Goal: Task Accomplishment & Management: Complete application form

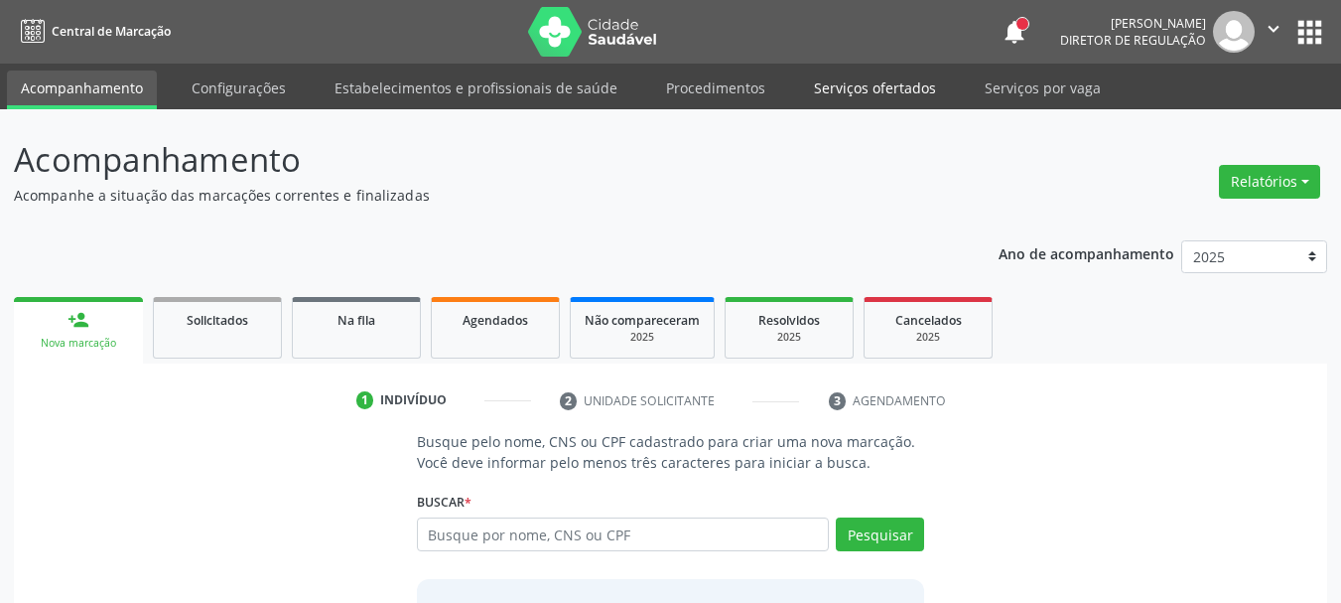
click at [877, 97] on link "Serviços ofertados" at bounding box center [875, 87] width 150 height 35
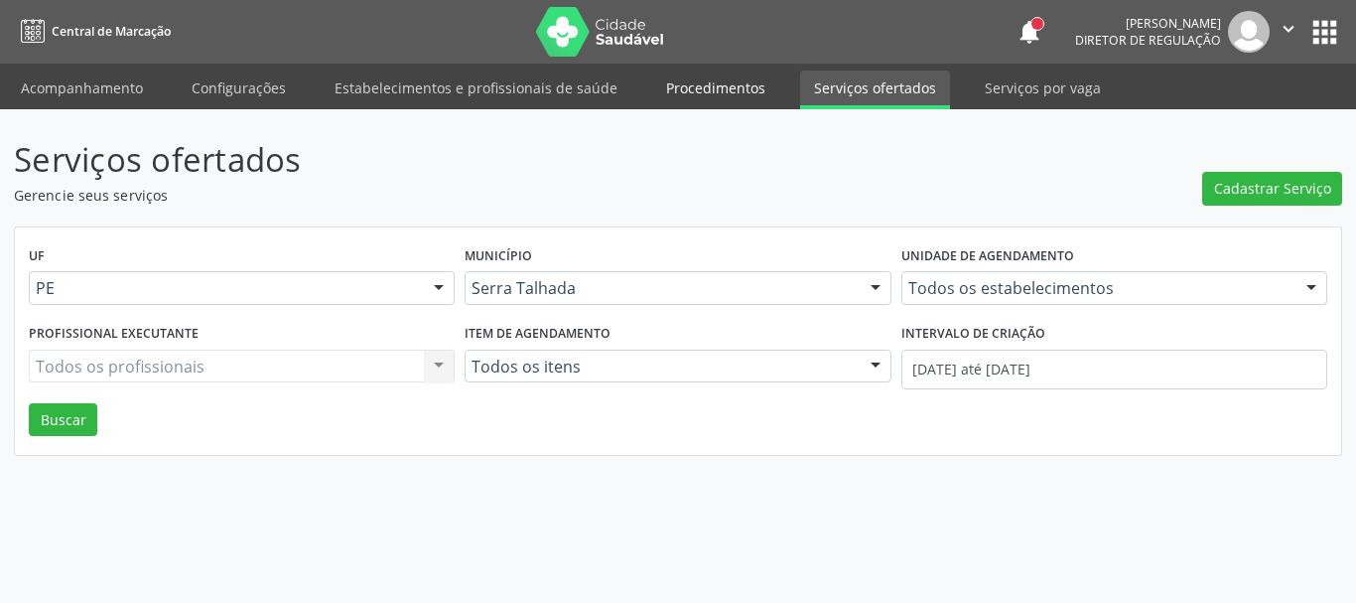
click at [682, 82] on link "Procedimentos" at bounding box center [715, 87] width 127 height 35
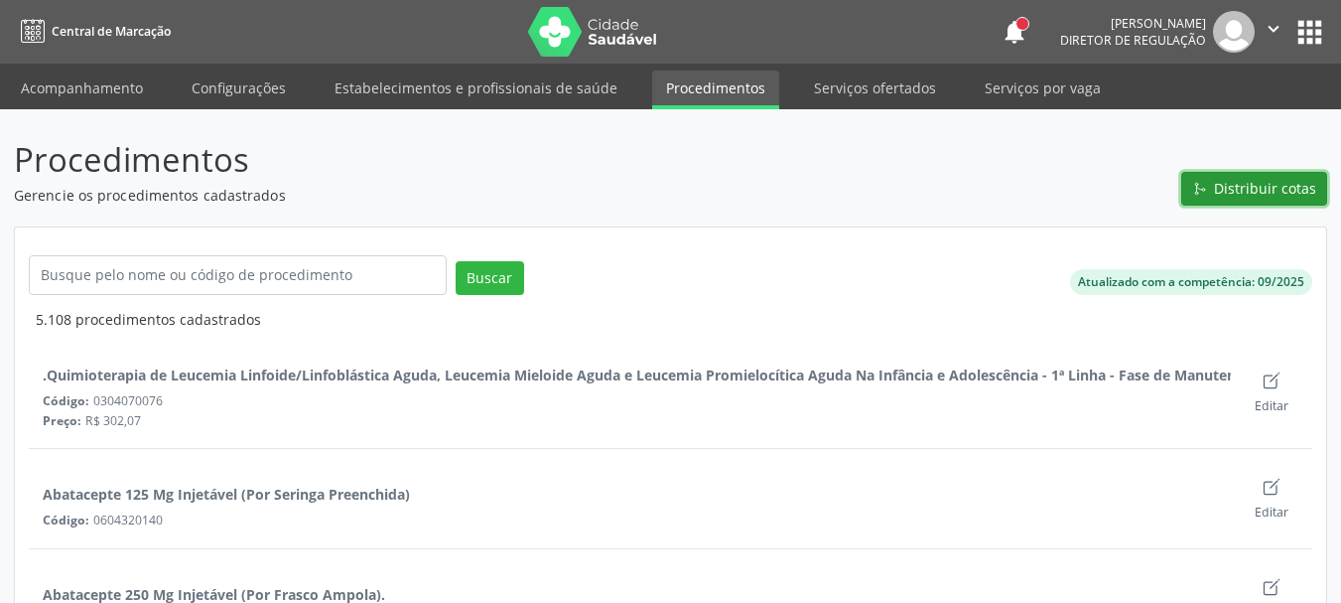
click at [1297, 191] on span "Distribuir cotas" at bounding box center [1265, 188] width 102 height 21
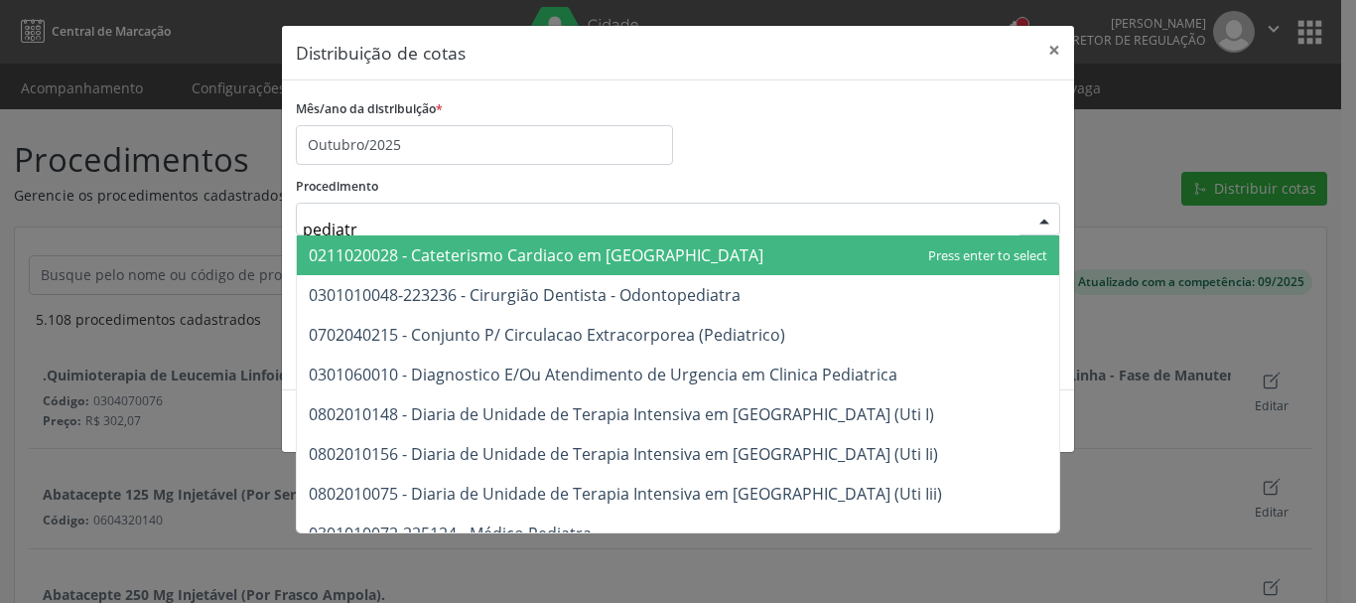
type input "pediatra"
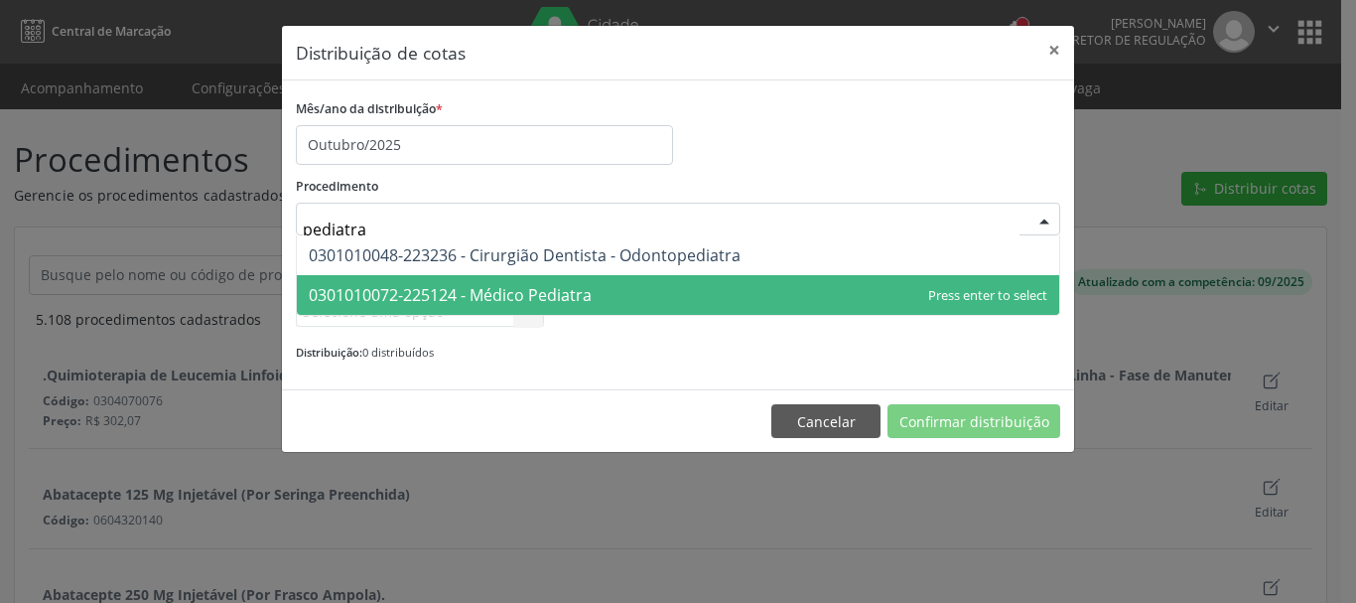
click at [493, 298] on span "0301010072-225124 - Médico Pediatra" at bounding box center [450, 295] width 283 height 22
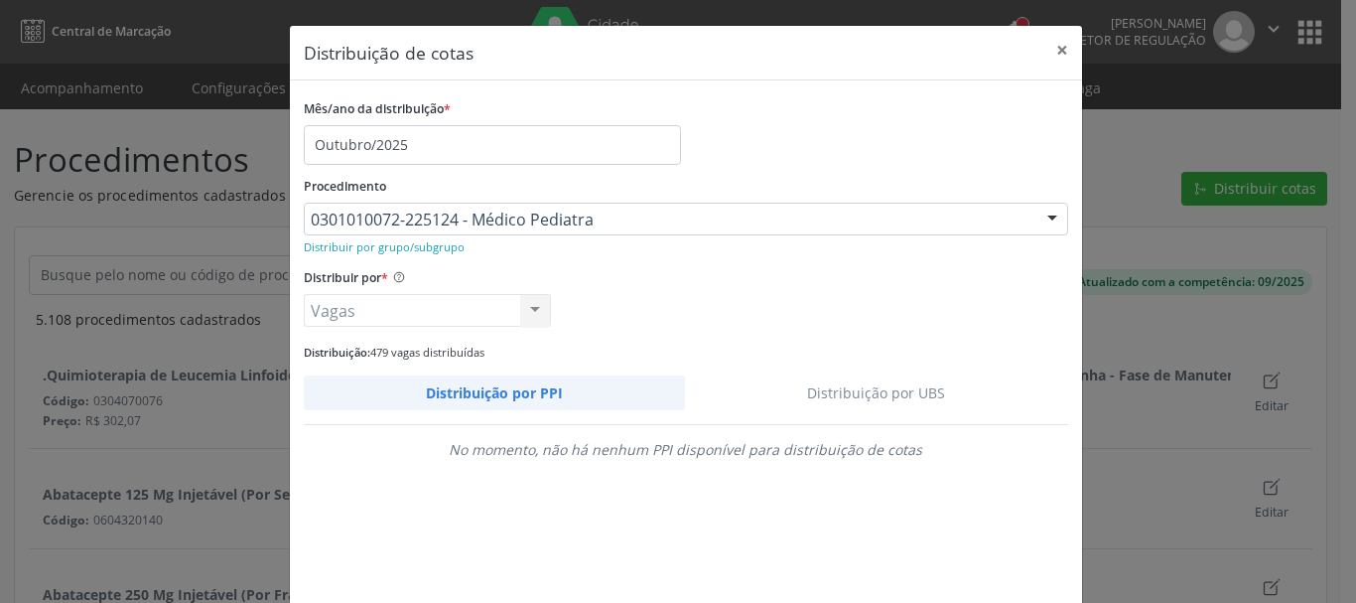
click at [897, 391] on link "Distribuição por UBS" at bounding box center [876, 392] width 383 height 35
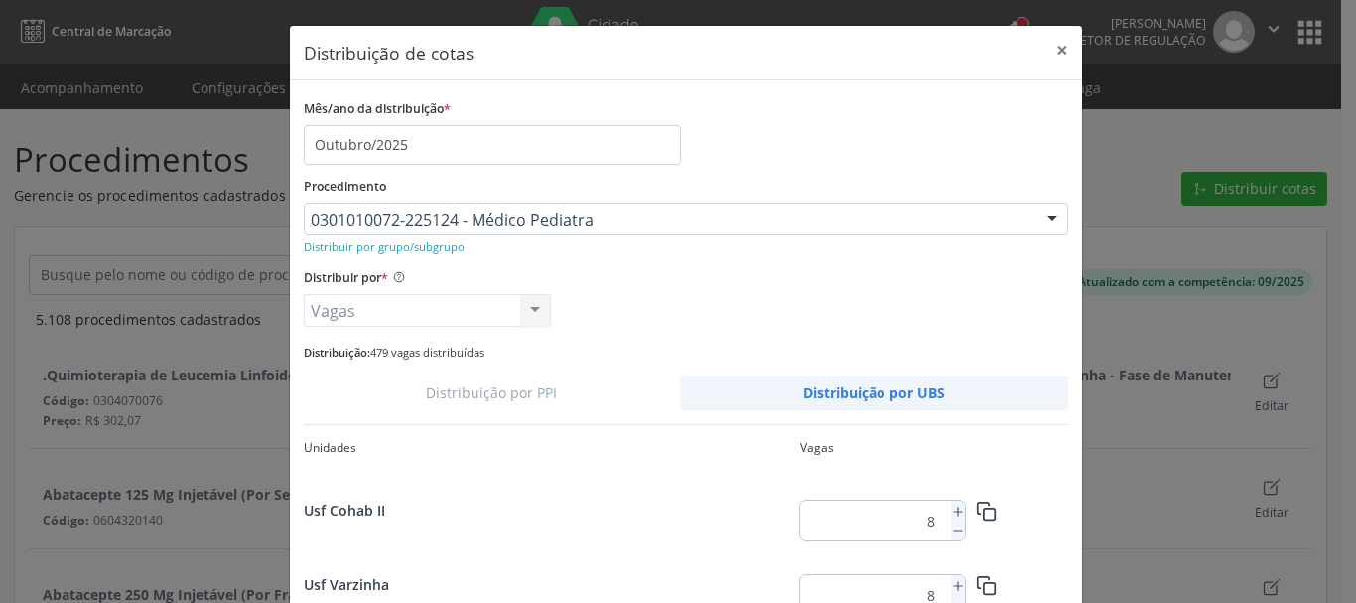
scroll to position [1138, 0]
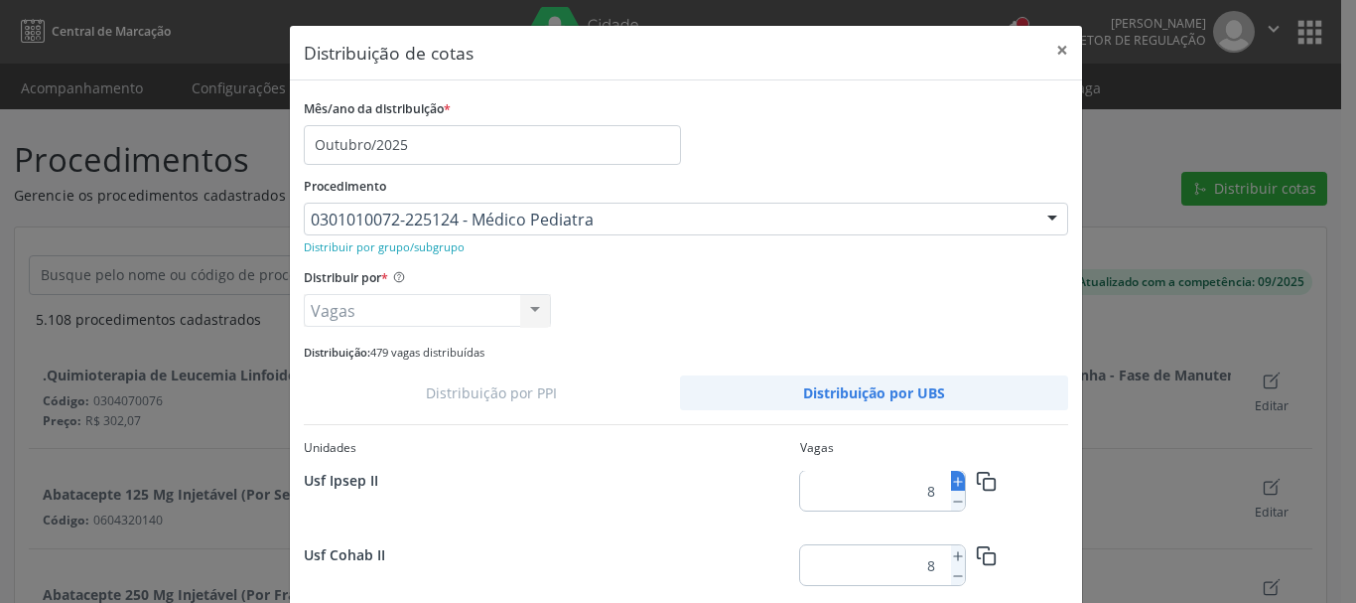
click at [951, 479] on icon at bounding box center [958, 481] width 14 height 14
type input "10"
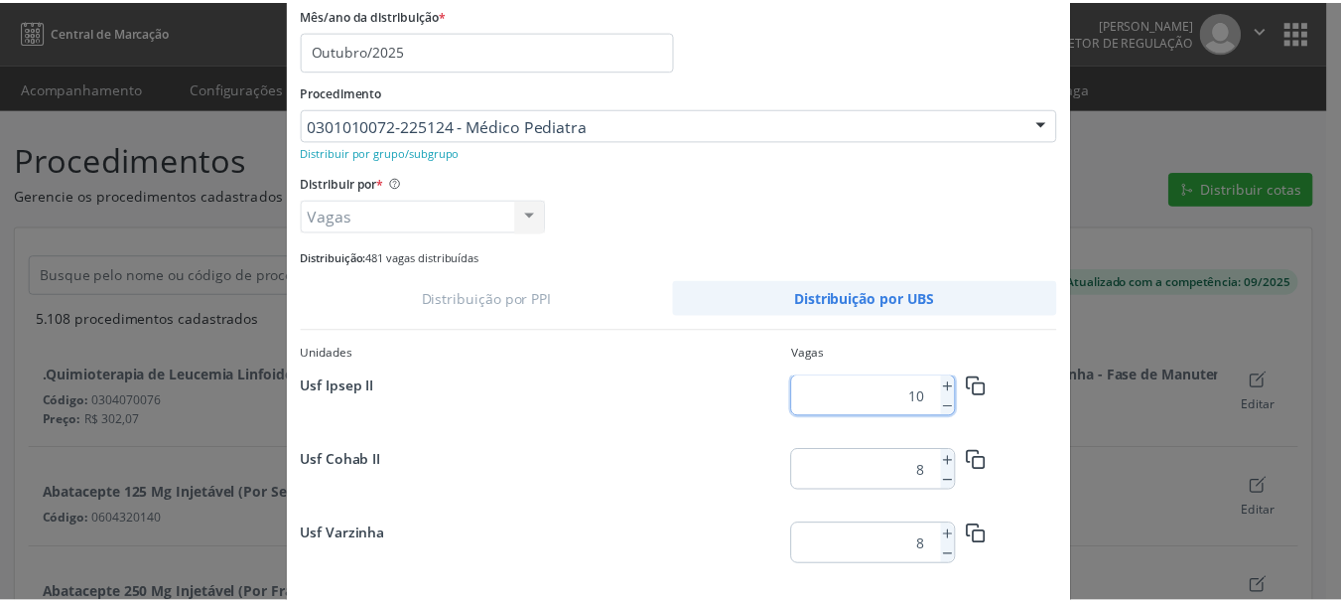
scroll to position [187, 0]
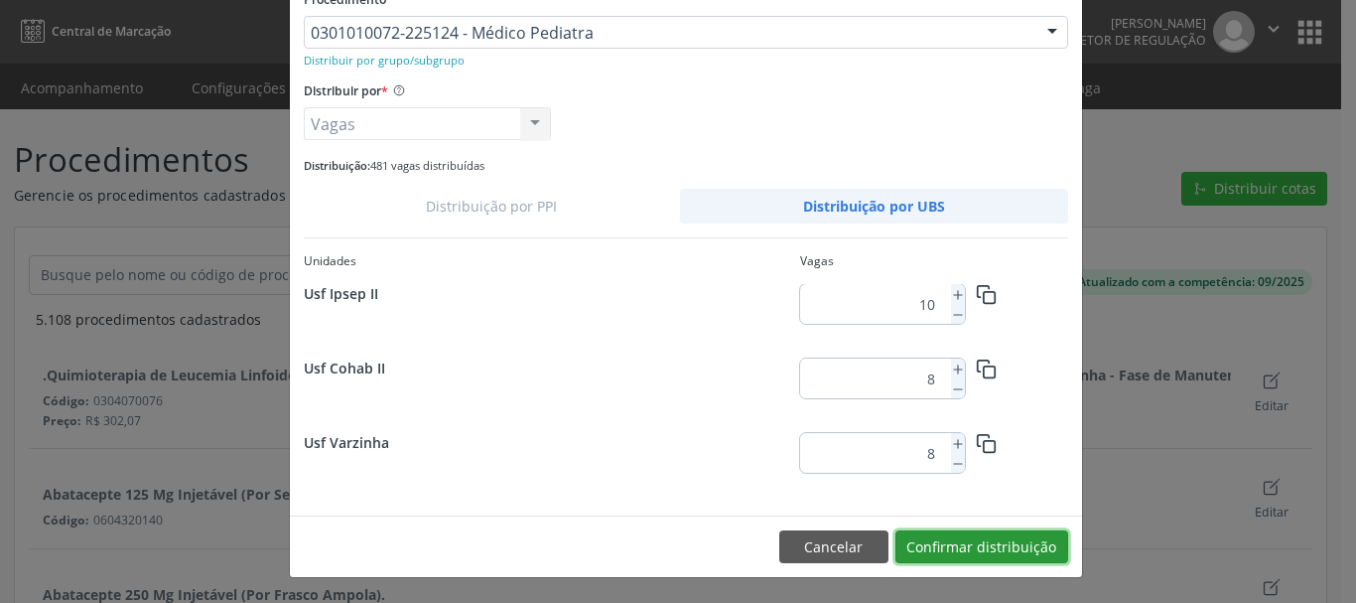
click at [970, 549] on button "Confirmar distribuição" at bounding box center [981, 547] width 173 height 34
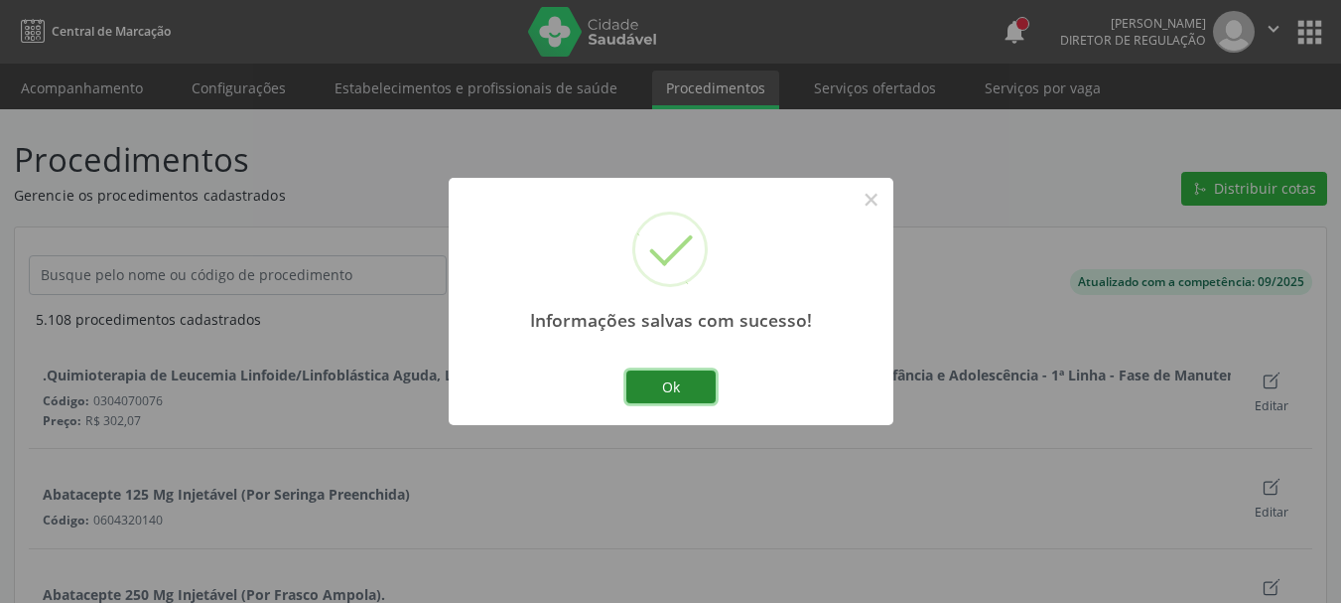
click at [693, 396] on button "Ok" at bounding box center [670, 387] width 89 height 34
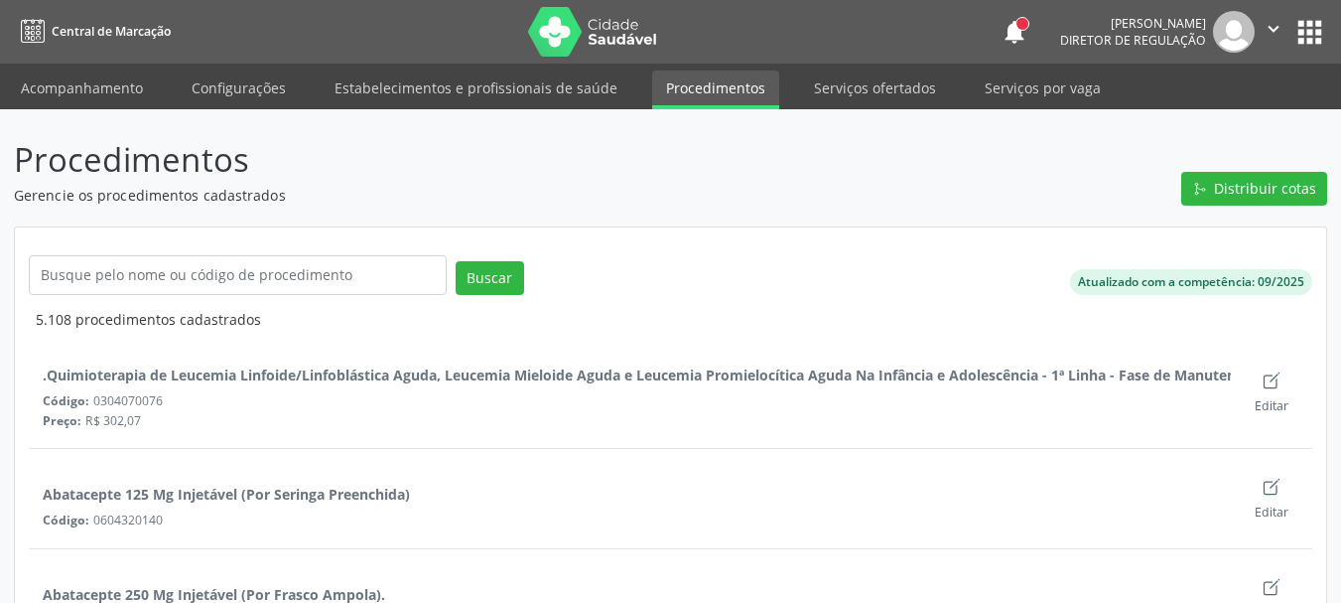
click at [70, 57] on nav "Central de Marcação notifications [PERSON_NAME] Diretor de regulação  Configur…" at bounding box center [670, 32] width 1341 height 64
click at [62, 91] on link "Acompanhamento" at bounding box center [82, 87] width 150 height 35
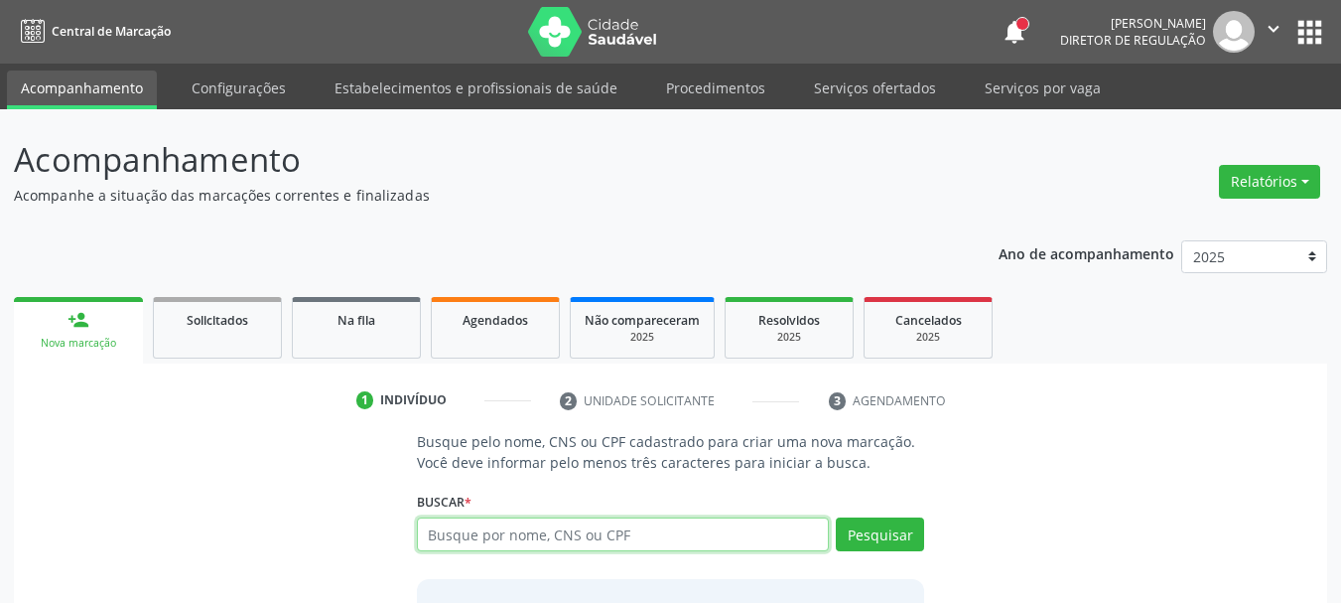
click at [546, 526] on input "text" at bounding box center [623, 534] width 413 height 34
type input "705001458681551"
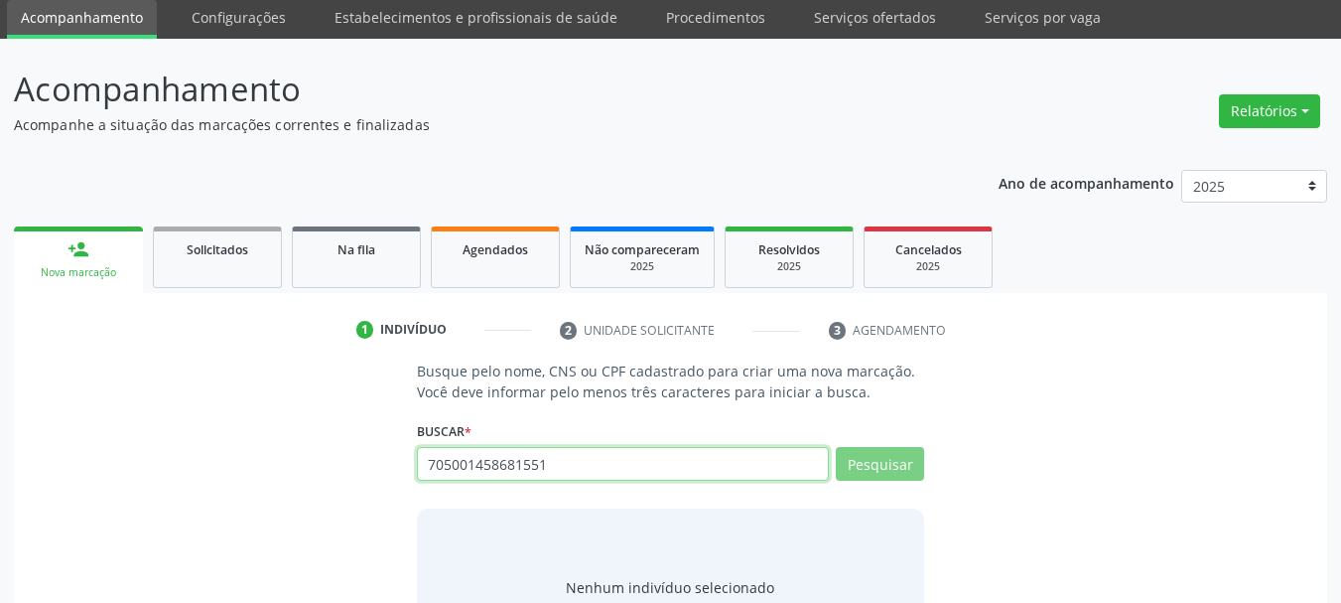
scroll to position [163, 0]
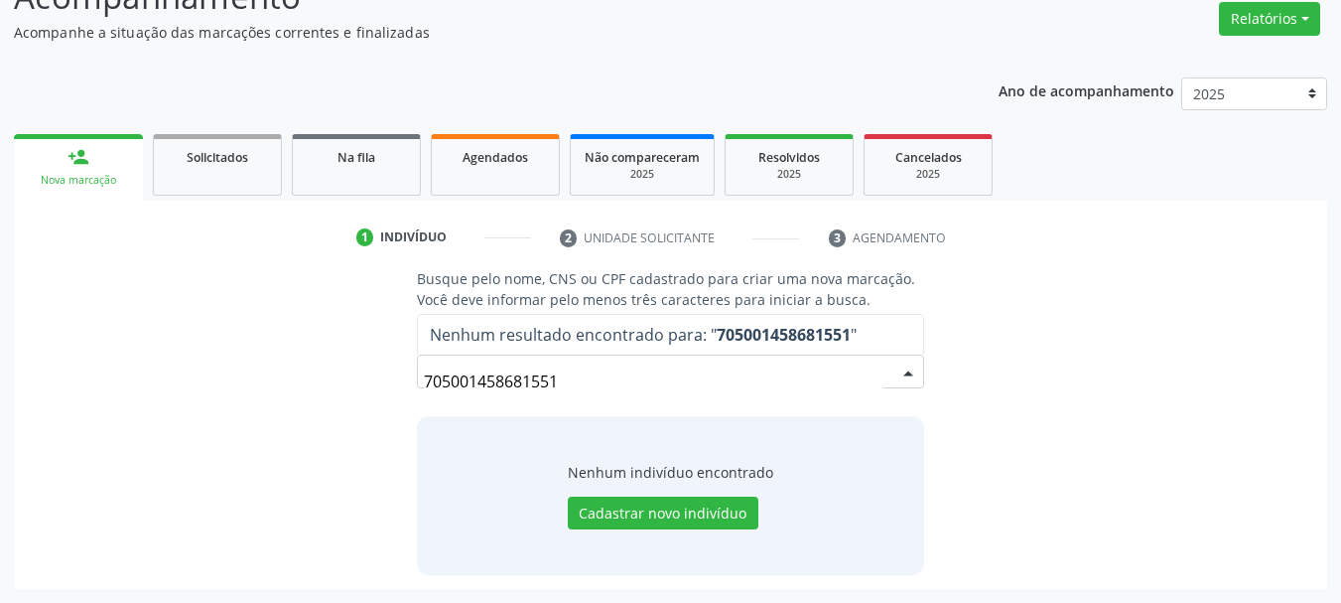
click at [529, 386] on input "705001458681551" at bounding box center [654, 381] width 461 height 40
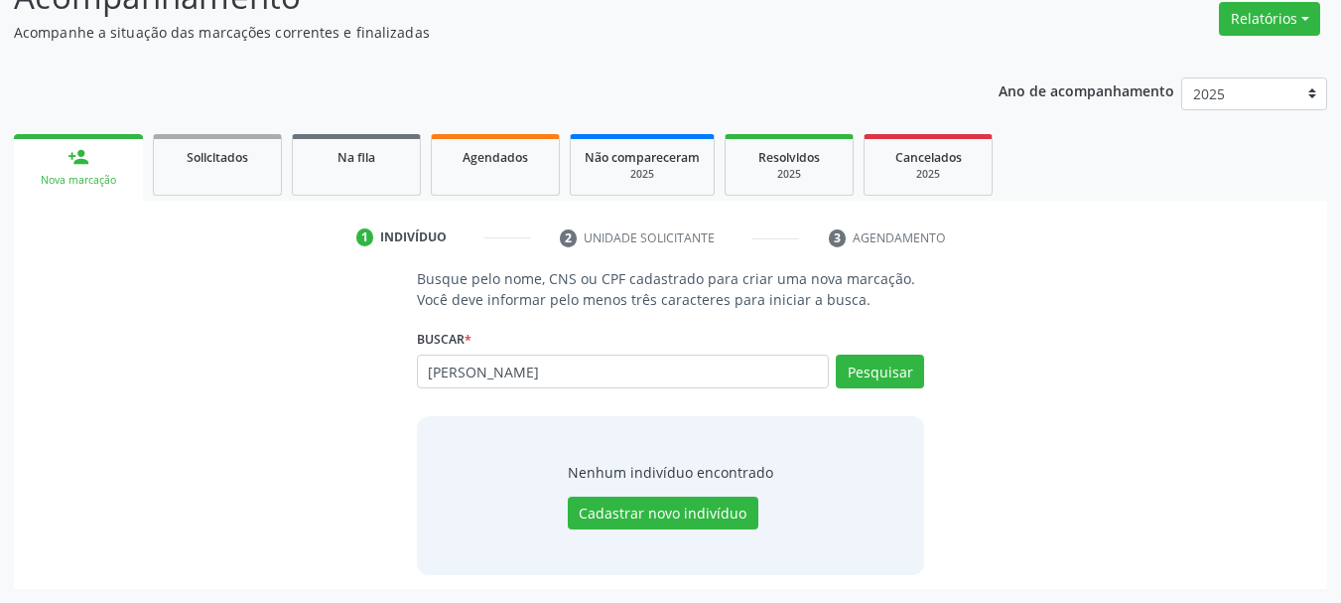
type input "[PERSON_NAME]"
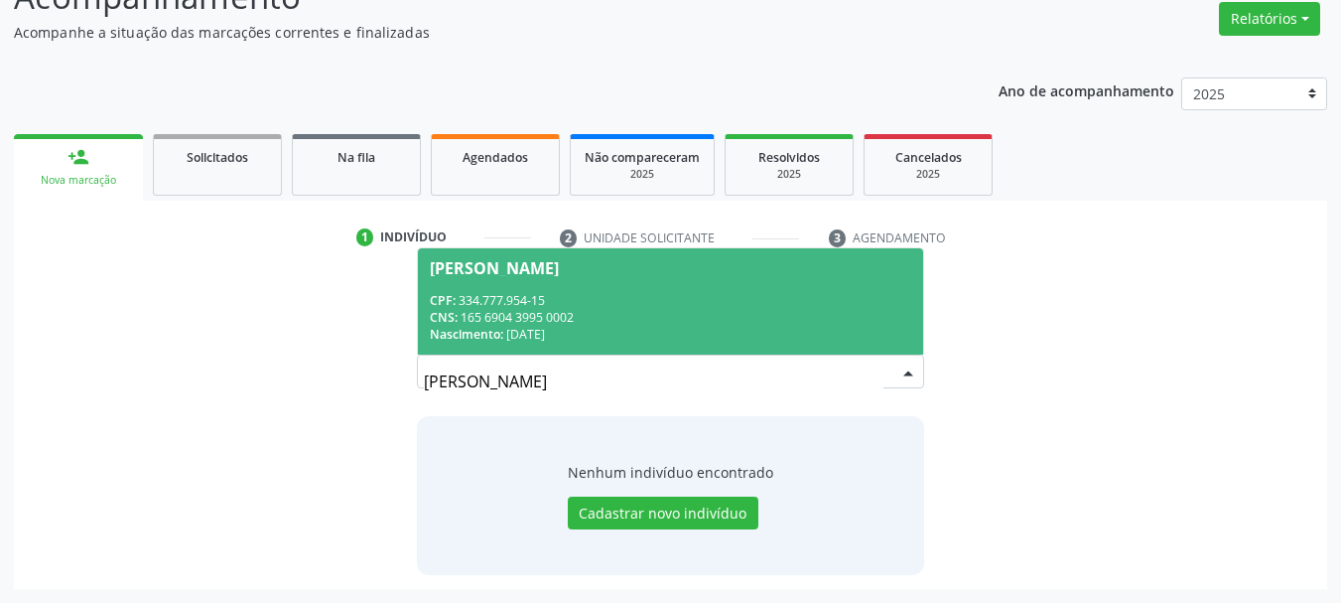
click at [659, 305] on div "CPF: 334.777.954-15" at bounding box center [671, 300] width 482 height 17
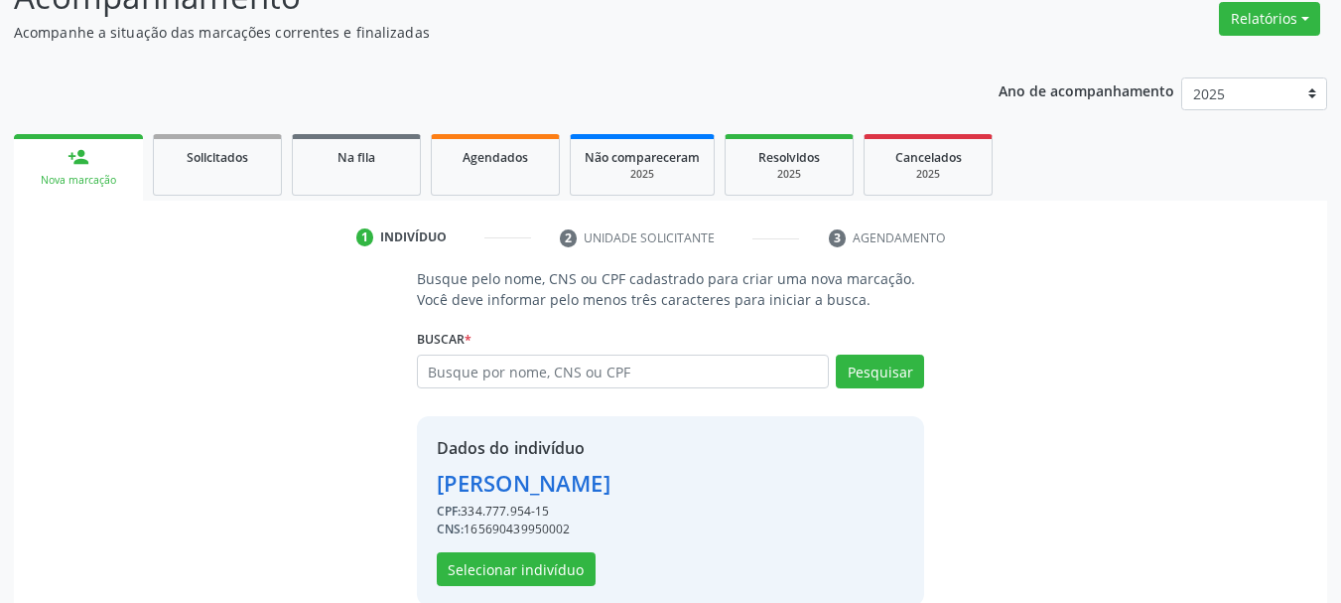
click at [563, 549] on div "Dados do indivíduo [PERSON_NAME] CPF: 334.777.954-15 CNS: 165690439950002 Selec…" at bounding box center [524, 511] width 174 height 150
click at [559, 568] on button "Selecionar indivíduo" at bounding box center [516, 569] width 159 height 34
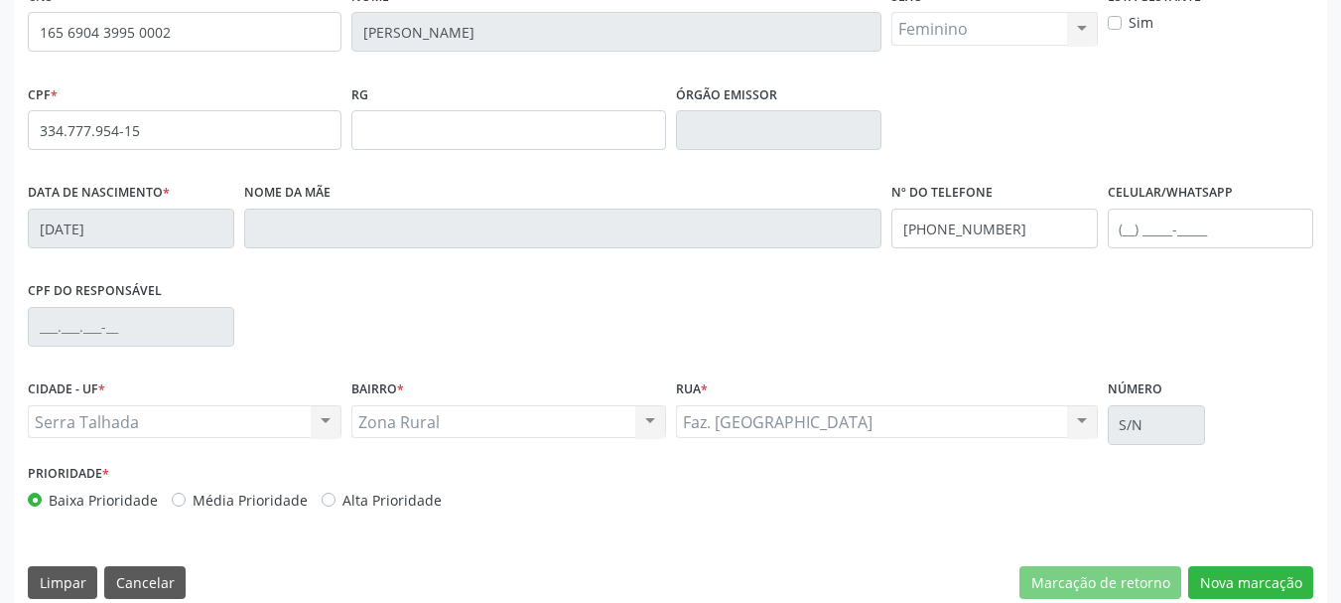
scroll to position [461, 0]
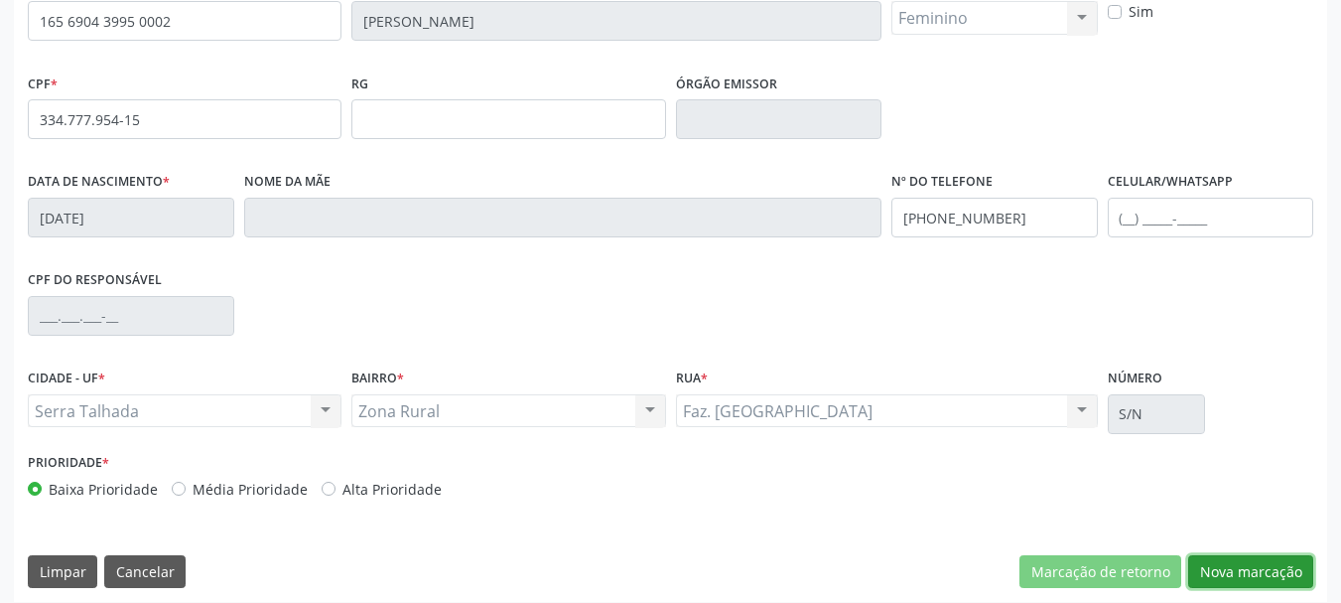
click at [1258, 561] on button "Nova marcação" at bounding box center [1250, 572] width 125 height 34
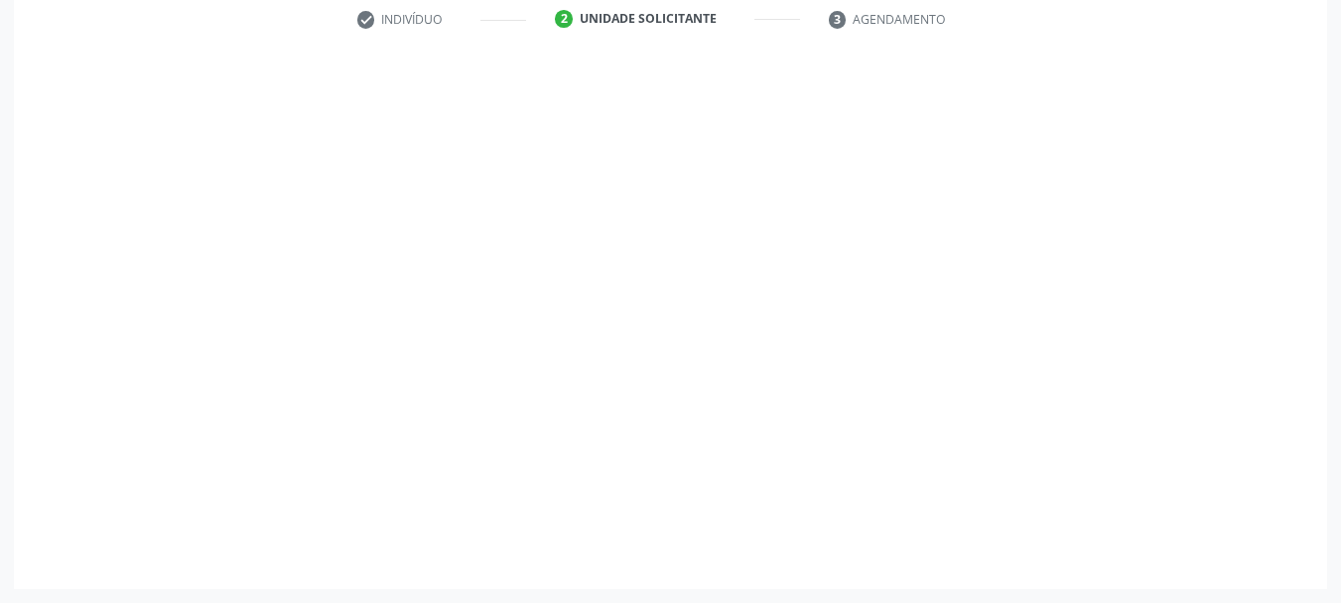
scroll to position [381, 0]
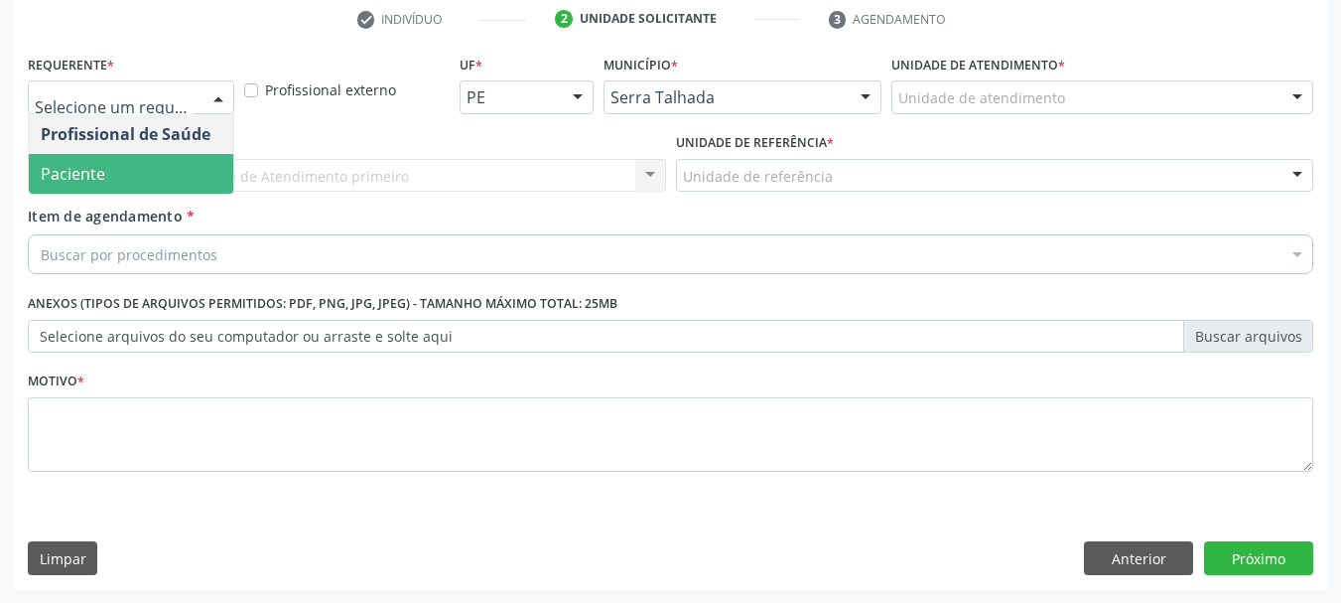
click at [98, 165] on span "Paciente" at bounding box center [73, 174] width 65 height 22
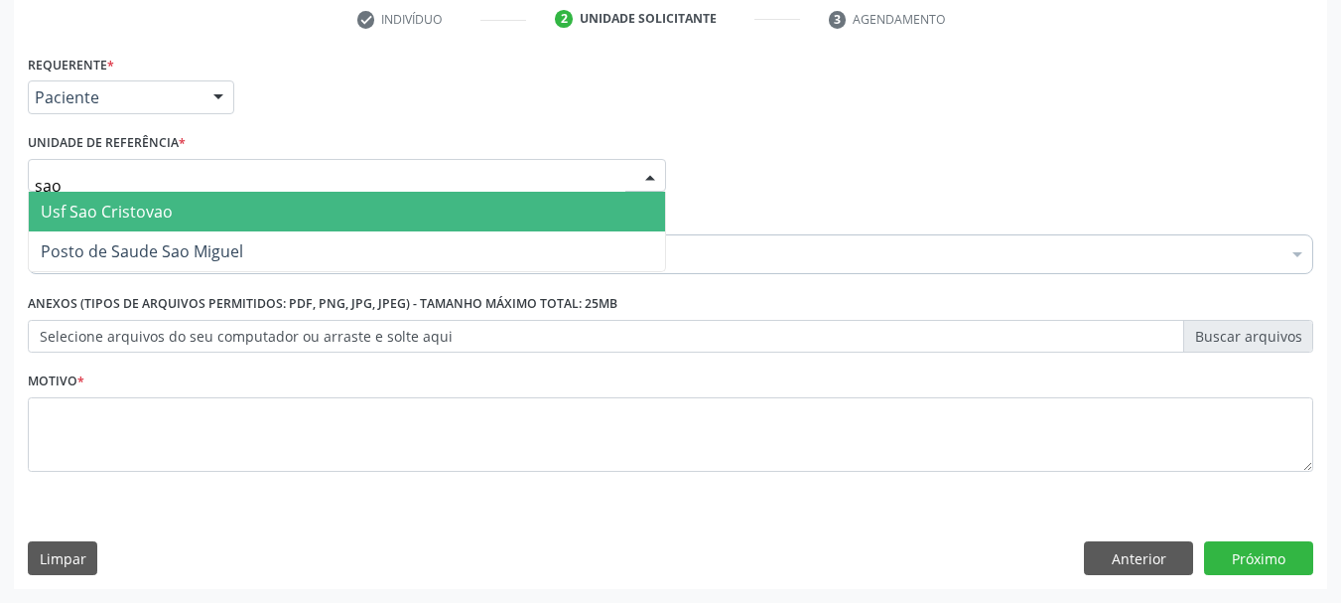
type input "sao m"
click at [88, 229] on span "Posto de Saude Sao Miguel" at bounding box center [347, 212] width 636 height 40
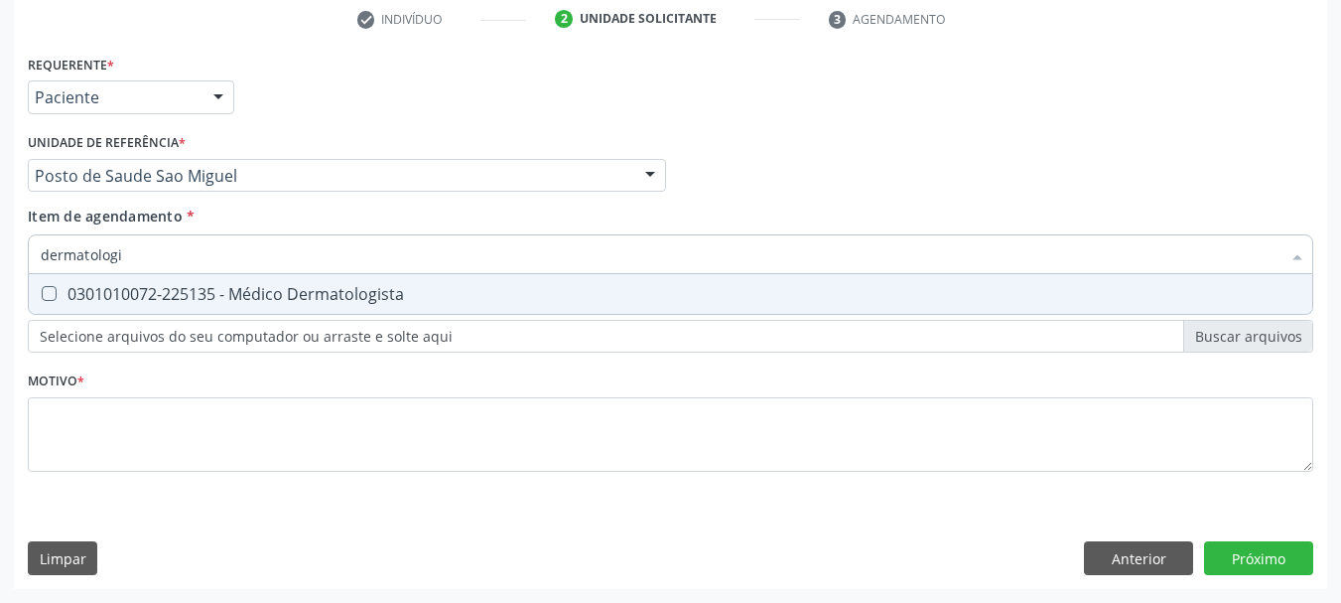
type input "dermatologis"
click at [279, 286] on div "0301010072-225135 - Médico Dermatologista" at bounding box center [671, 294] width 1260 height 16
checkbox Dermatologista "true"
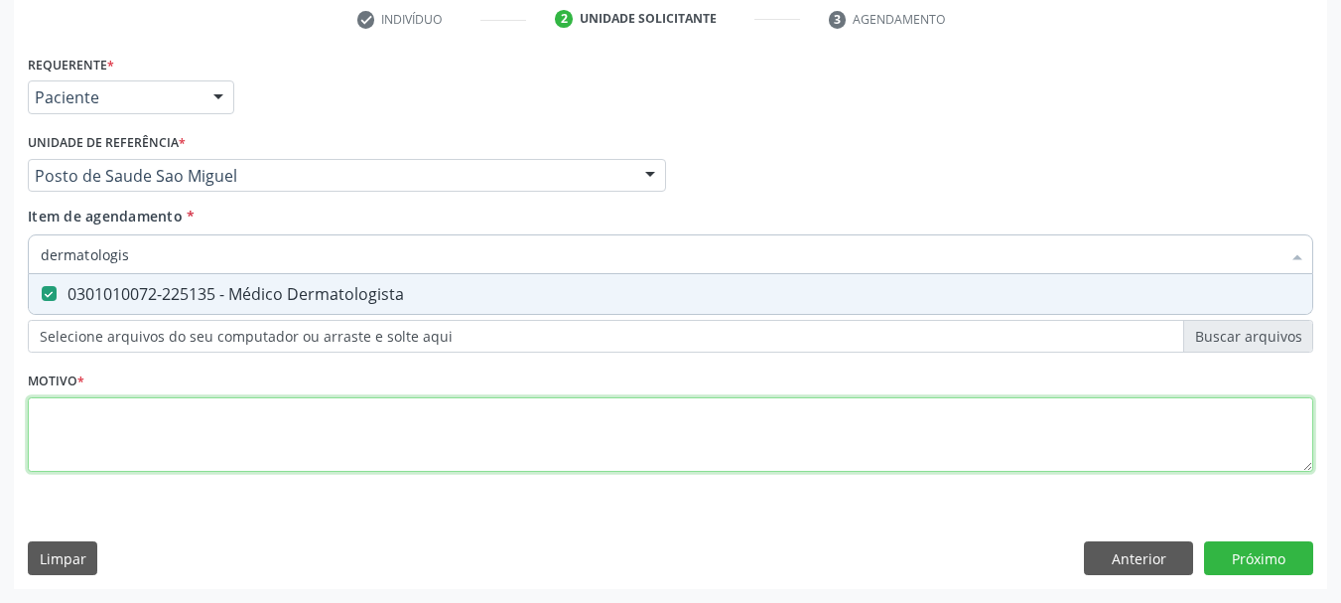
click at [191, 445] on div "Requerente * Paciente Profissional de Saúde Paciente Nenhum resultado encontrad…" at bounding box center [670, 275] width 1285 height 450
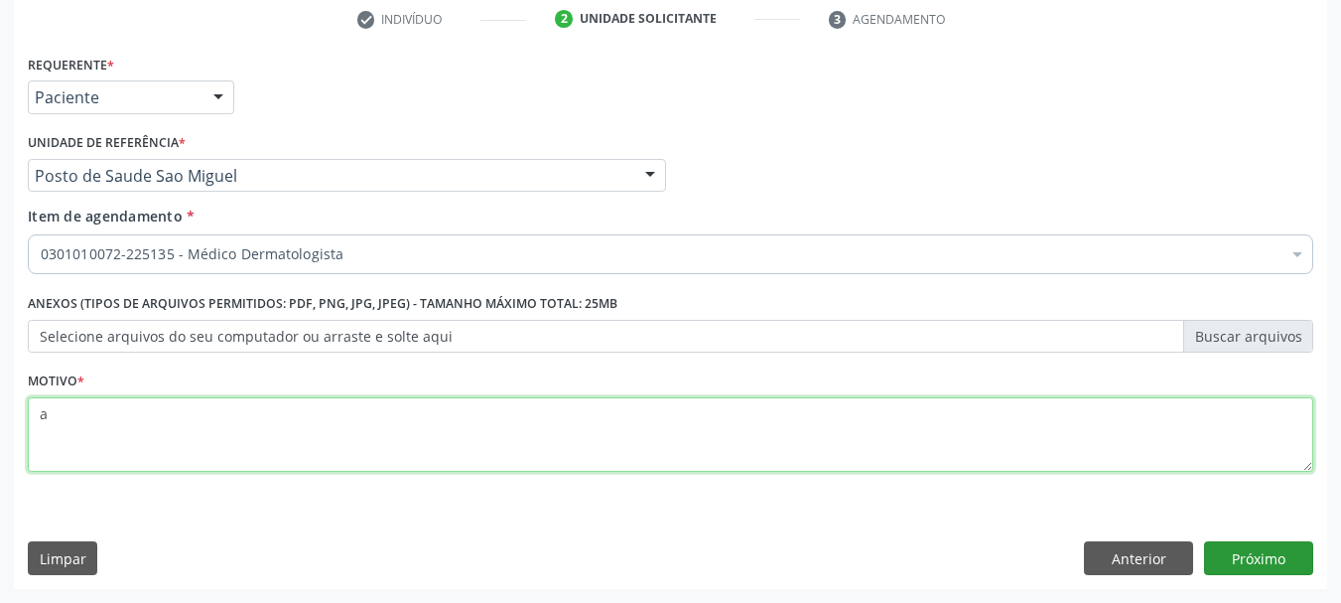
type textarea "a"
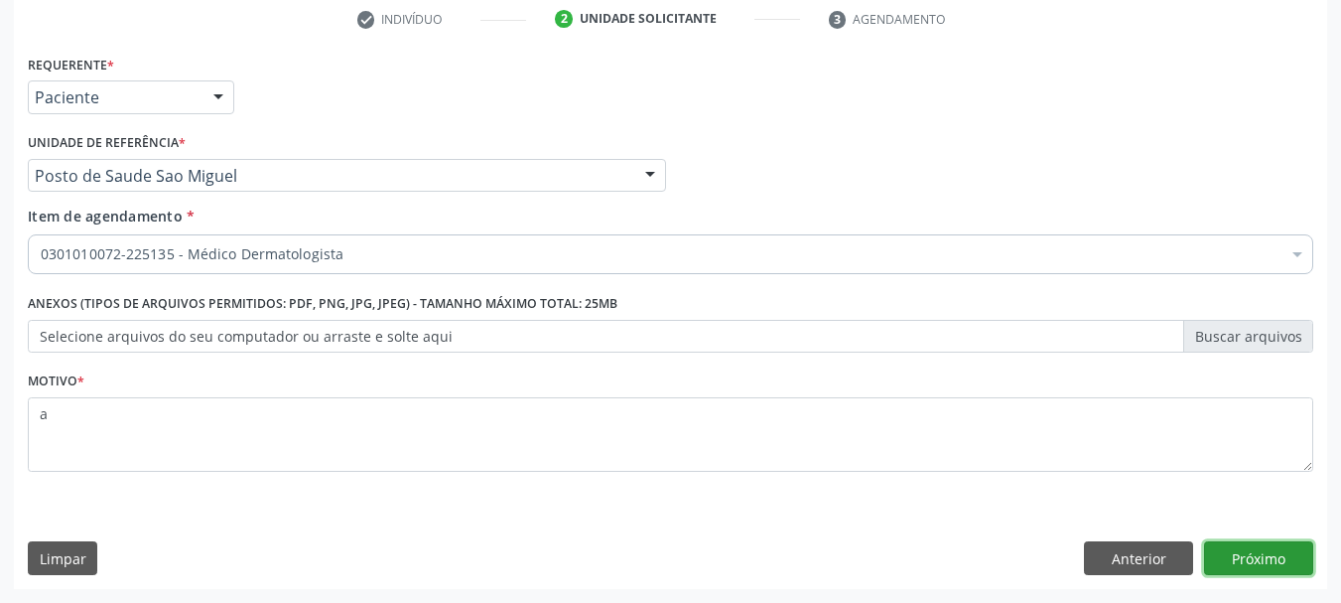
click at [1285, 571] on button "Próximo" at bounding box center [1258, 558] width 109 height 34
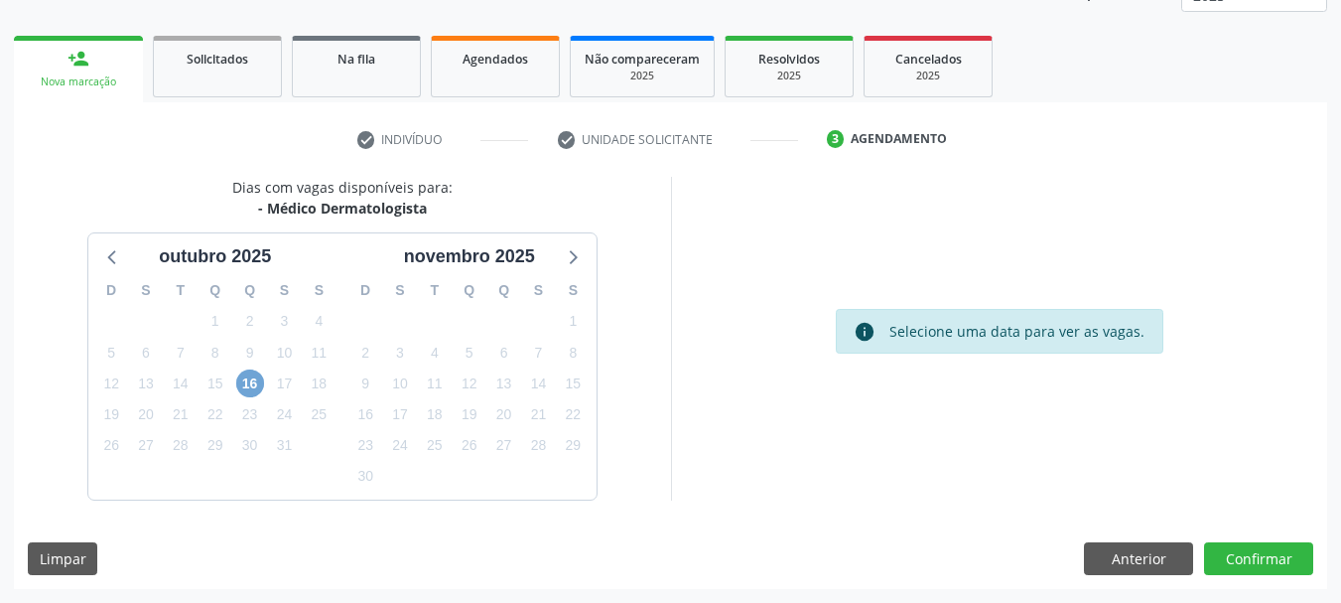
click at [244, 385] on span "16" at bounding box center [250, 383] width 28 height 28
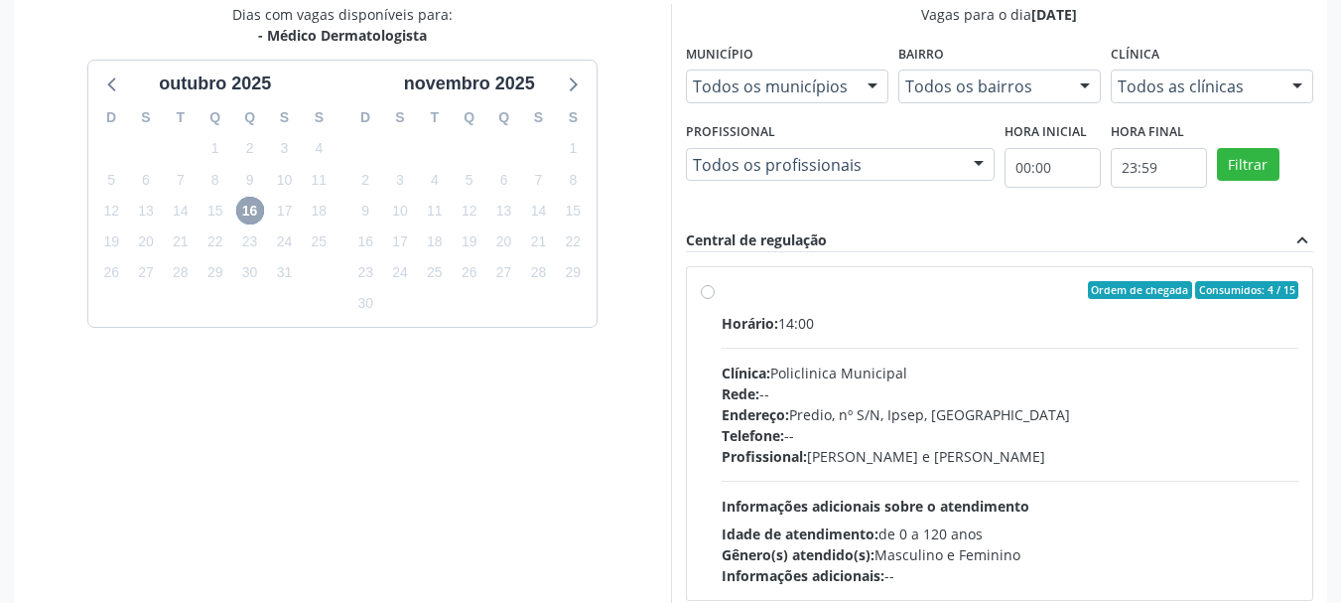
scroll to position [460, 0]
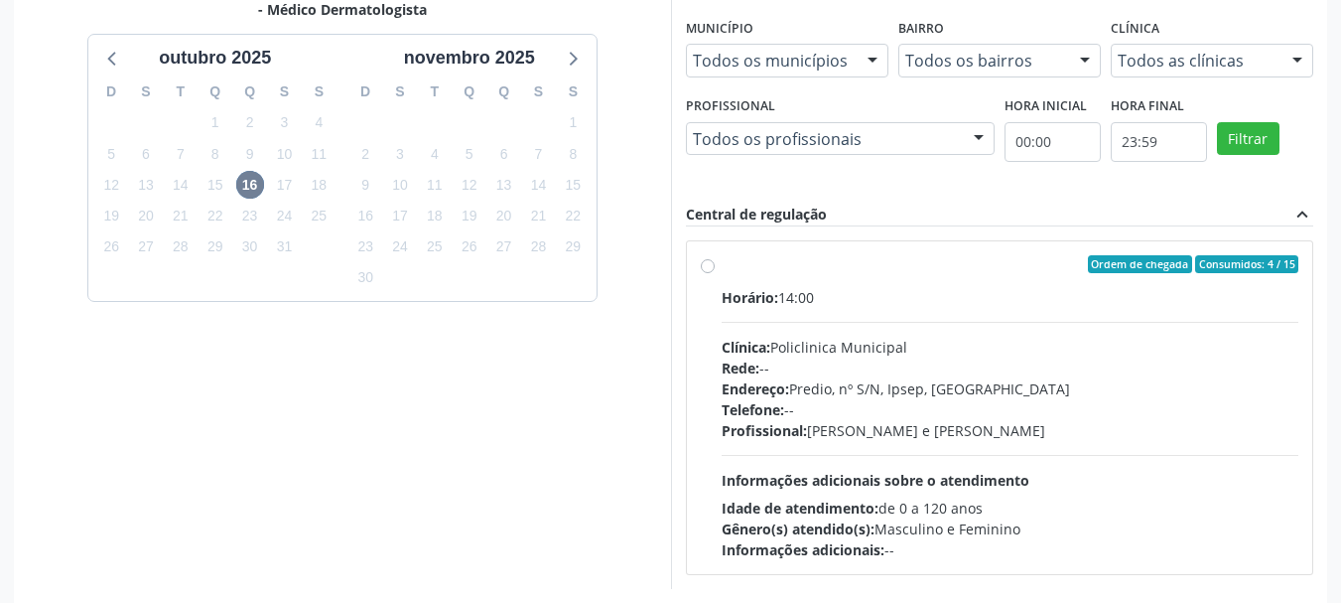
click at [983, 383] on div "Endereço: Predio, nº S/N, Ipsep, [GEOGRAPHIC_DATA]" at bounding box center [1011, 388] width 578 height 21
click at [715, 273] on input "Ordem de chegada Consumidos: 4 / 15 Horário: 14:00 Clínica: Policlinica Municip…" at bounding box center [708, 264] width 14 height 18
radio input "true"
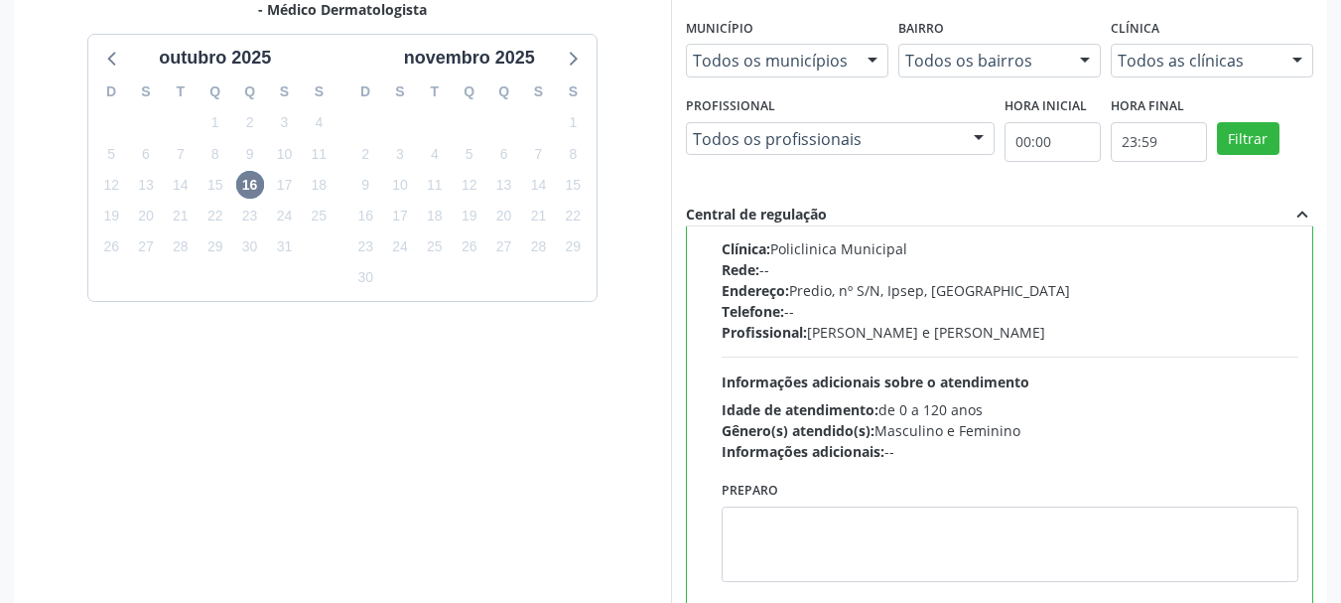
scroll to position [584, 0]
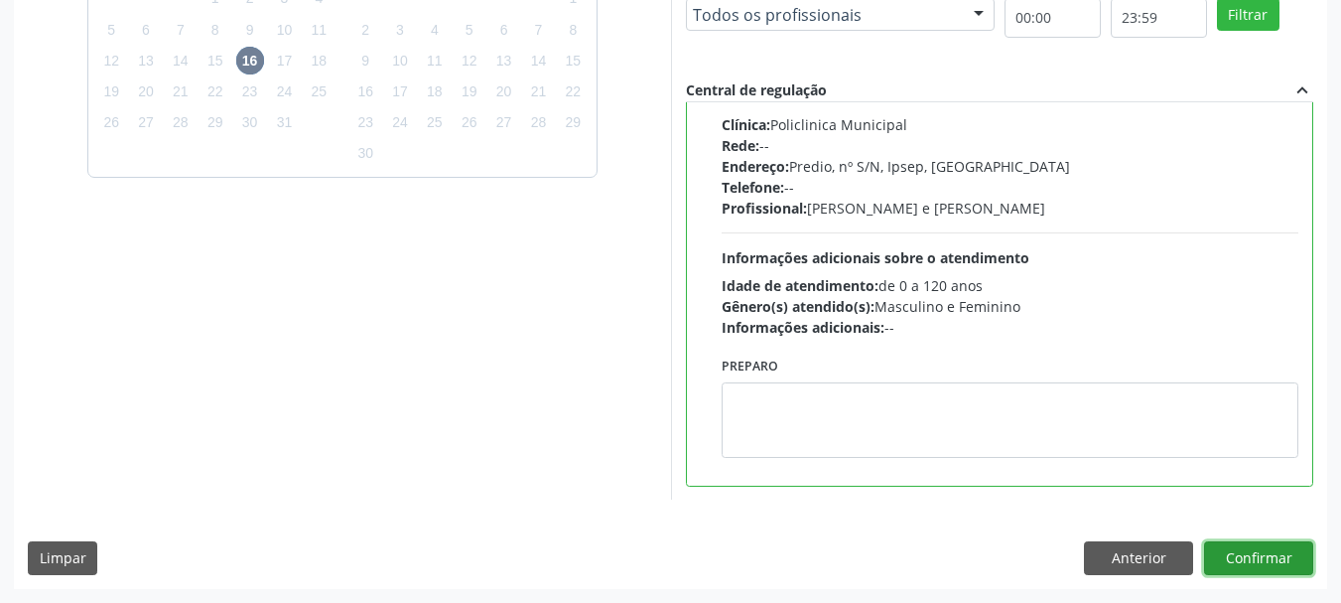
click at [1293, 569] on button "Confirmar" at bounding box center [1258, 558] width 109 height 34
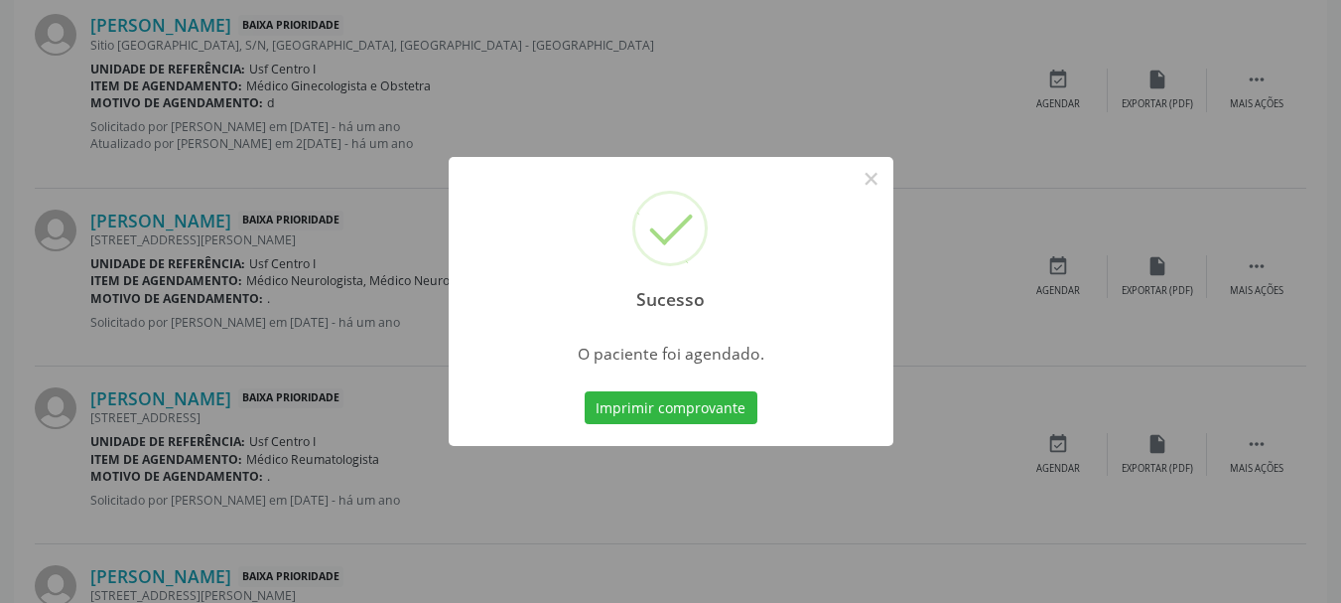
scroll to position [53, 0]
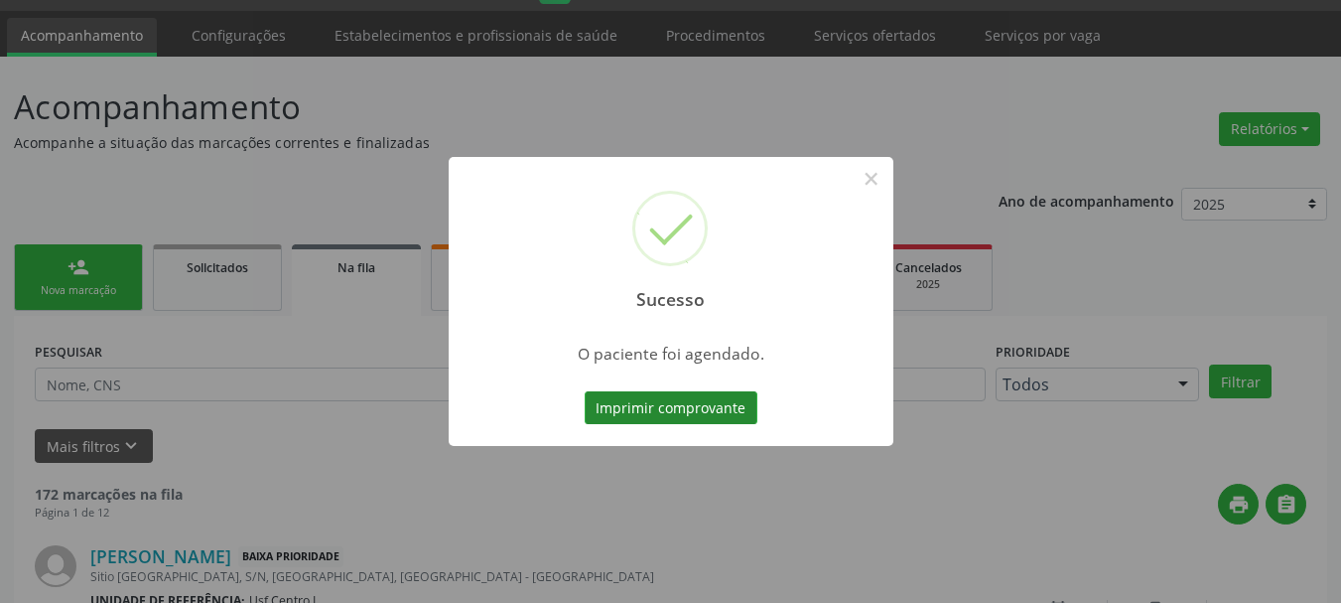
click at [731, 420] on button "Imprimir comprovante" at bounding box center [671, 408] width 173 height 34
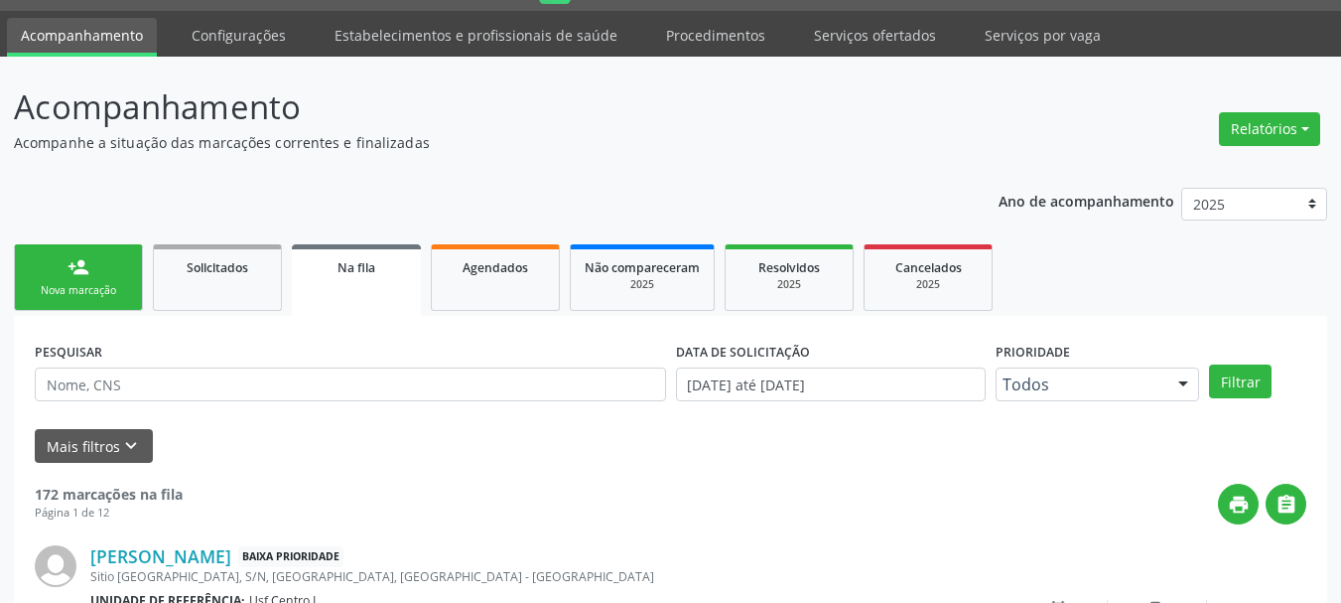
click at [79, 278] on link "person_add Nova marcação" at bounding box center [78, 277] width 129 height 67
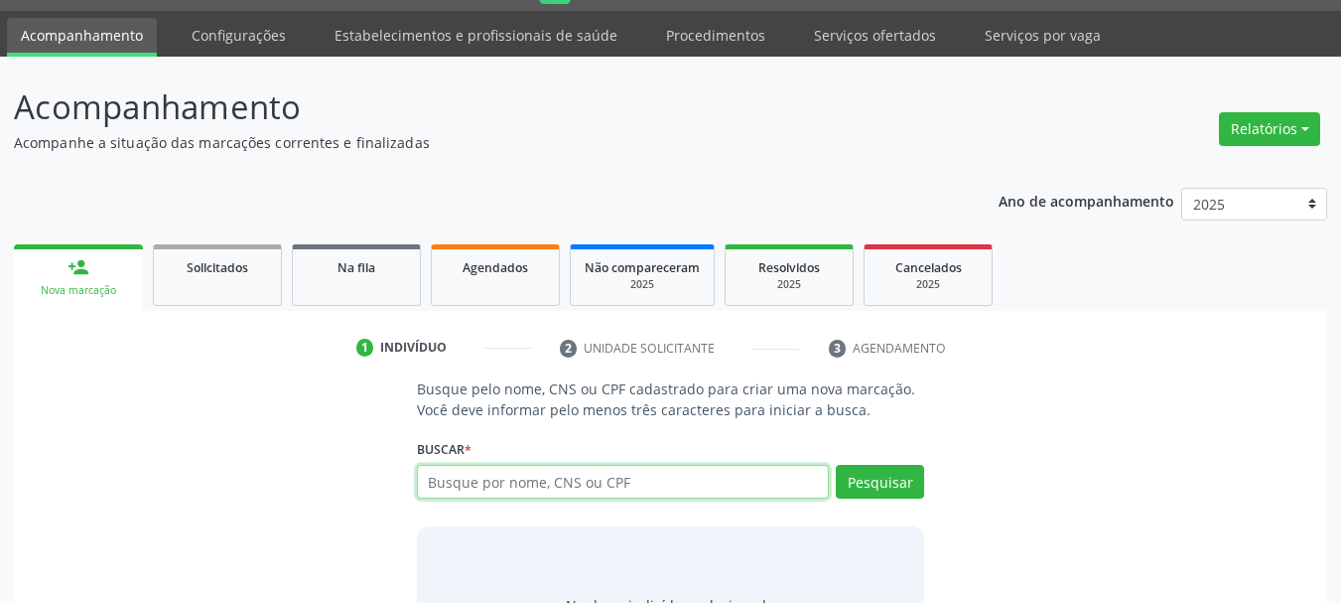
click at [473, 492] on input "text" at bounding box center [623, 482] width 413 height 34
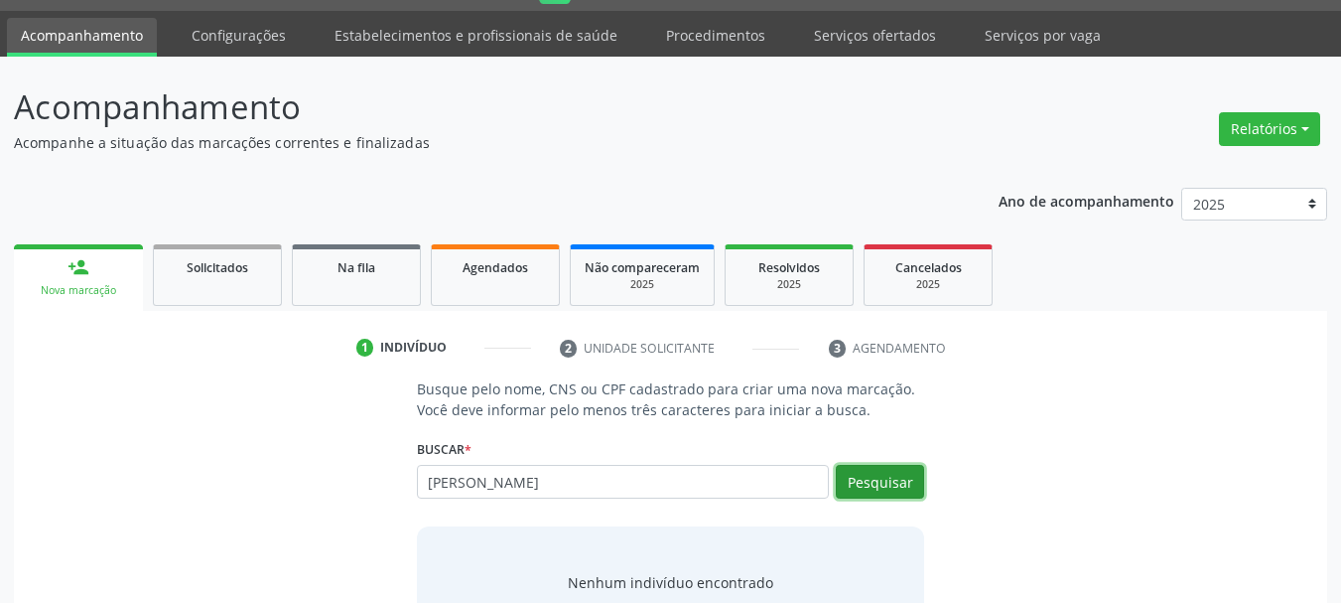
click at [883, 471] on button "Pesquisar" at bounding box center [880, 482] width 88 height 34
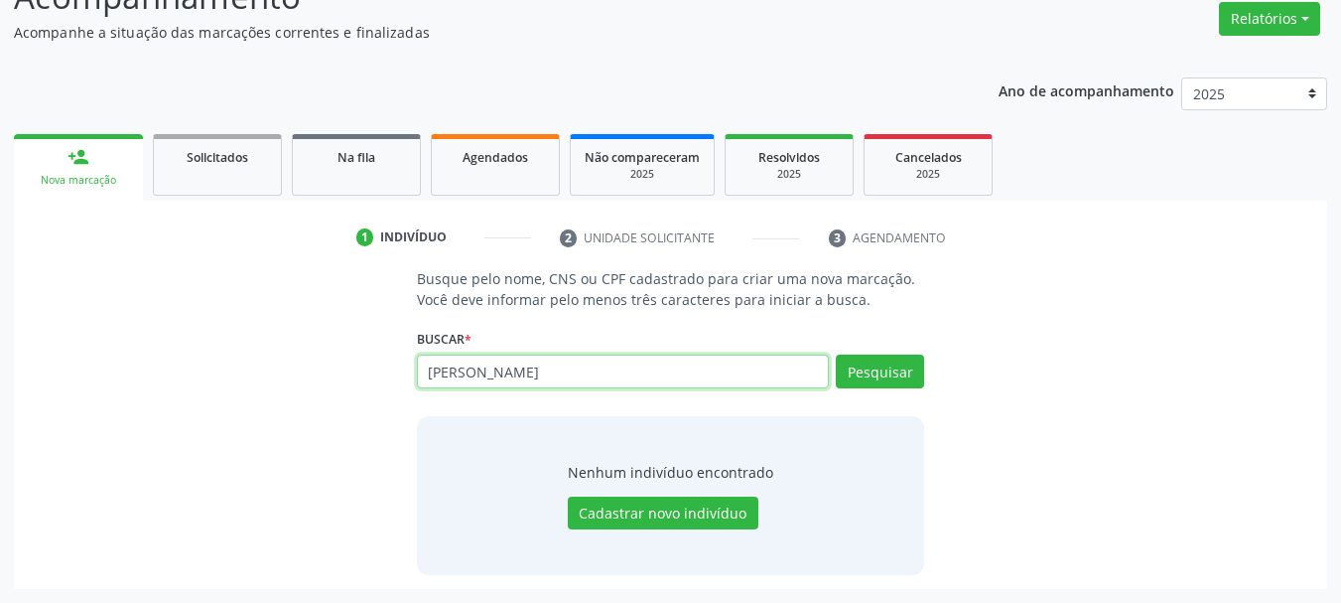
click at [446, 374] on input "[PERSON_NAME]" at bounding box center [623, 371] width 413 height 34
click at [485, 370] on input "[PERSON_NAME]" at bounding box center [623, 371] width 413 height 34
type input "[PERSON_NAME]"
click at [537, 375] on input "[PERSON_NAME]" at bounding box center [623, 371] width 413 height 34
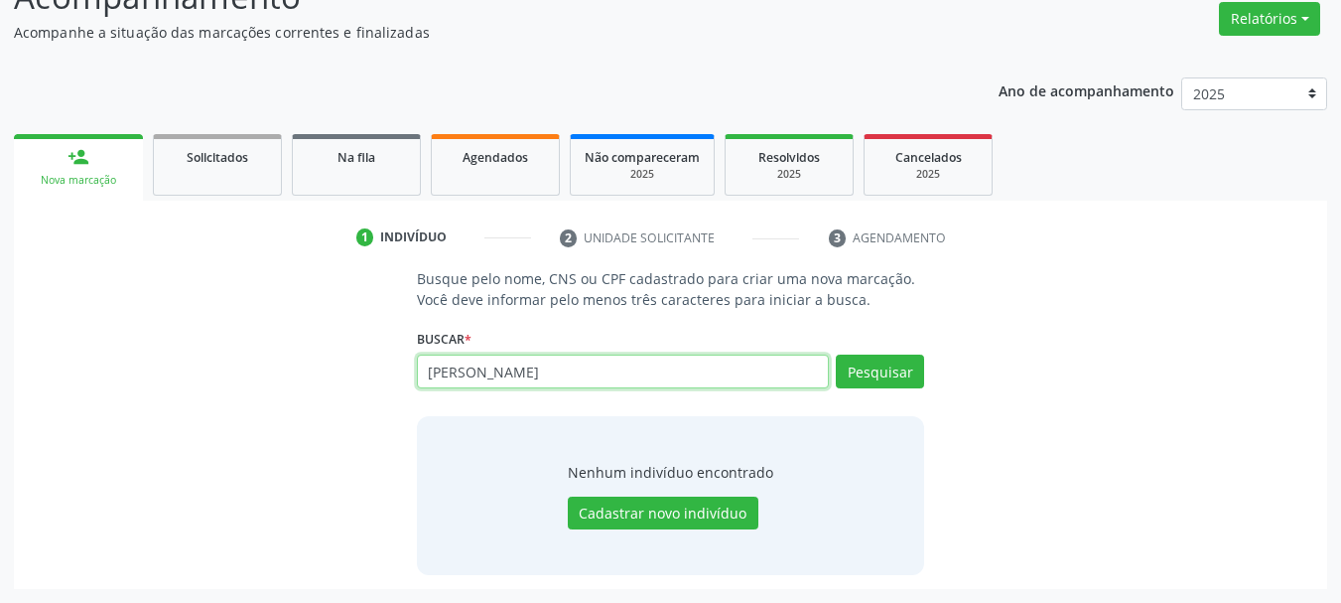
drag, startPoint x: 537, startPoint y: 375, endPoint x: 517, endPoint y: 429, distance: 57.2
click at [527, 372] on input "[PERSON_NAME]" at bounding box center [623, 371] width 413 height 34
type input "898004521674048"
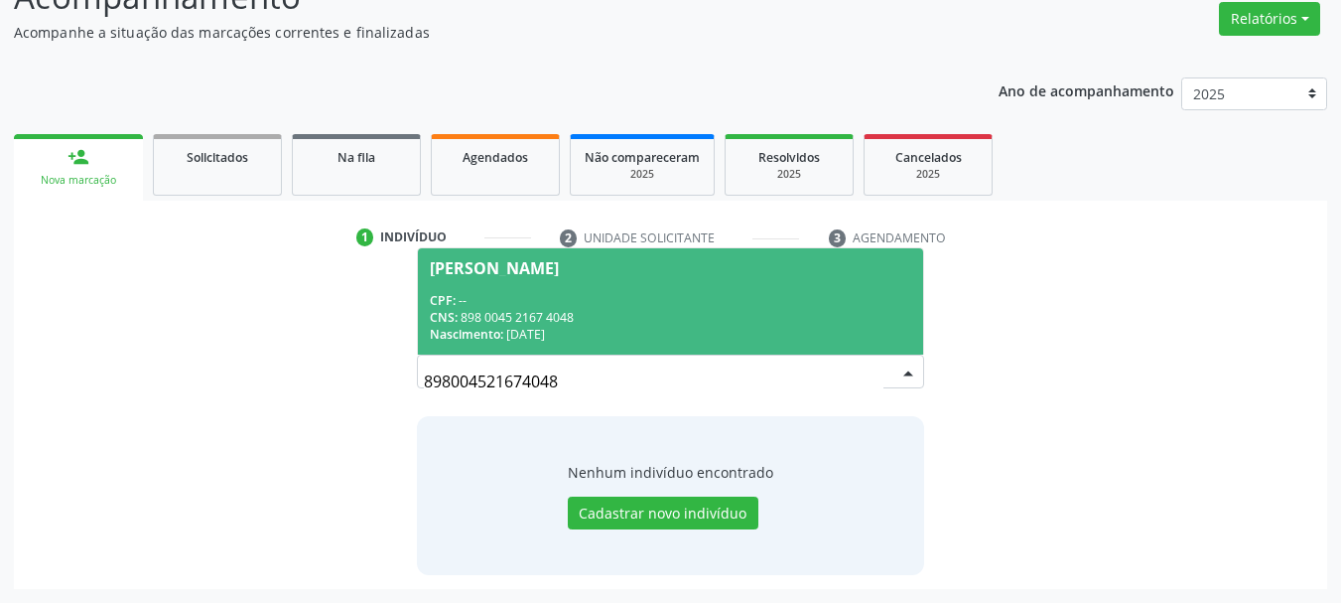
click at [638, 324] on div "CNS: 898 0045 2167 4048" at bounding box center [671, 317] width 482 height 17
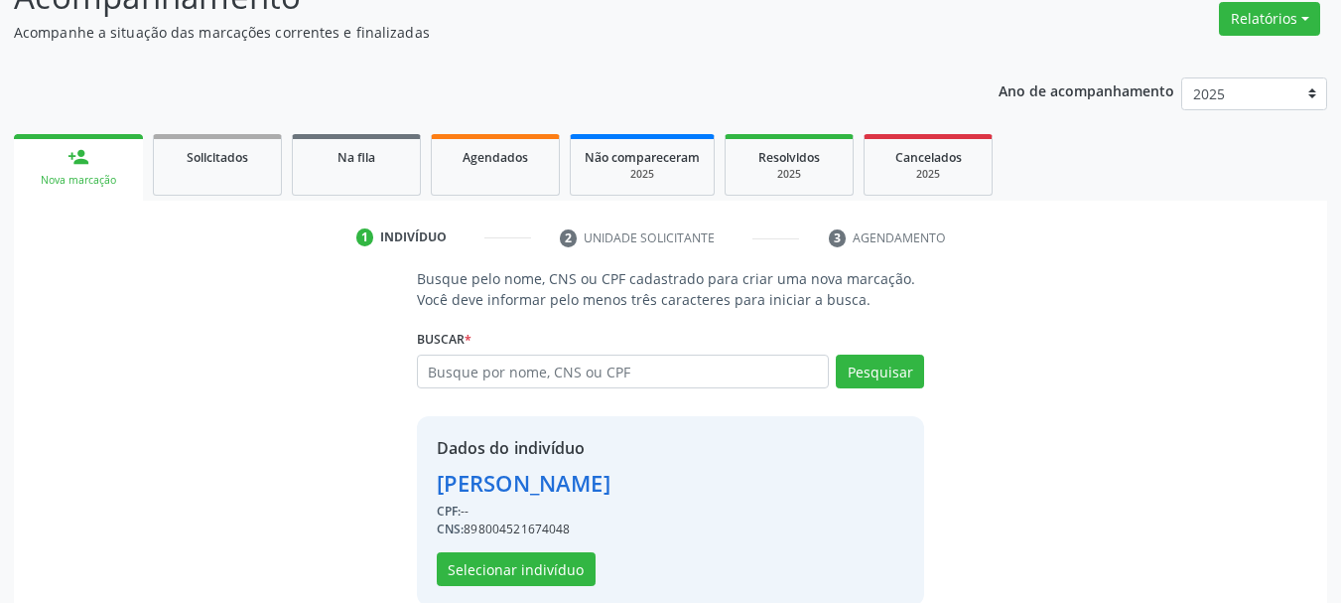
scroll to position [194, 0]
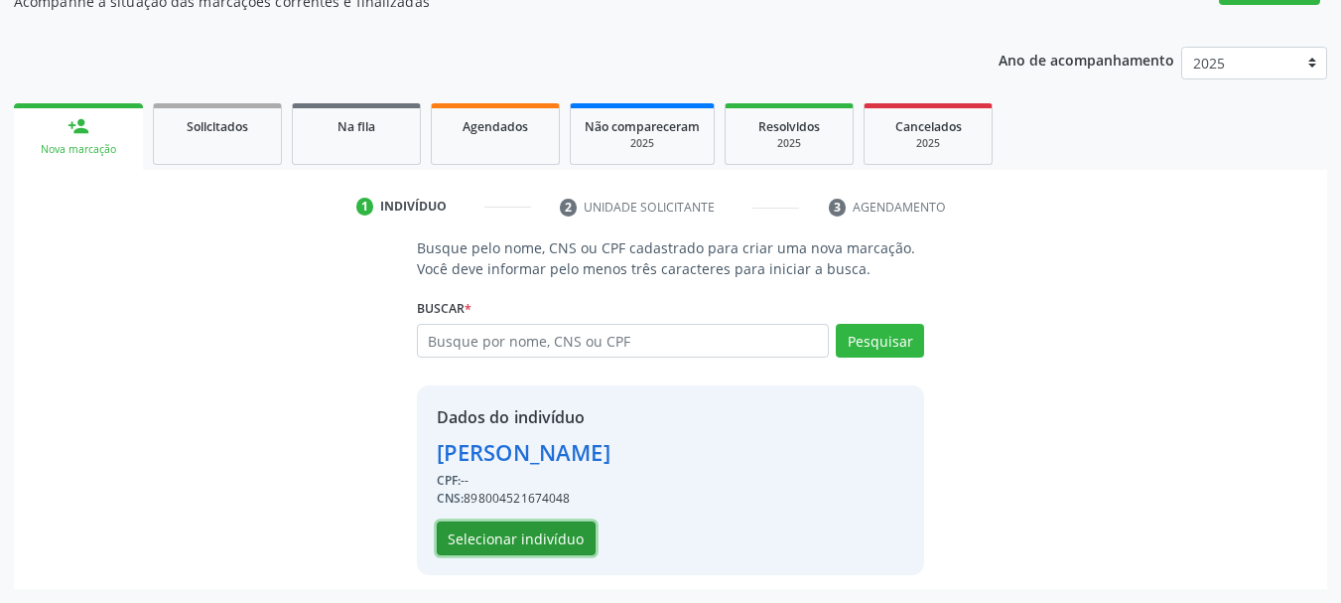
click at [529, 526] on button "Selecionar indivíduo" at bounding box center [516, 538] width 159 height 34
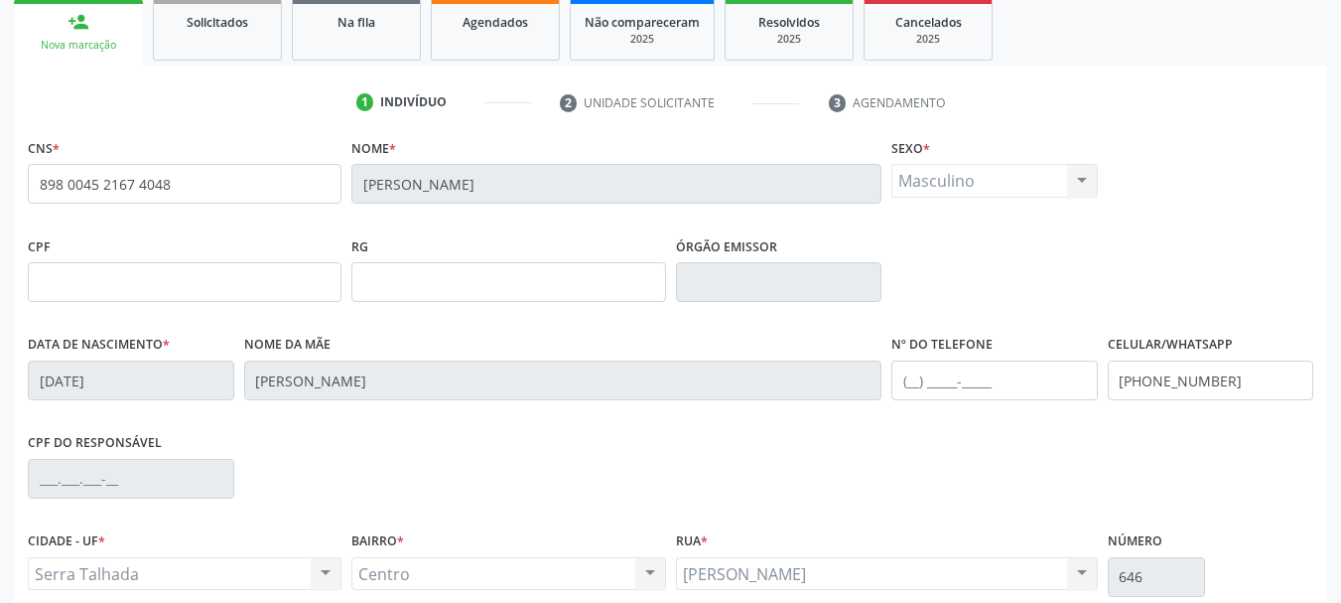
scroll to position [473, 0]
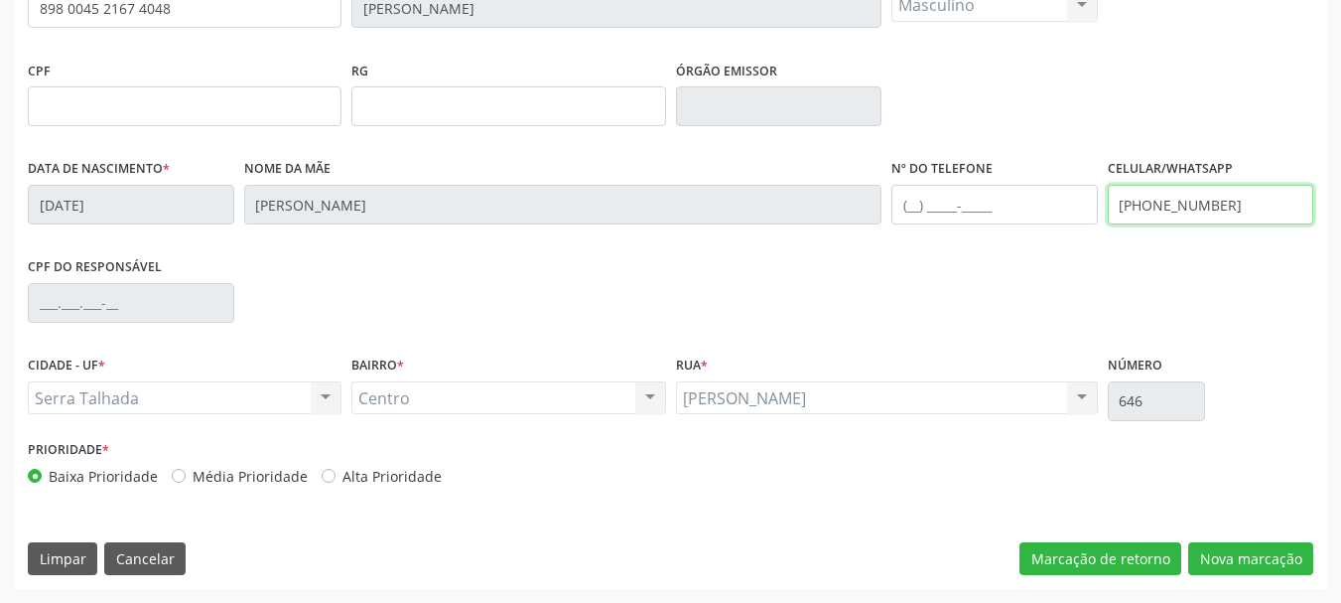
click at [1230, 215] on input "[PHONE_NUMBER]" at bounding box center [1211, 205] width 206 height 40
drag, startPoint x: 1230, startPoint y: 215, endPoint x: 1295, endPoint y: 290, distance: 99.2
click at [1230, 213] on input "[PHONE_NUMBER]" at bounding box center [1211, 205] width 206 height 40
click at [1033, 260] on div "CPF do responsável" at bounding box center [670, 301] width 1295 height 98
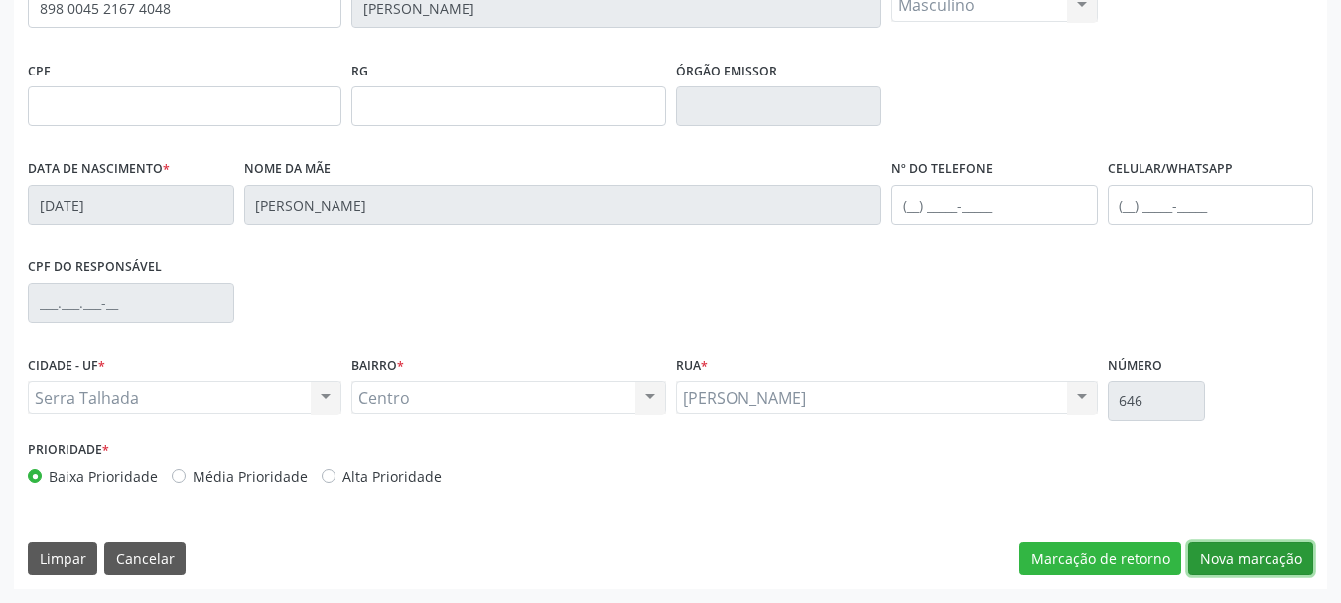
click at [1258, 570] on button "Nova marcação" at bounding box center [1250, 559] width 125 height 34
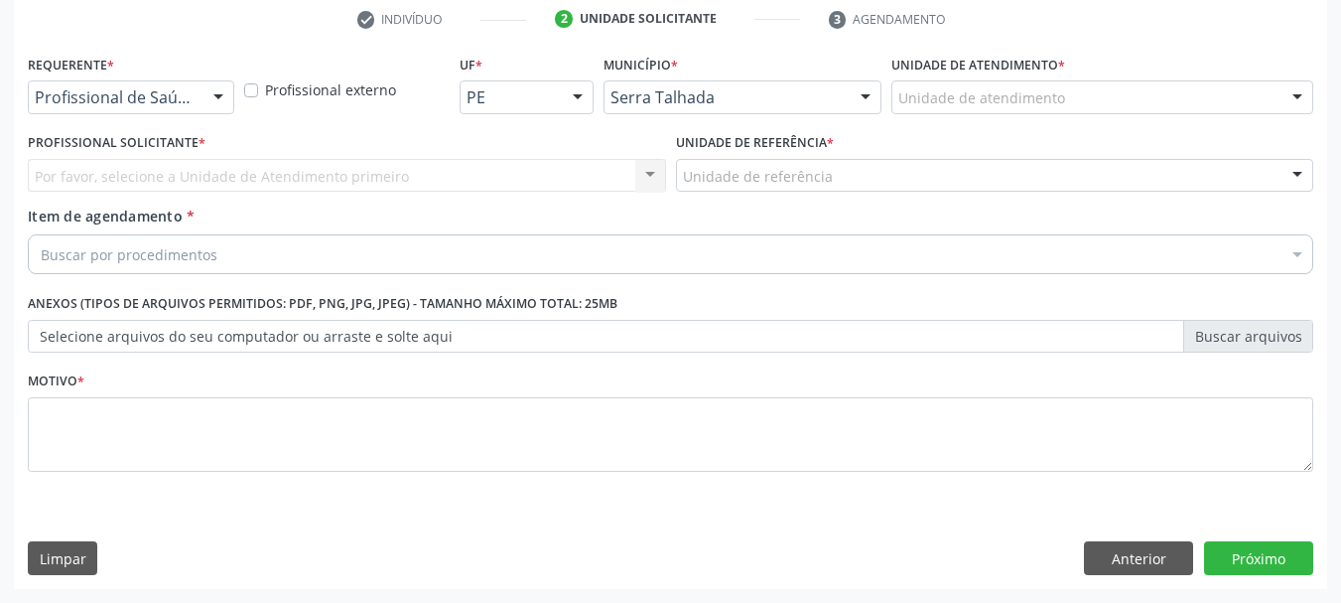
scroll to position [381, 0]
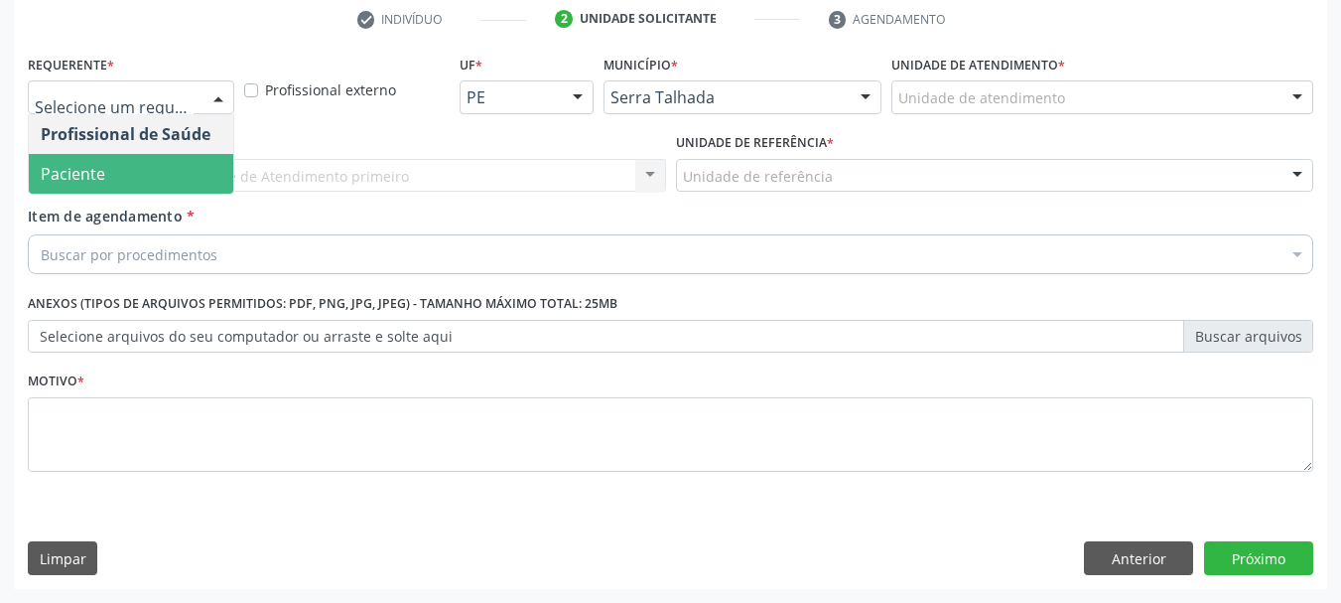
click at [98, 160] on span "Paciente" at bounding box center [131, 174] width 204 height 40
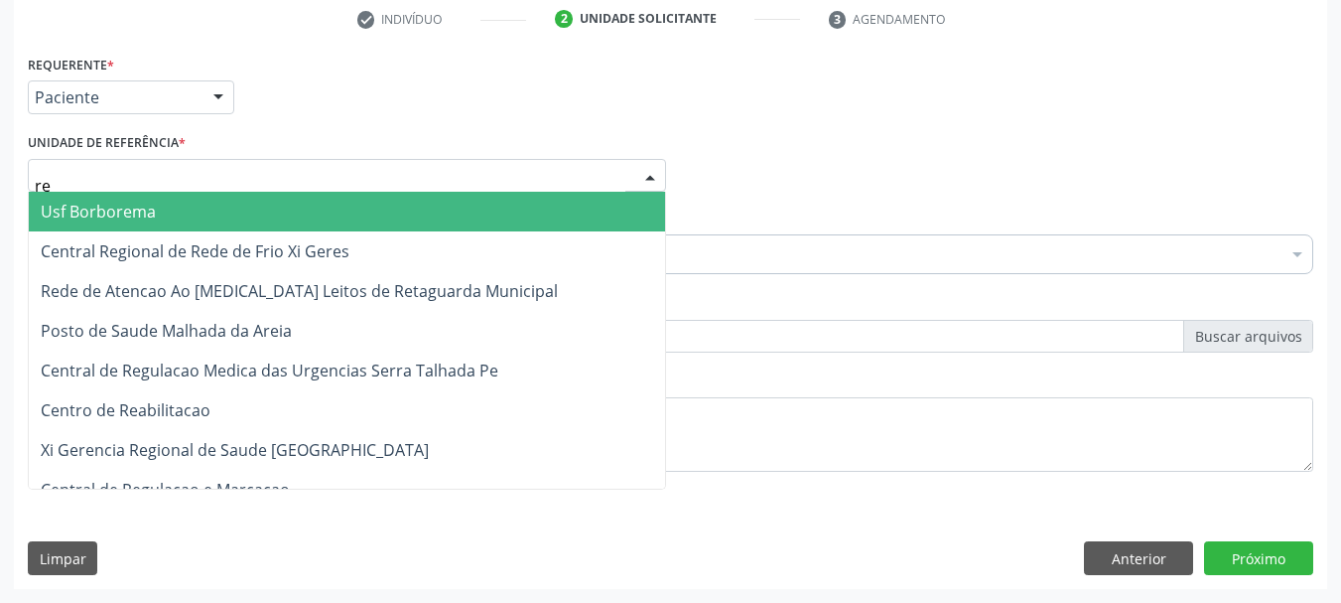
type input "rea"
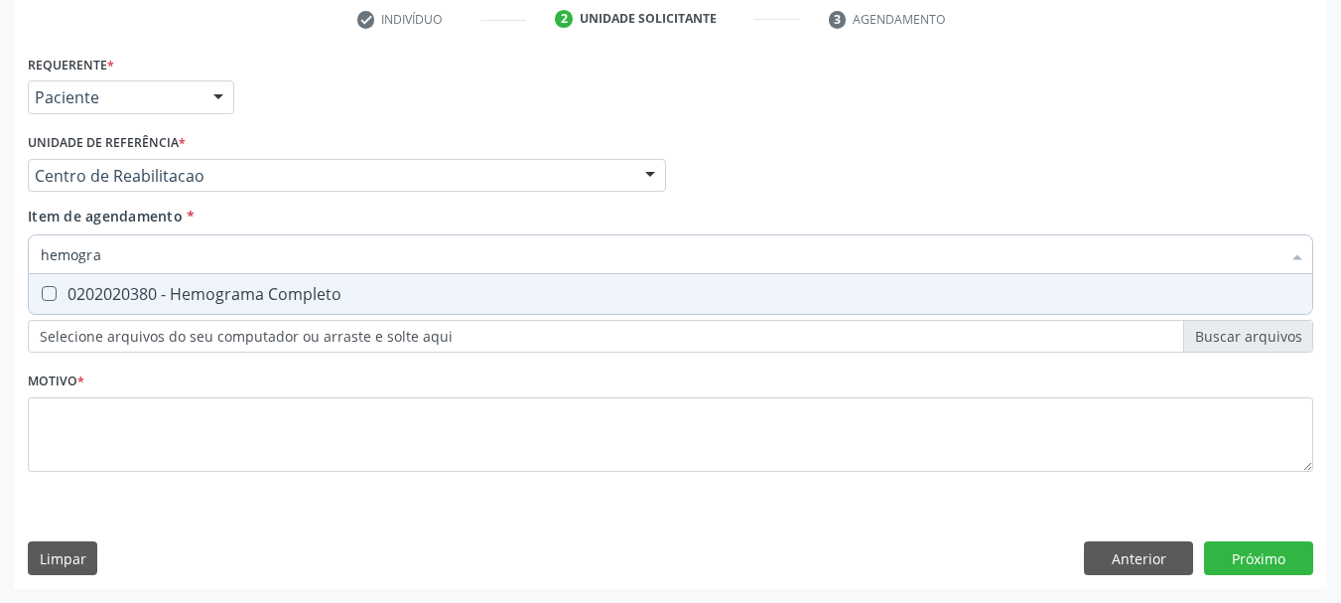
type input "hemogram"
click at [104, 293] on div "0202020380 - Hemograma Completo" at bounding box center [671, 294] width 1260 height 16
checkbox Completo "true"
click at [116, 260] on input "hemogram" at bounding box center [661, 254] width 1240 height 40
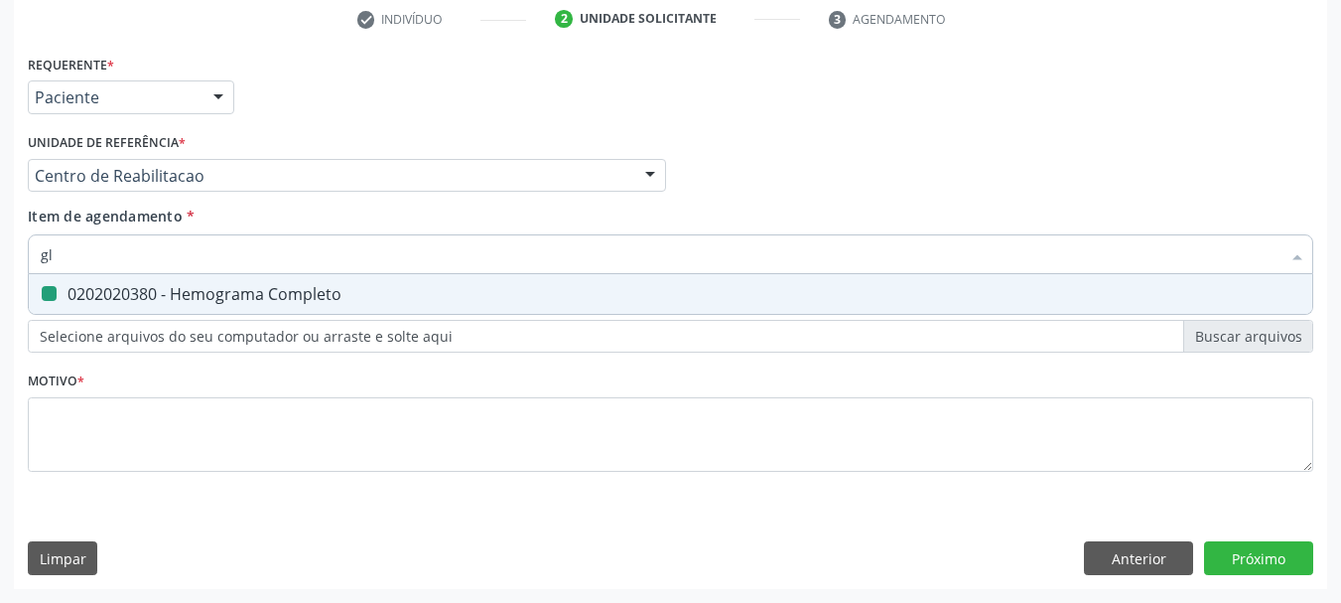
type input "gli"
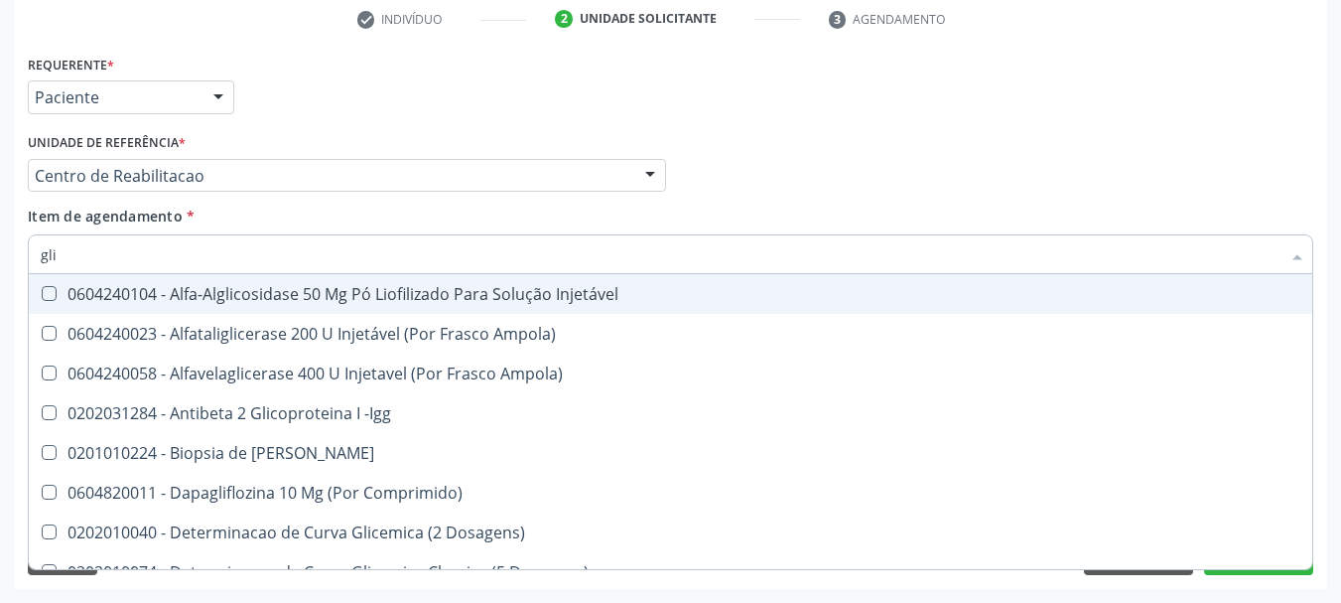
checkbox Injetável "false"
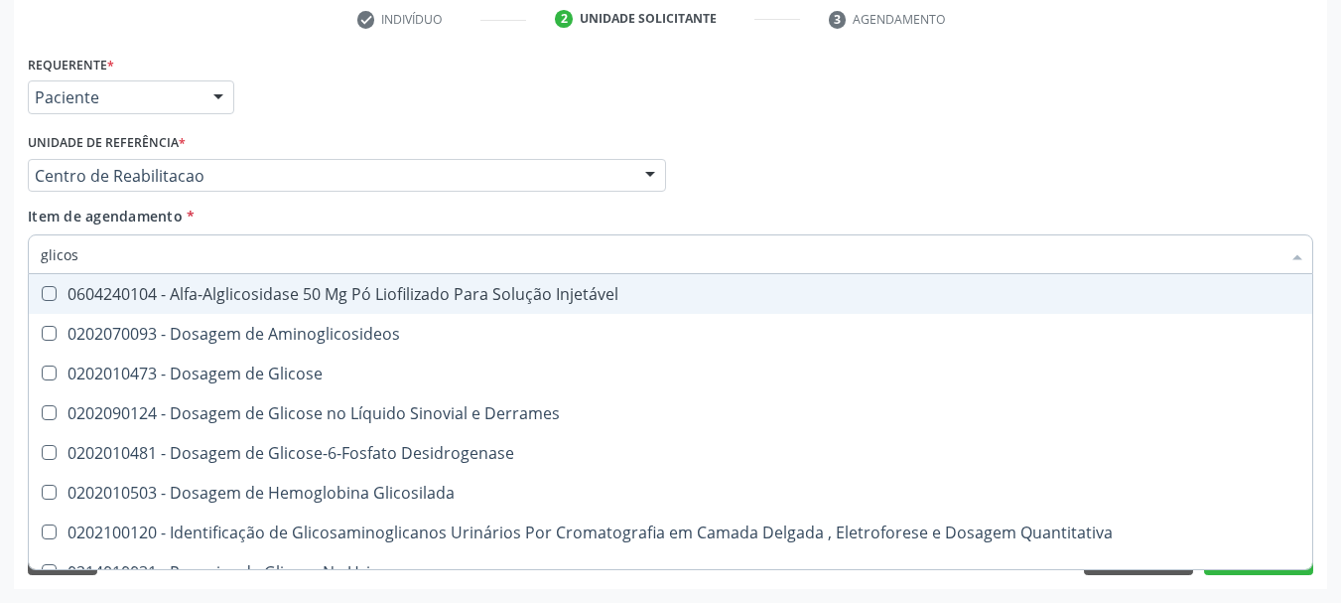
type input "glicose"
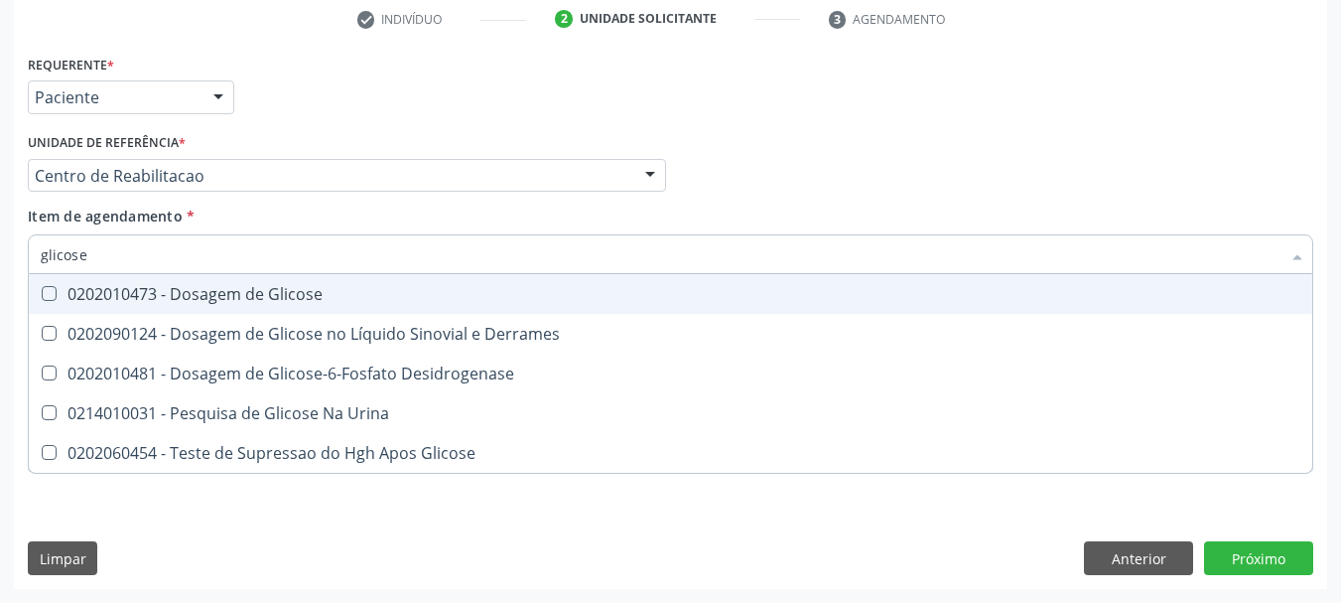
click at [63, 298] on div "0202010473 - Dosagem de Glicose" at bounding box center [671, 294] width 1260 height 16
checkbox Glicose "true"
click at [80, 245] on input "glicose" at bounding box center [661, 254] width 1240 height 40
type input "gl"
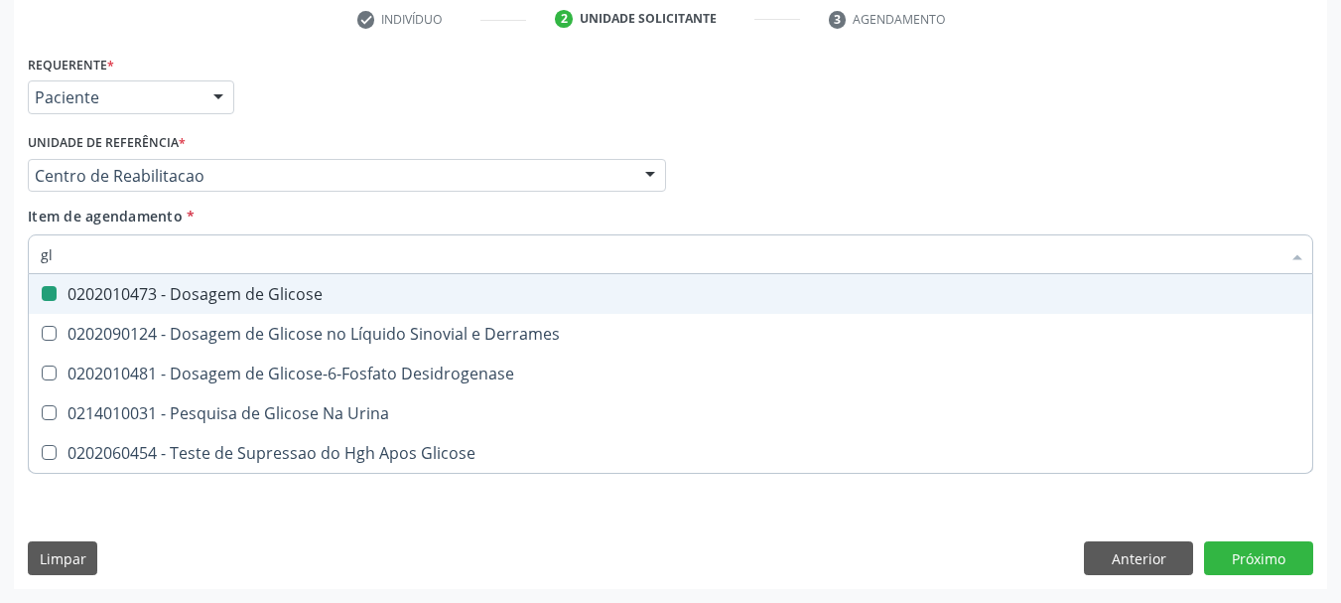
checkbox Glicose "false"
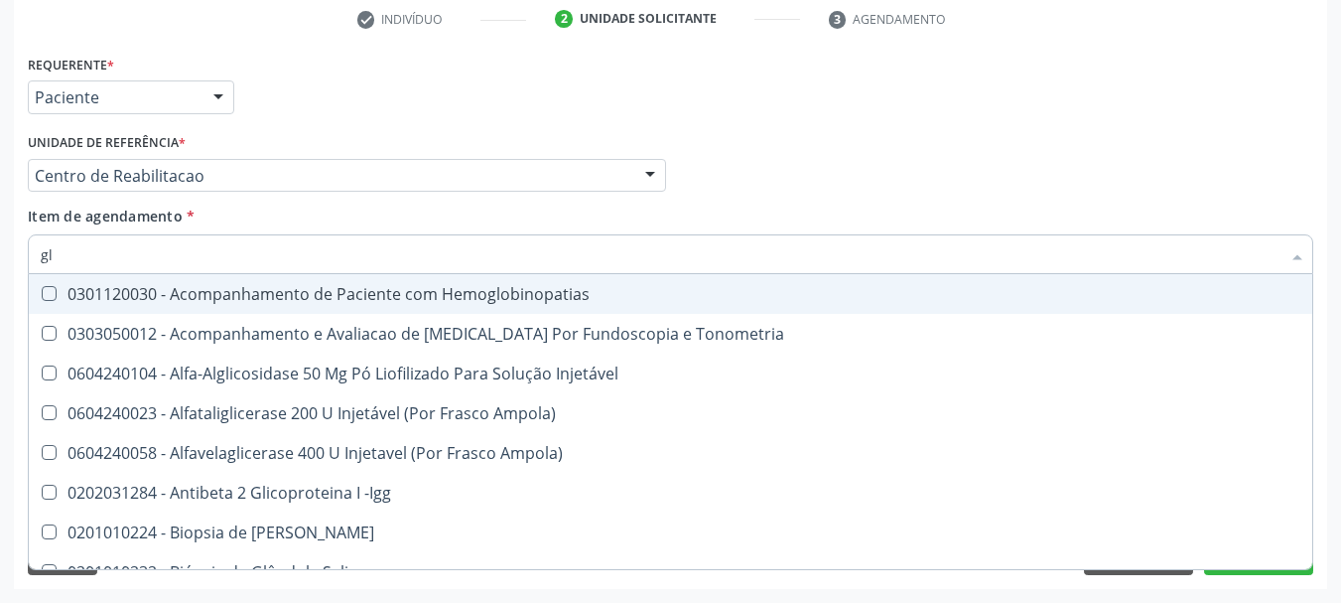
type input "gli"
checkbox \(Confirmatorio\) "true"
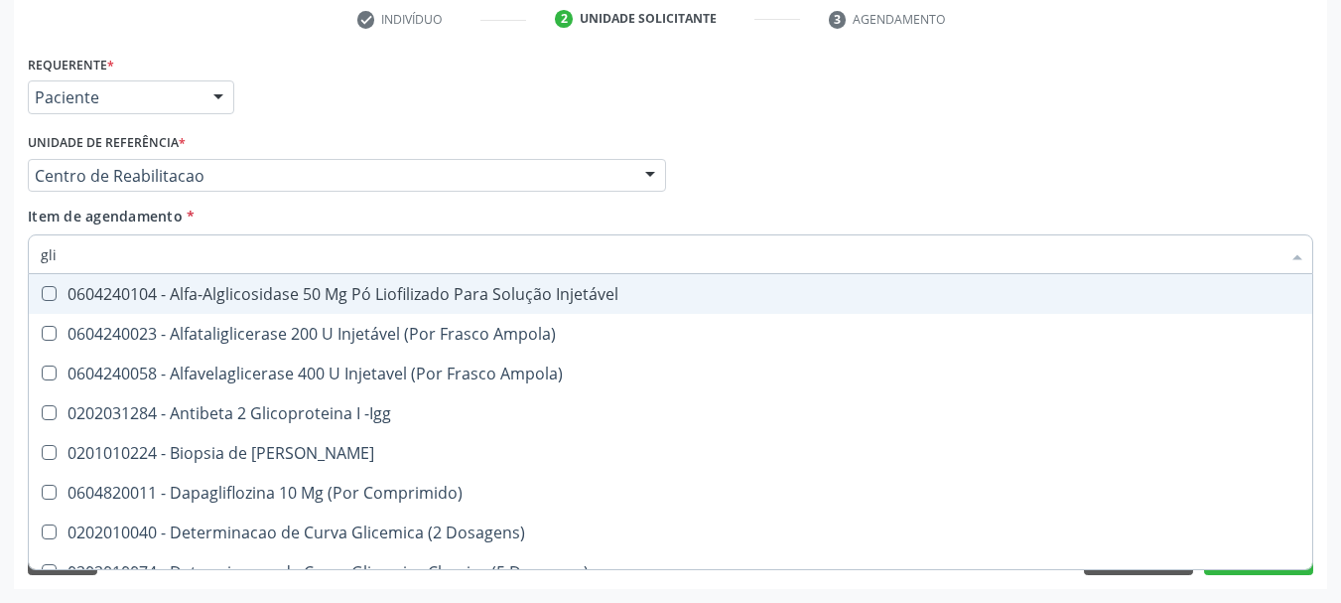
type input "glic"
checkbox Aminoglicosideos "true"
checkbox Glicose "false"
type input "glico"
checkbox Comprimido\) "true"
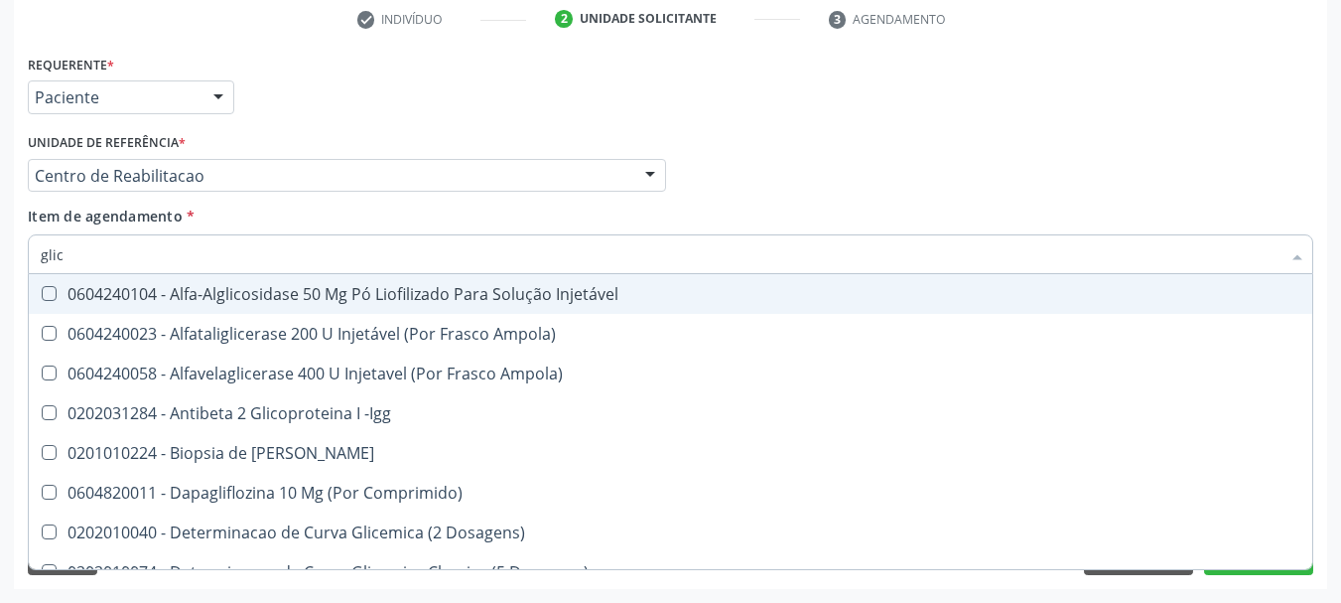
checkbox Aminoglicosideos "false"
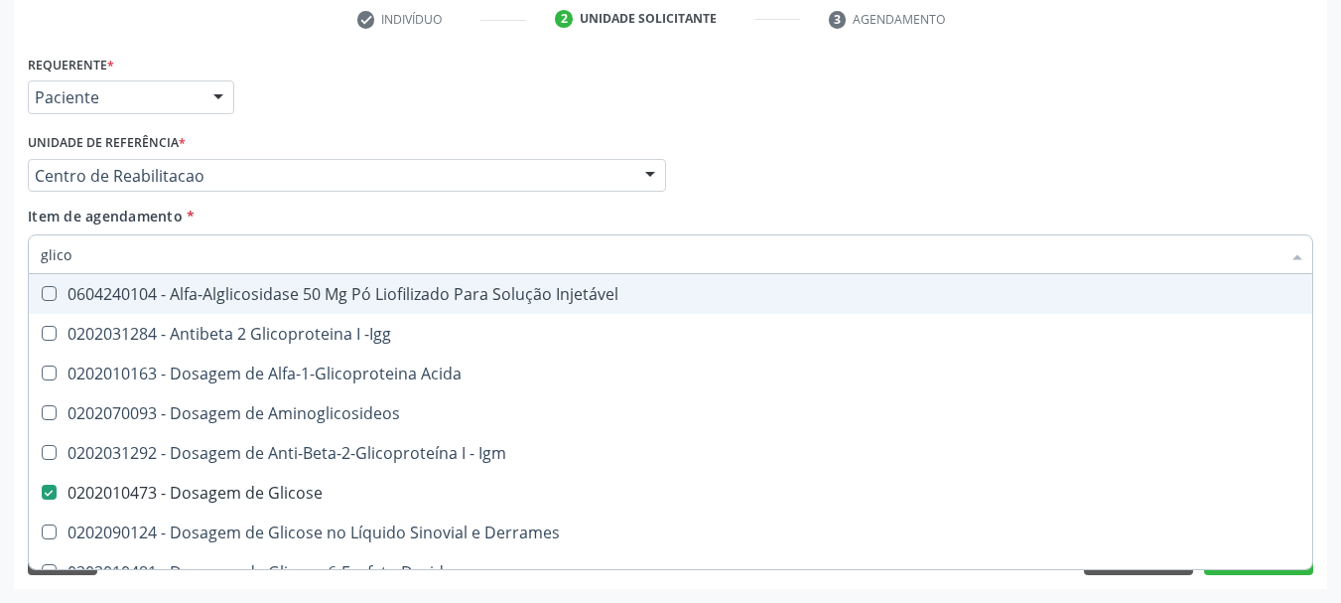
type input "glicos"
checkbox Acida "true"
type input "glicosi"
checkbox Acida "false"
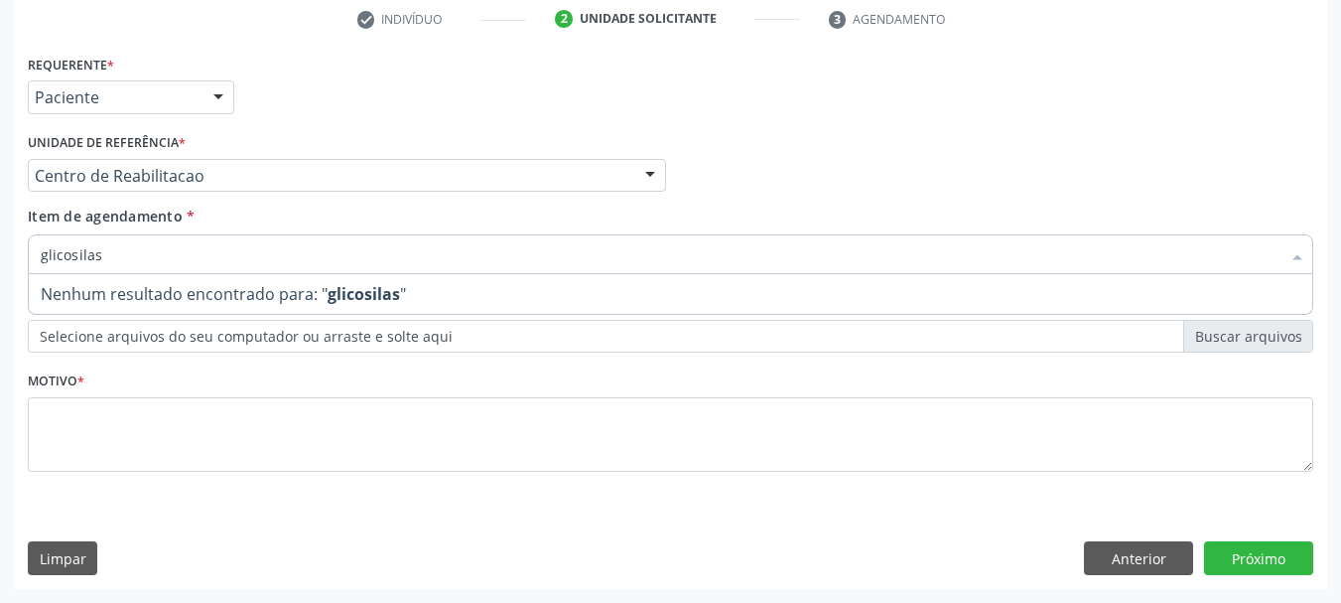
type input "glicosila"
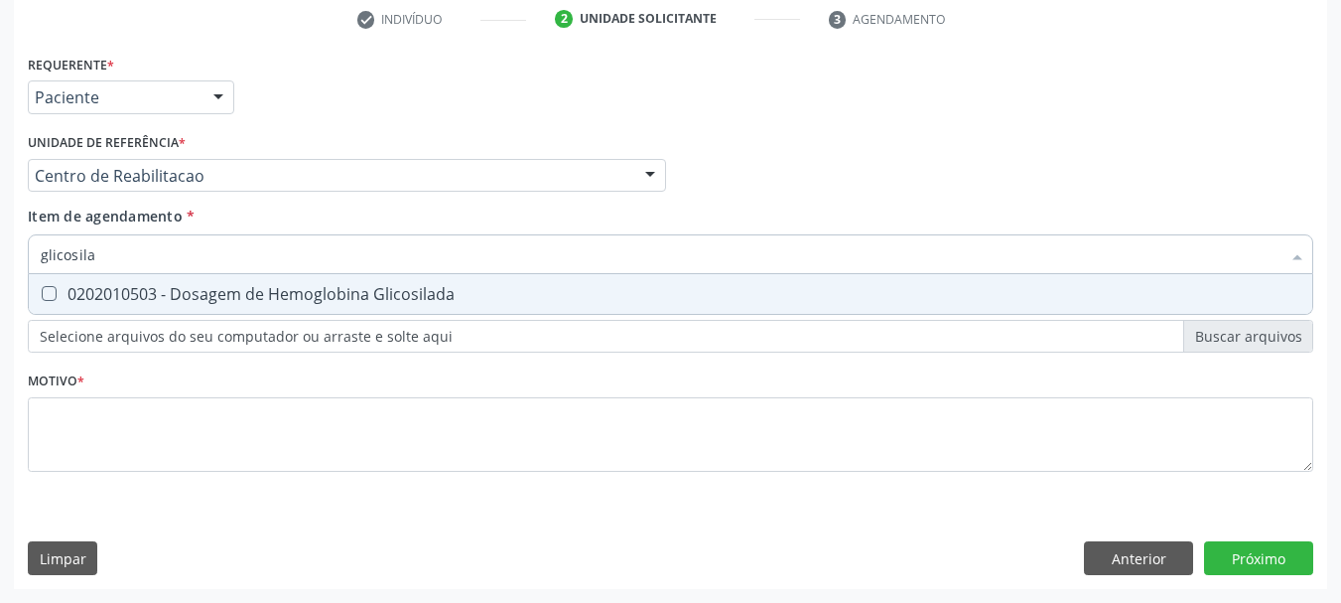
click at [90, 302] on div "0202010503 - Dosagem de Hemoglobina Glicosilada" at bounding box center [671, 294] width 1260 height 16
checkbox Glicosilada "true"
click at [107, 260] on input "glicosila" at bounding box center [661, 254] width 1240 height 40
checkbox Glicosilada "false"
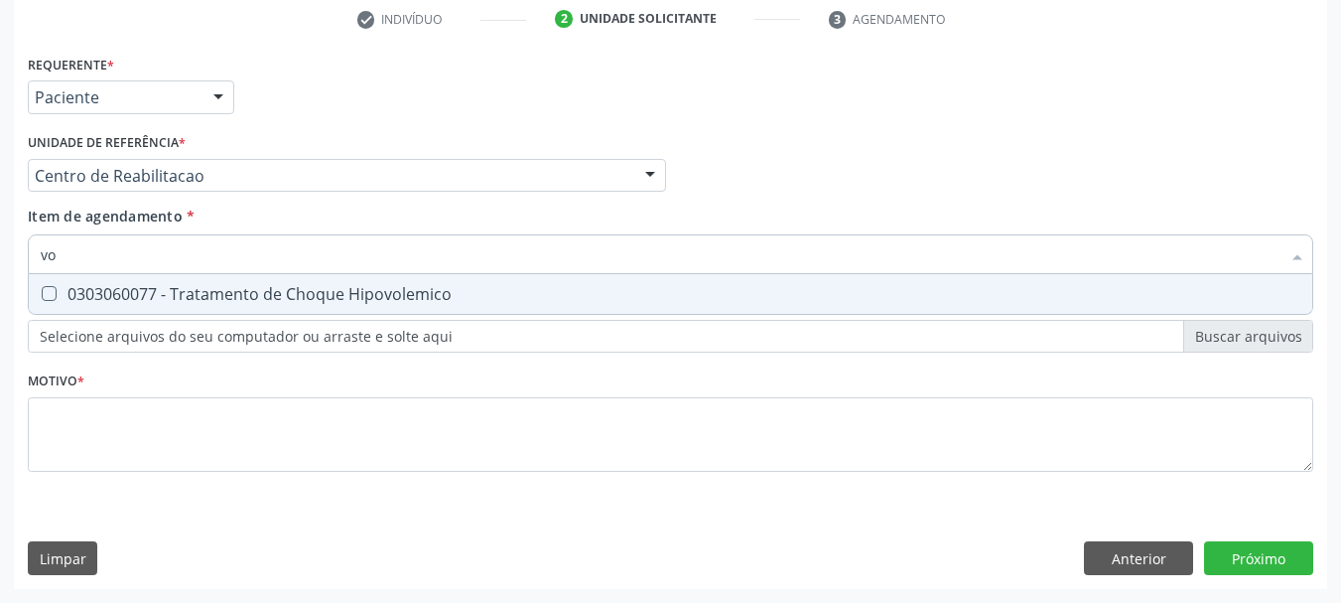
type input "v"
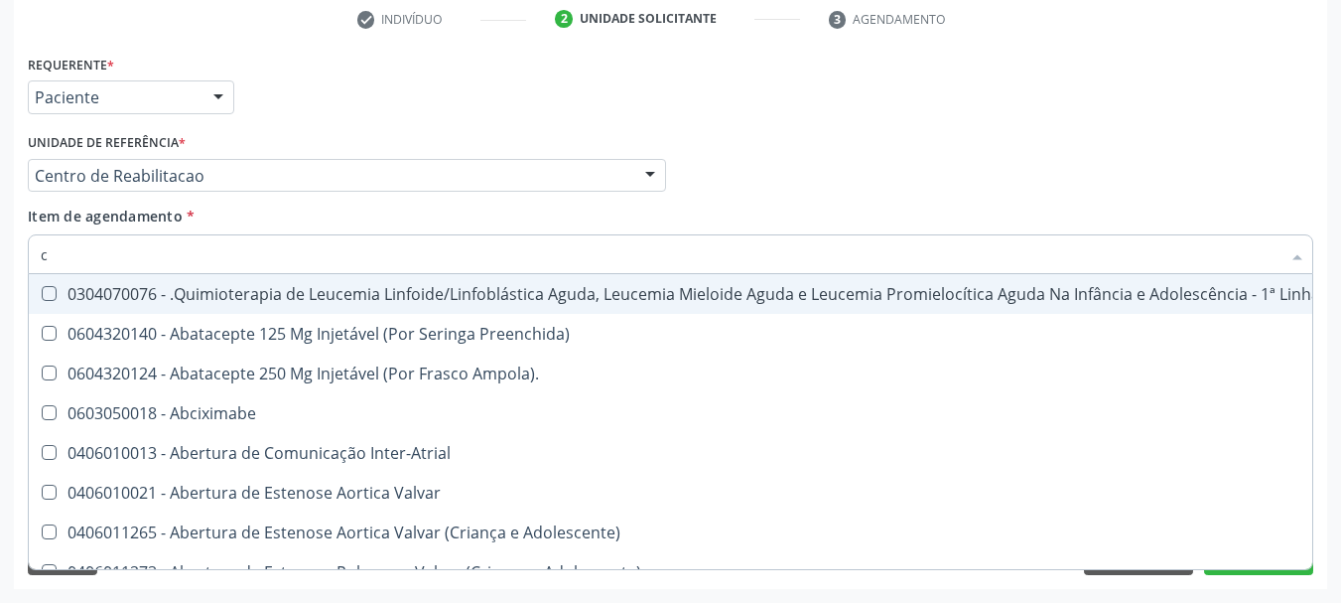
type input "co"
checkbox Tempo "true"
checkbox Indireta "true"
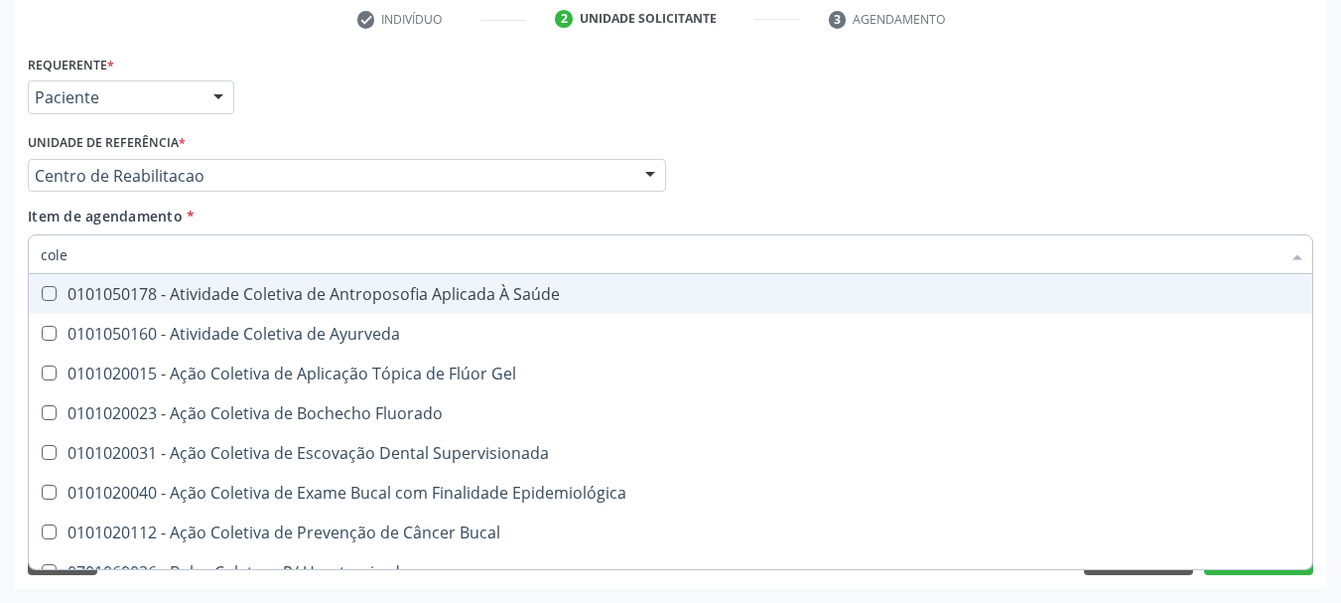
type input "coles"
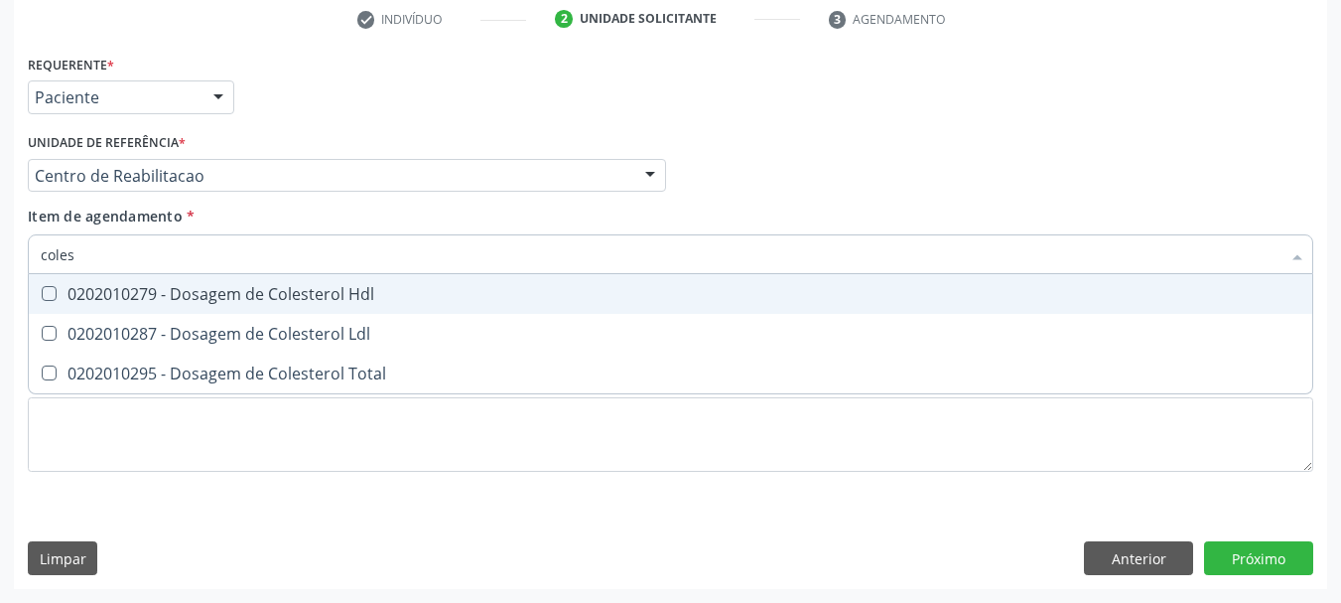
click at [219, 298] on div "0202010279 - Dosagem de Colesterol Hdl" at bounding box center [671, 294] width 1260 height 16
checkbox Hdl "true"
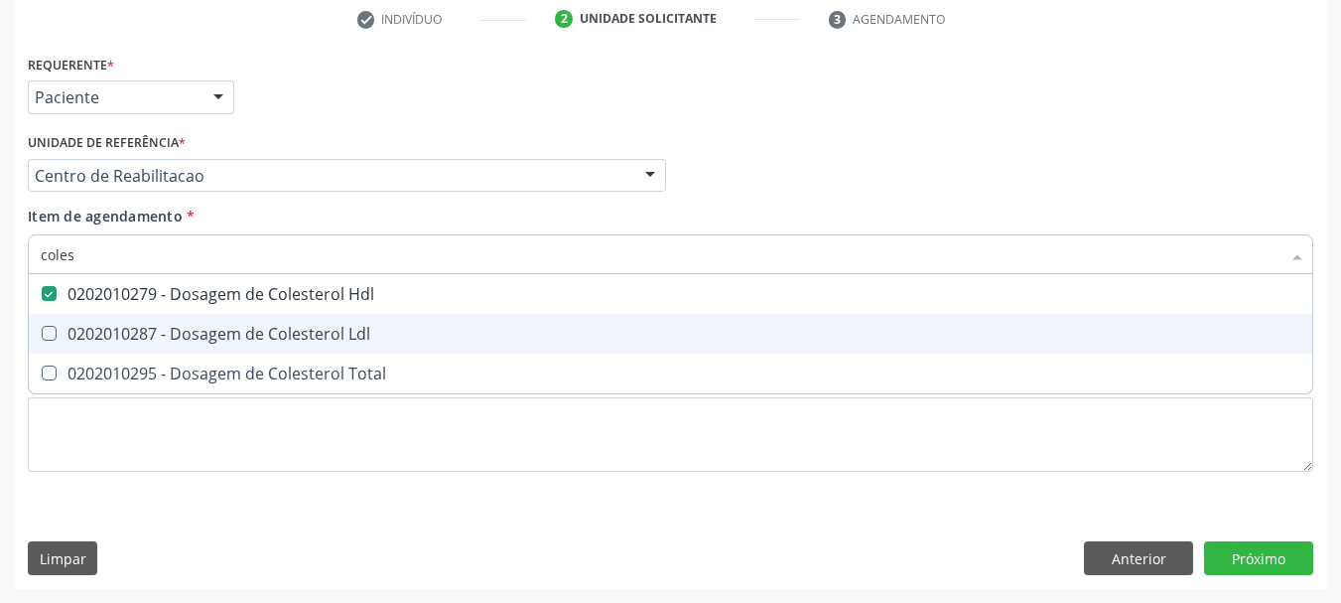
click at [191, 337] on div "0202010287 - Dosagem de Colesterol Ldl" at bounding box center [671, 334] width 1260 height 16
checkbox Ldl "true"
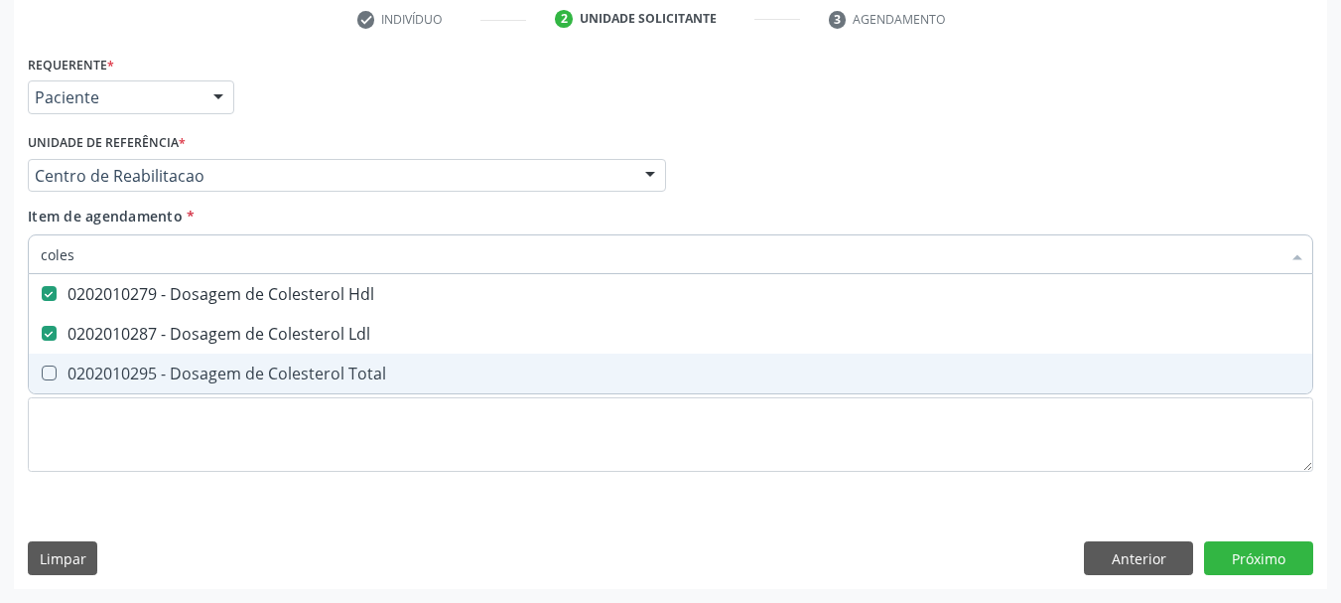
click at [171, 376] on div "0202010295 - Dosagem de Colesterol Total" at bounding box center [671, 373] width 1260 height 16
checkbox Total "true"
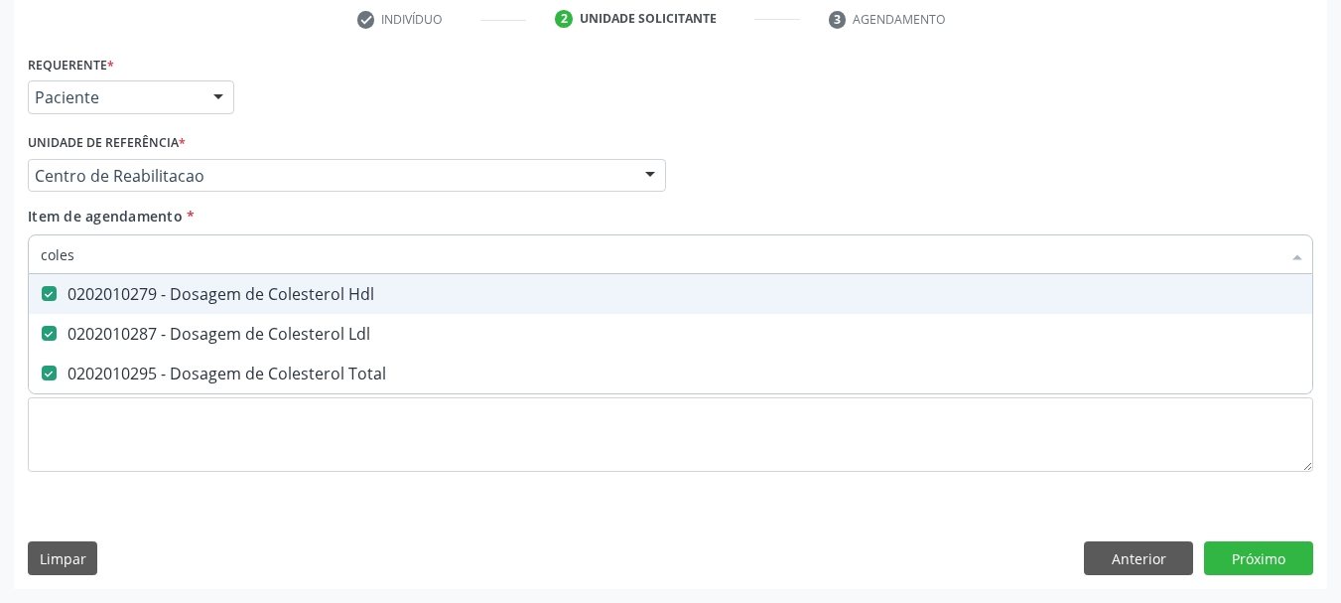
click at [125, 249] on input "coles" at bounding box center [661, 254] width 1240 height 40
drag, startPoint x: 125, startPoint y: 249, endPoint x: 125, endPoint y: 216, distance: 32.8
click at [125, 234] on input "coles" at bounding box center [661, 254] width 1240 height 40
checkbox Hdl "false"
checkbox Ldl "false"
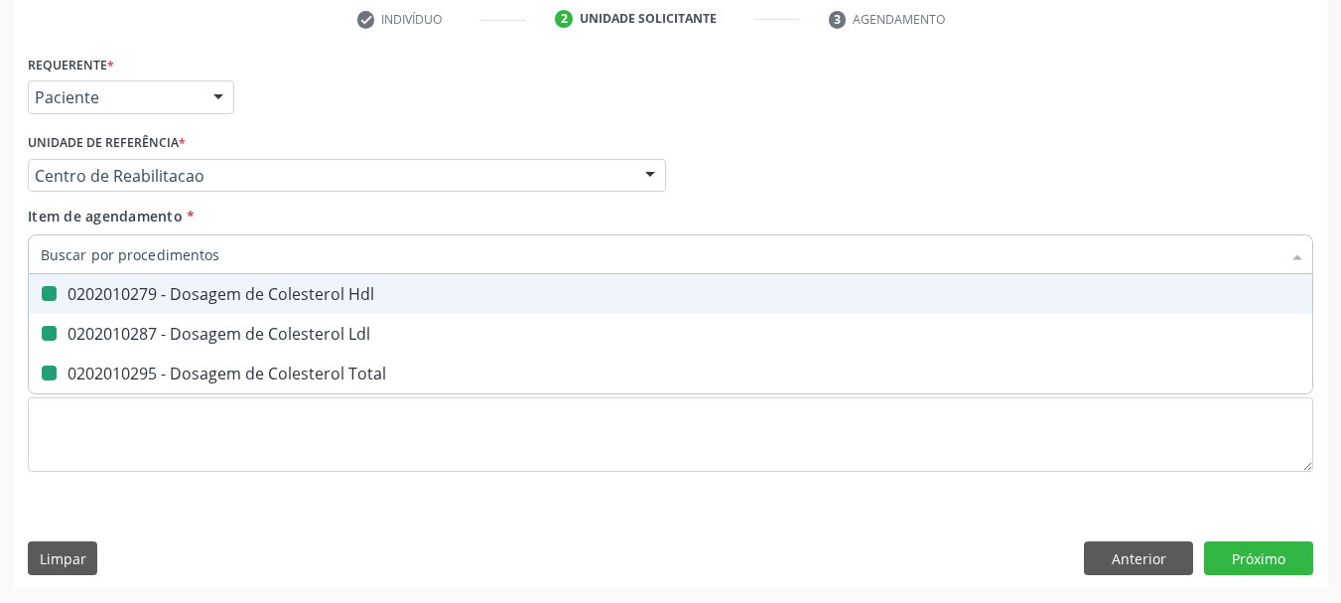
checkbox Total "false"
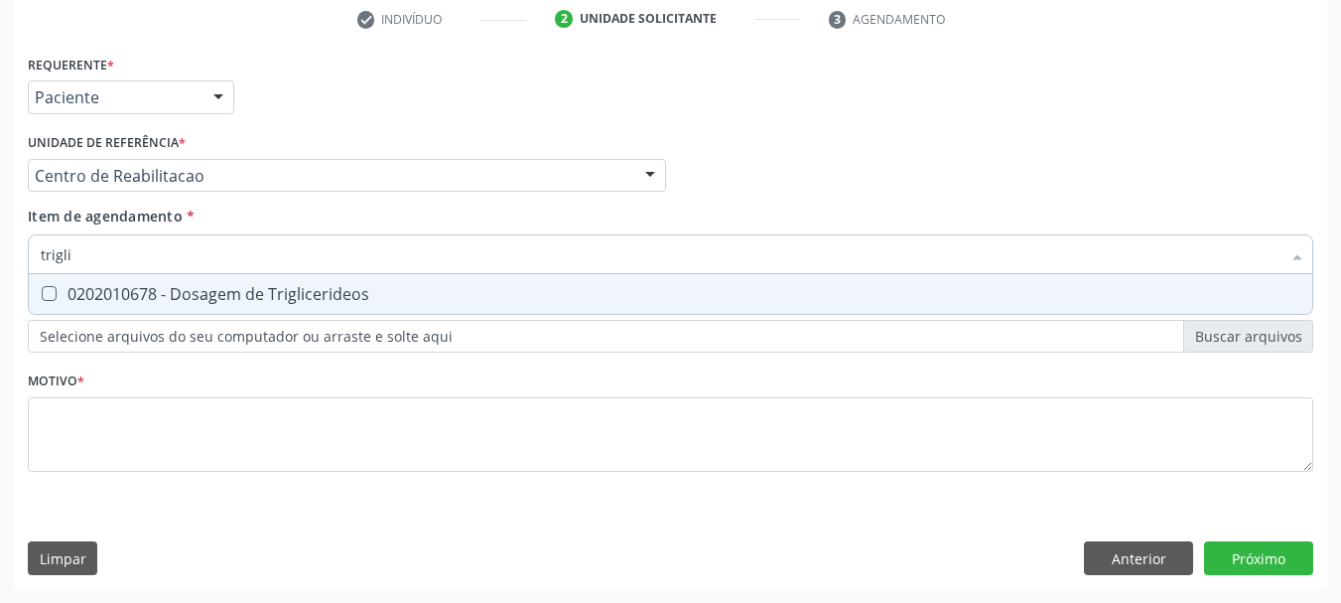
type input "triglic"
click at [263, 300] on div "0202010678 - Dosagem de Triglicerideos" at bounding box center [671, 294] width 1260 height 16
checkbox Triglicerideos "true"
click at [129, 255] on input "triglic" at bounding box center [661, 254] width 1240 height 40
click at [128, 255] on input "triglic" at bounding box center [661, 254] width 1240 height 40
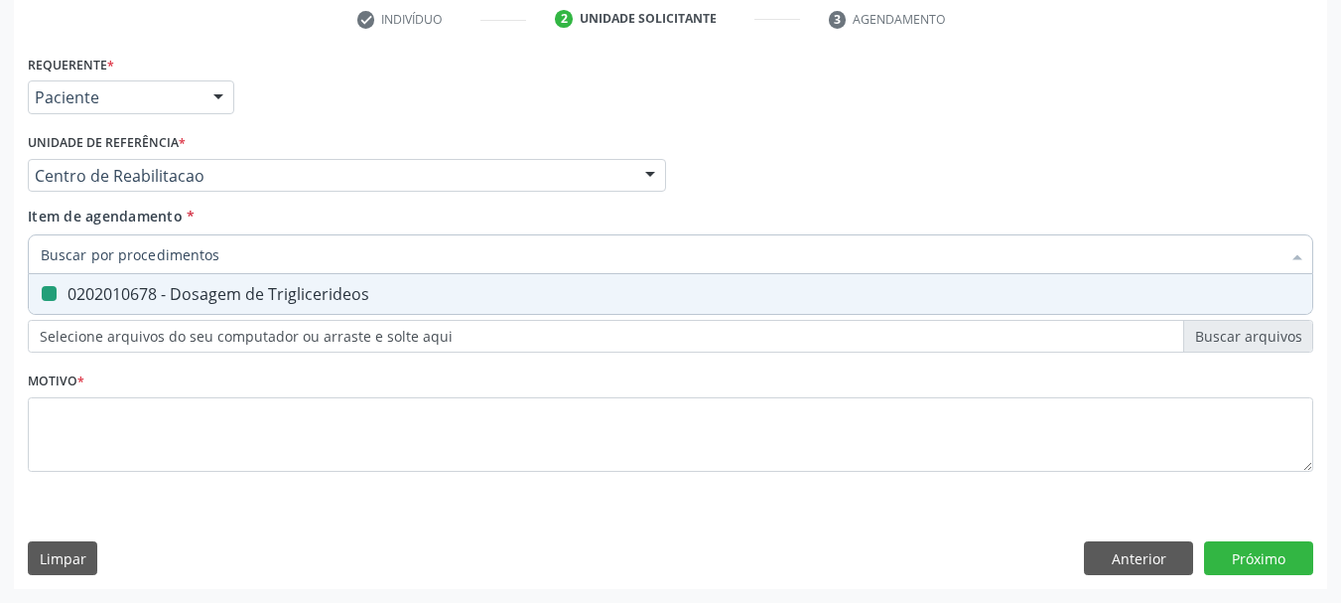
checkbox Triglicerideos "false"
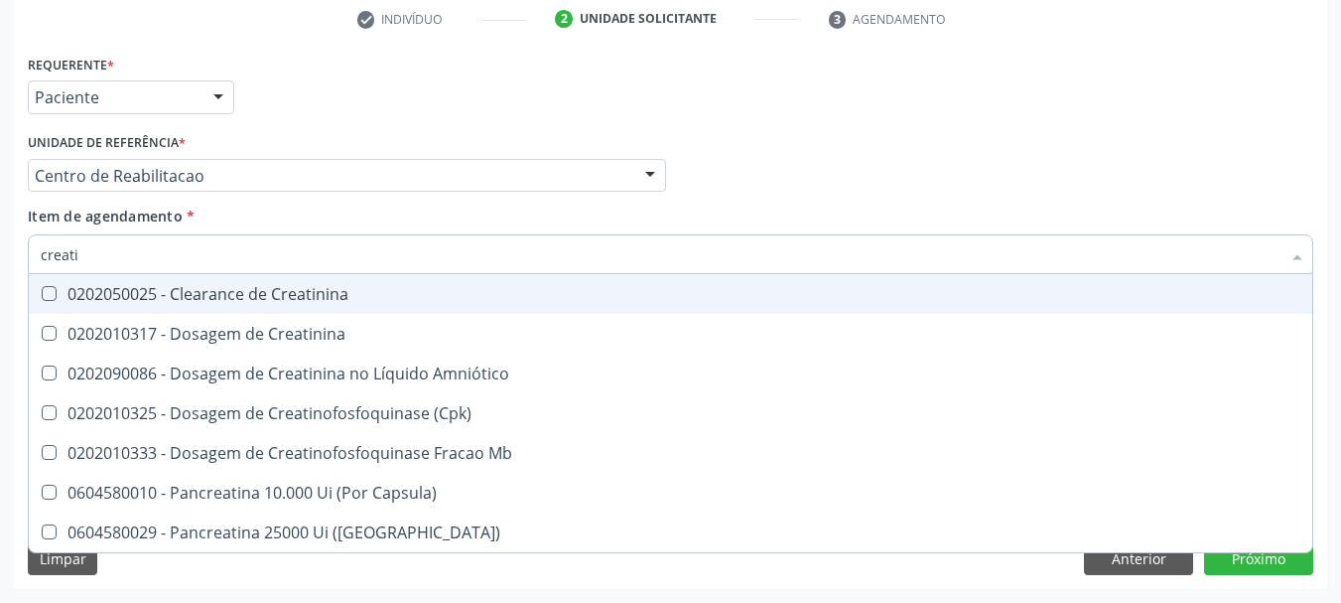
type input "creatin"
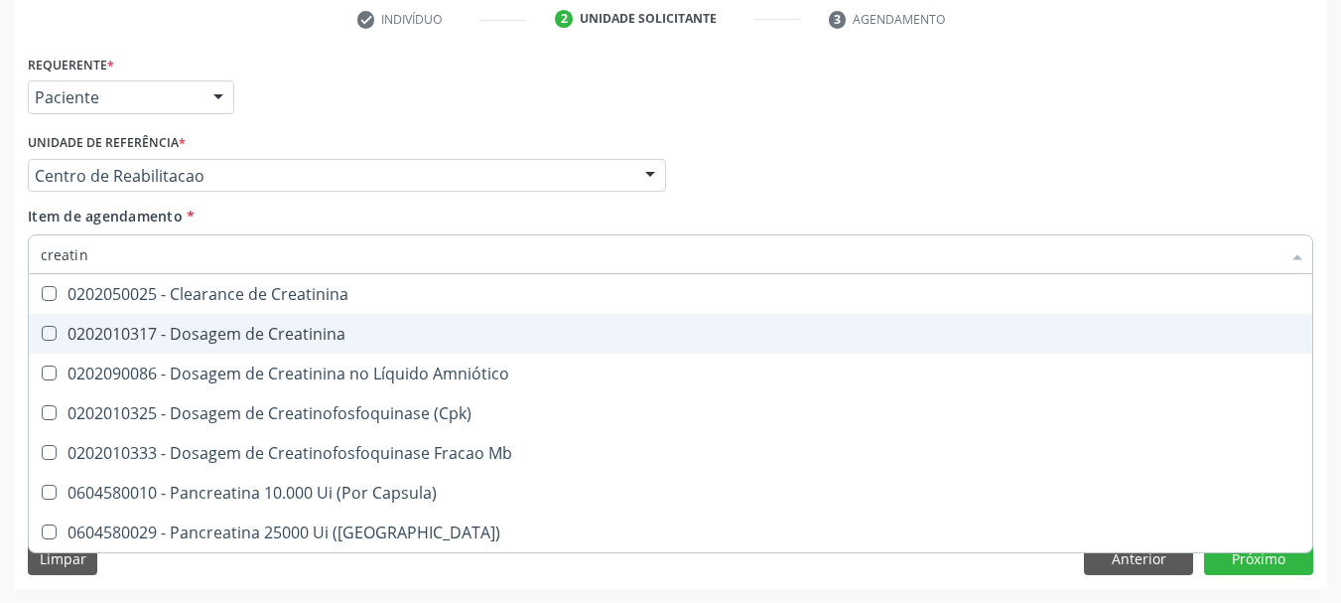
click at [100, 336] on div "0202010317 - Dosagem de Creatinina" at bounding box center [671, 334] width 1260 height 16
checkbox Creatinina "true"
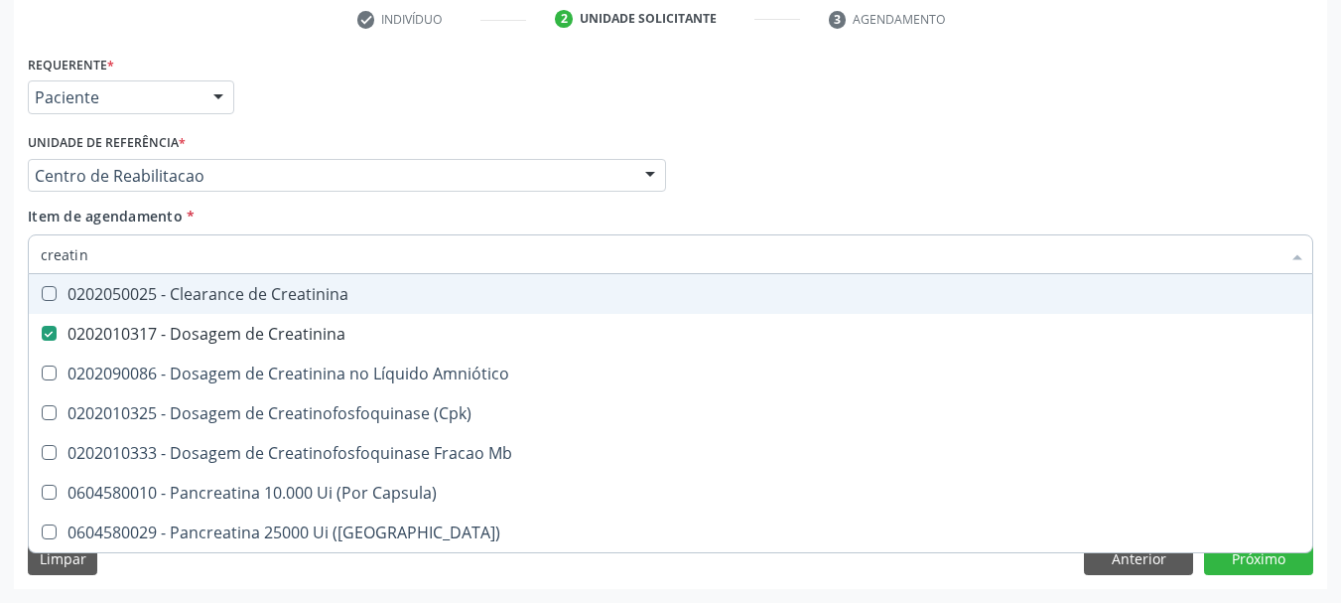
click at [69, 250] on input "creatin" at bounding box center [661, 254] width 1240 height 40
drag, startPoint x: 69, startPoint y: 250, endPoint x: 69, endPoint y: 229, distance: 20.8
click at [69, 247] on input "creatin" at bounding box center [661, 254] width 1240 height 40
type input "ur"
checkbox Creatinina "false"
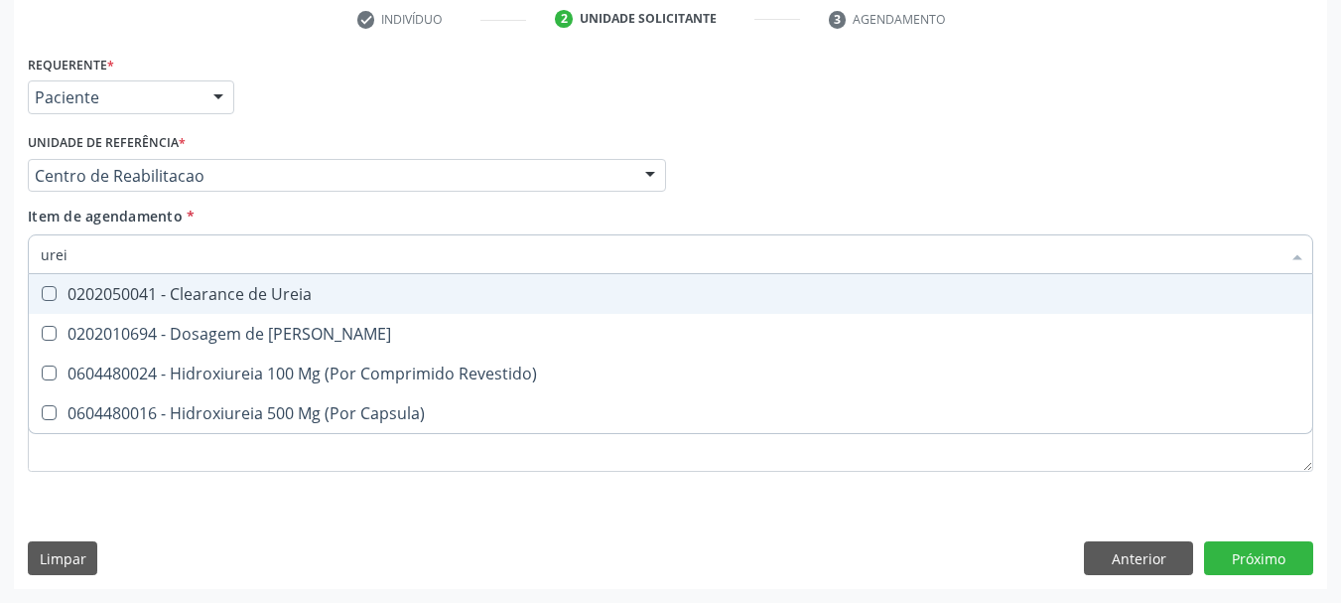
type input "ureia"
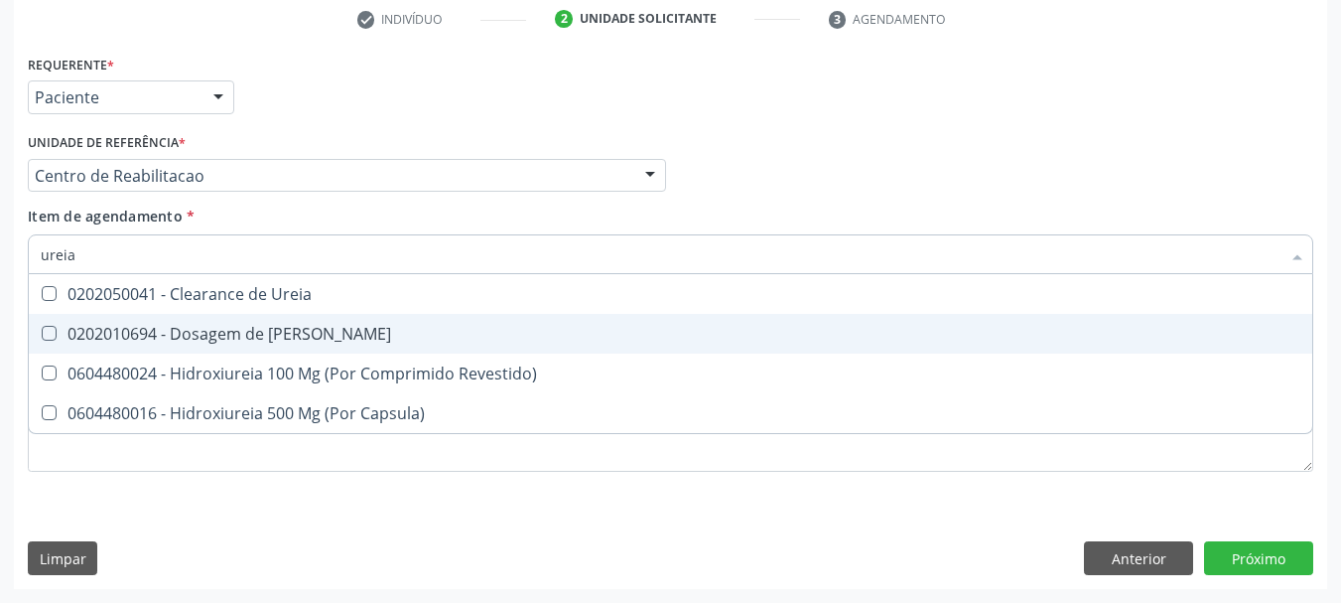
click at [205, 341] on div "0202010694 - Dosagem de [PERSON_NAME]" at bounding box center [671, 334] width 1260 height 16
checkbox Ureia "true"
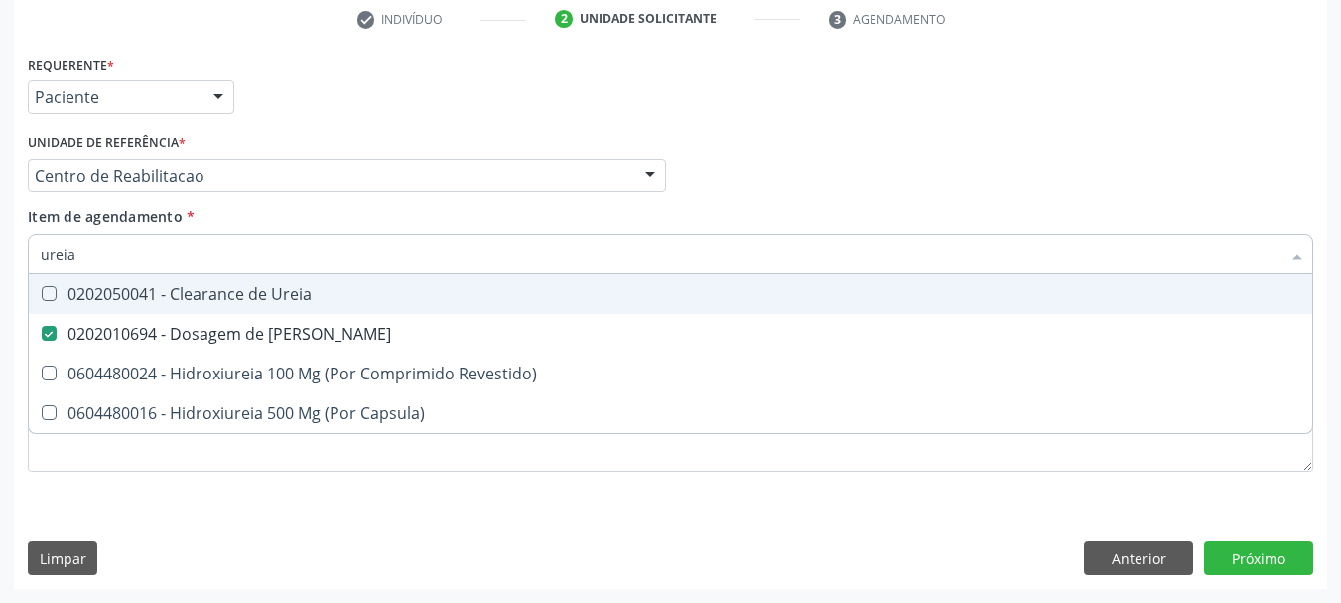
click at [426, 106] on div "Requerente * Paciente Profissional de Saúde Paciente Nenhum resultado encontrad…" at bounding box center [670, 88] width 1295 height 77
checkbox Revestido\) "true"
checkbox Capsula\) "true"
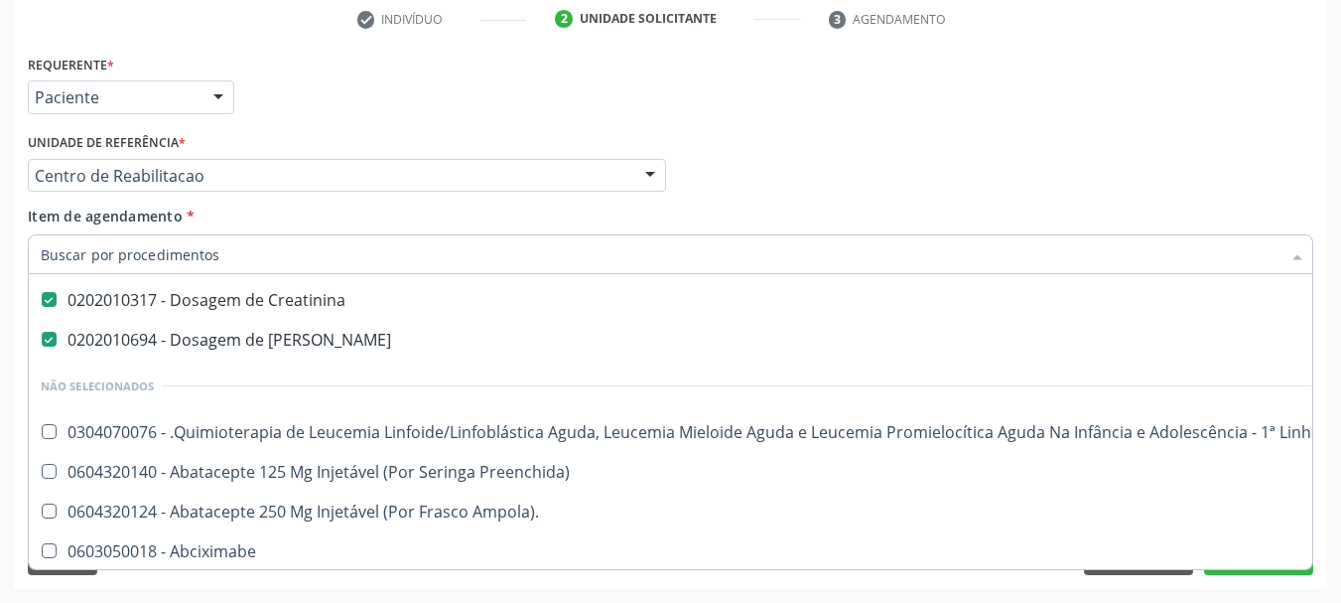
scroll to position [397, 0]
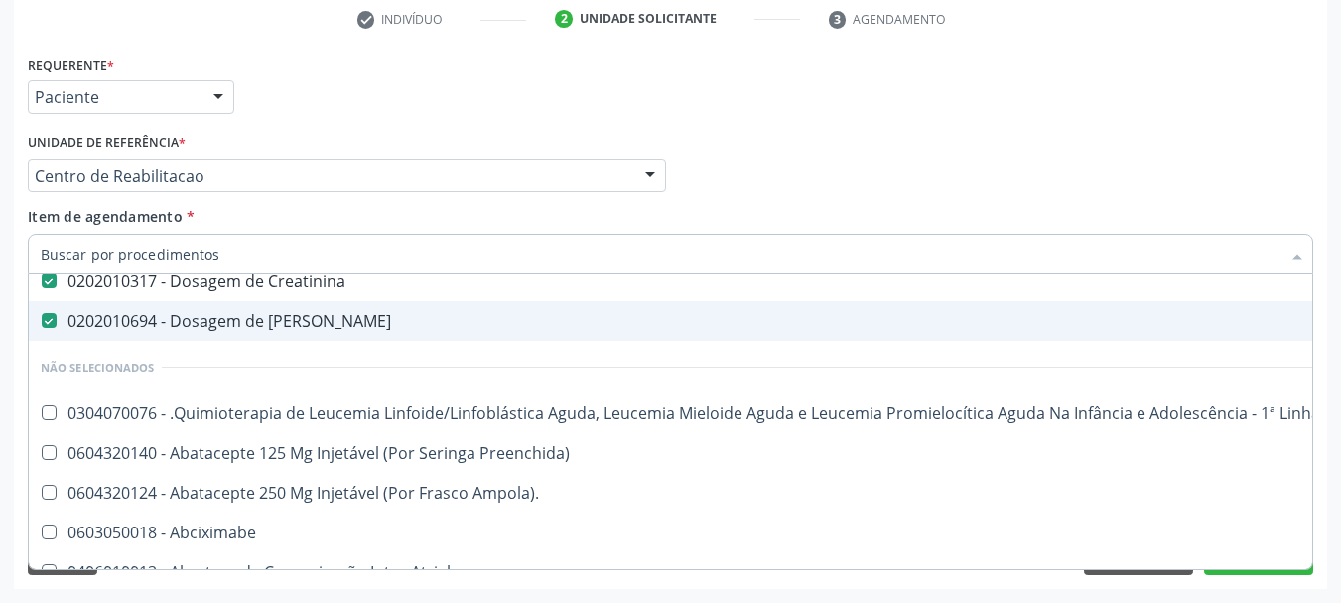
click at [870, 193] on div "Profissional Solicitante Por favor, selecione a Unidade de Atendimento primeiro…" at bounding box center [670, 166] width 1295 height 77
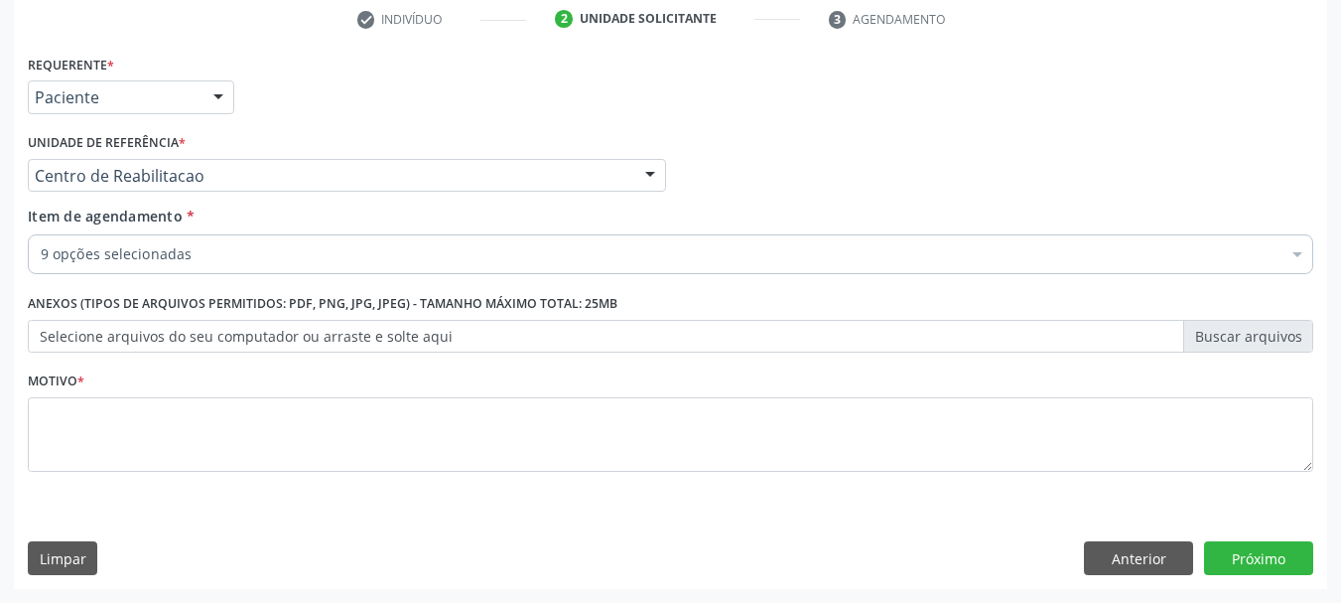
scroll to position [0, 0]
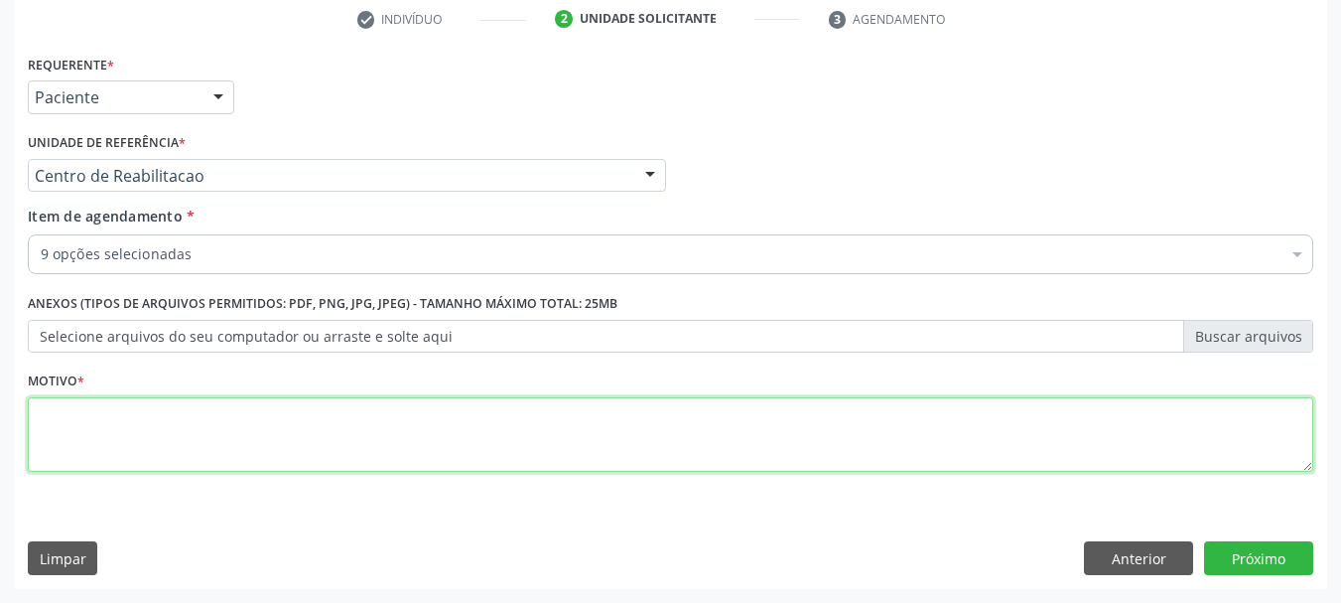
click at [245, 449] on textarea at bounding box center [670, 434] width 1285 height 75
type textarea "."
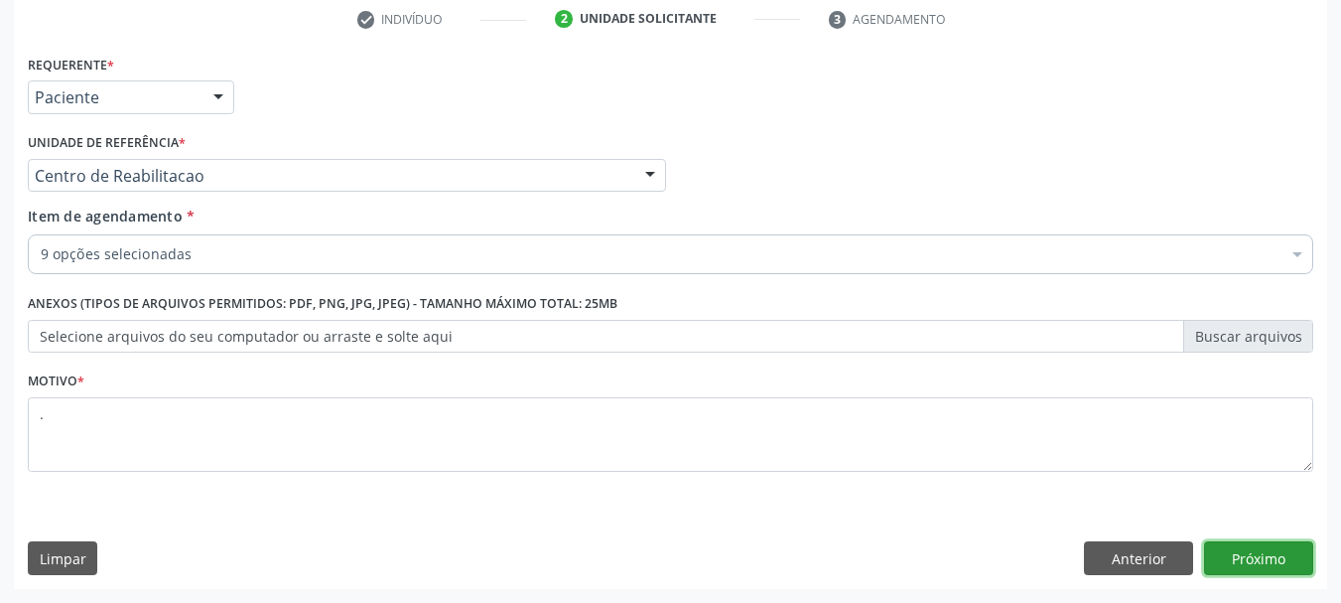
click at [1276, 558] on button "Próximo" at bounding box center [1258, 558] width 109 height 34
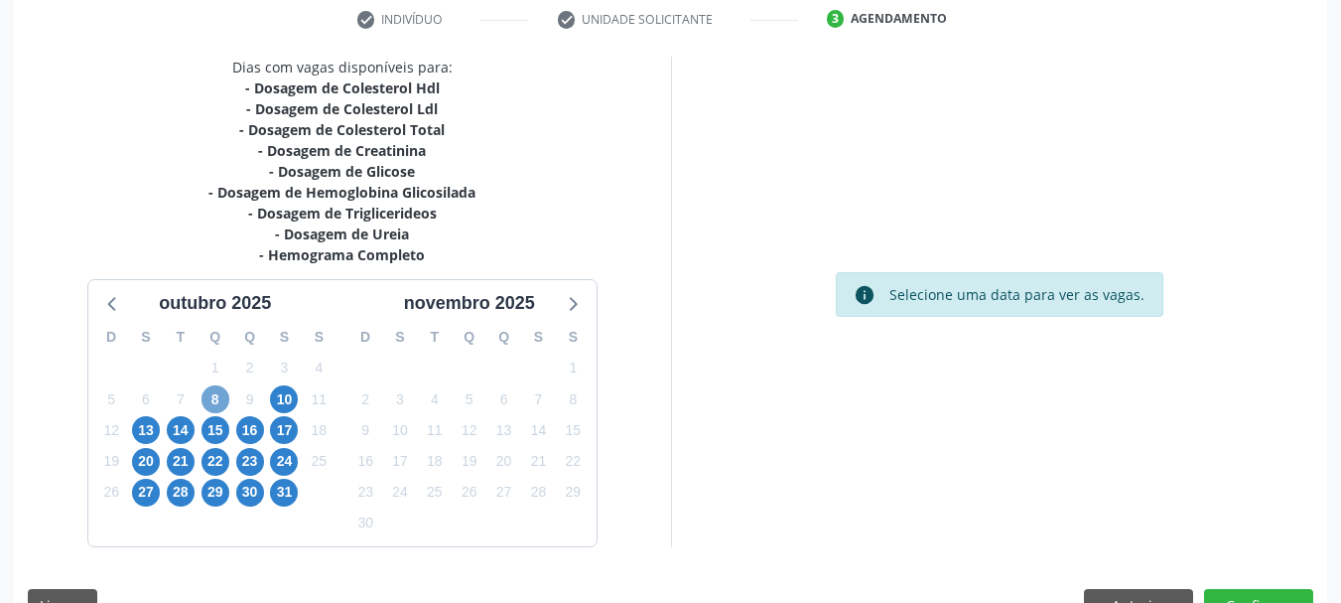
click at [217, 402] on span "8" at bounding box center [216, 399] width 28 height 28
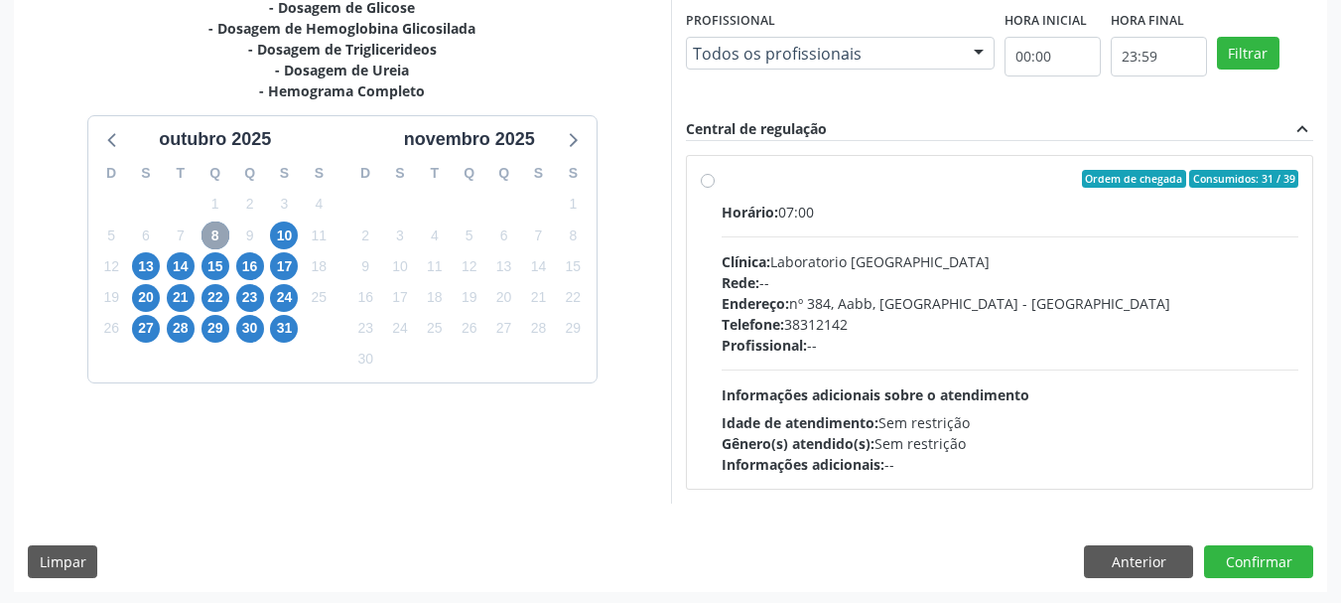
scroll to position [548, 0]
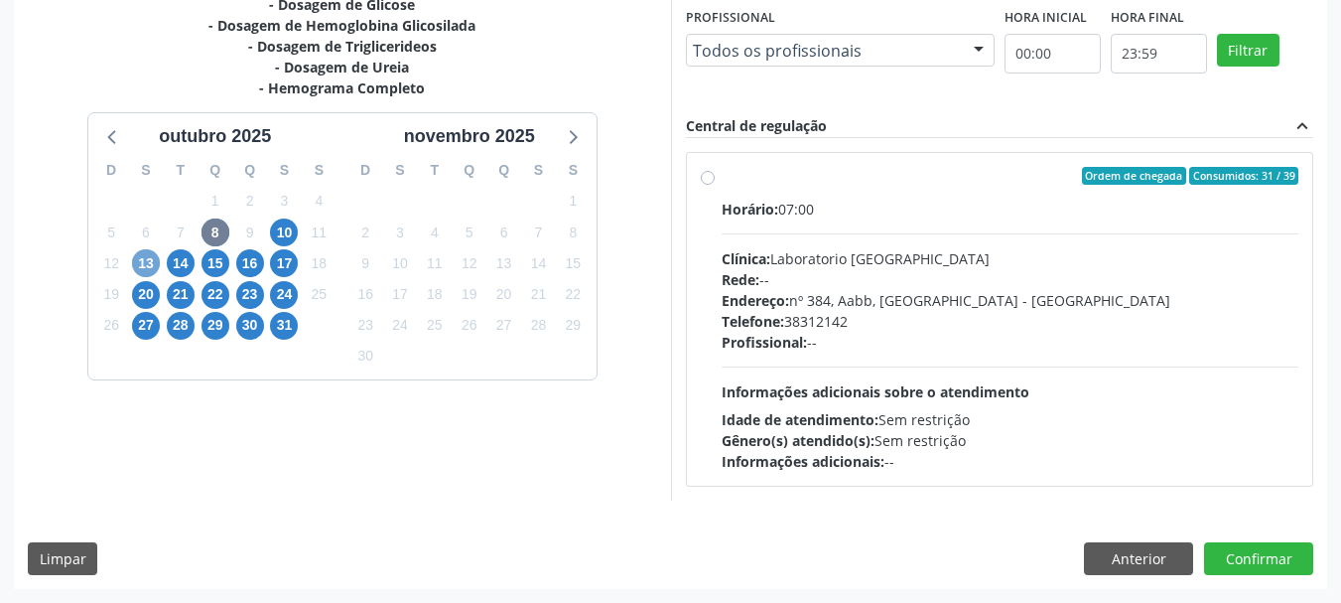
click at [146, 272] on span "13" at bounding box center [146, 263] width 28 height 28
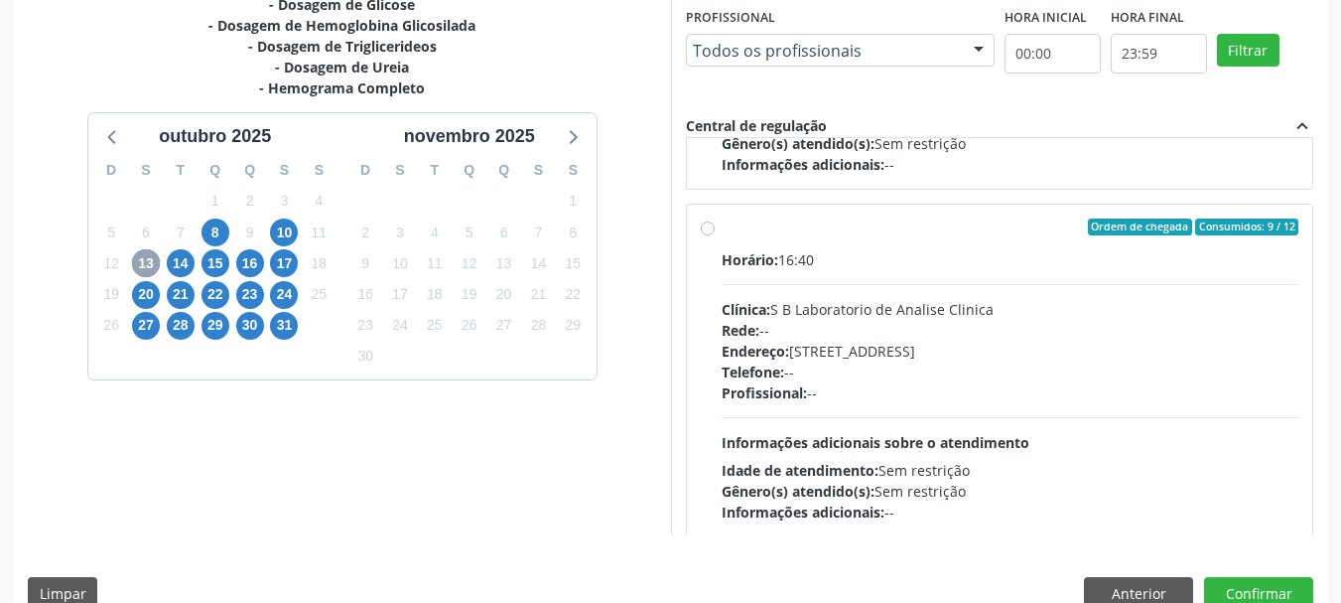
scroll to position [298, 0]
click at [883, 329] on div "Rede: --" at bounding box center [1011, 329] width 578 height 21
click at [715, 235] on input "Ordem de chegada Consumidos: 9 / 12 Horário: 16:40 Clínica: S B Laboratorio de …" at bounding box center [708, 226] width 14 height 18
radio input "true"
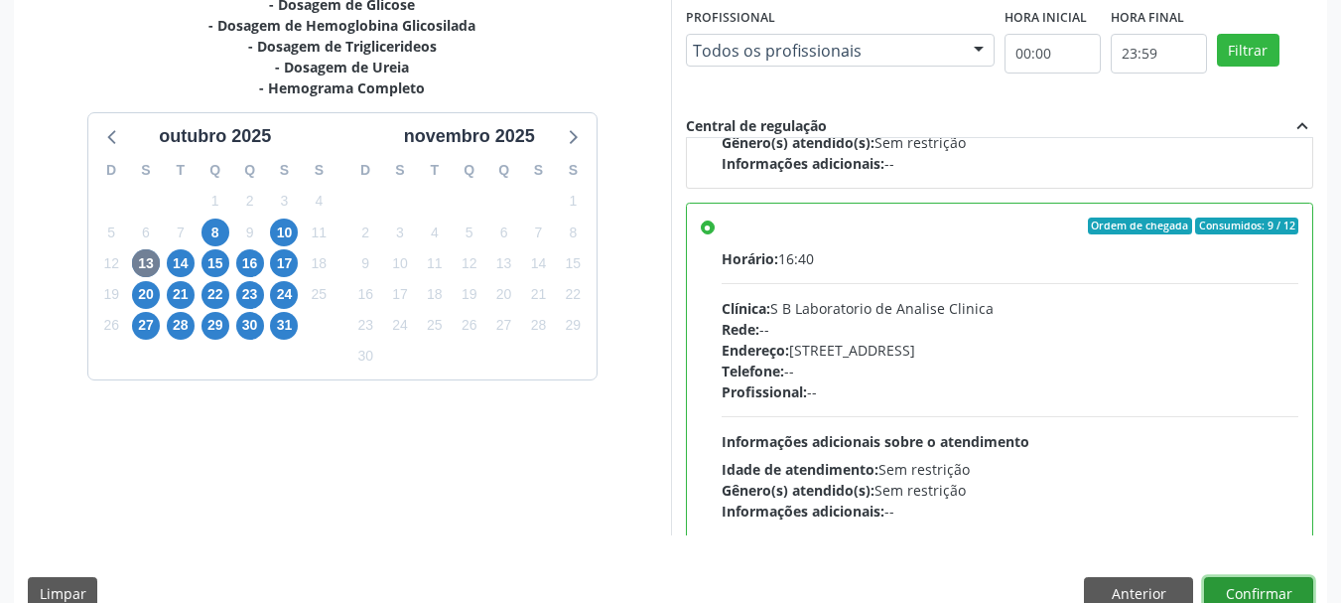
click at [1276, 598] on button "Confirmar" at bounding box center [1258, 594] width 109 height 34
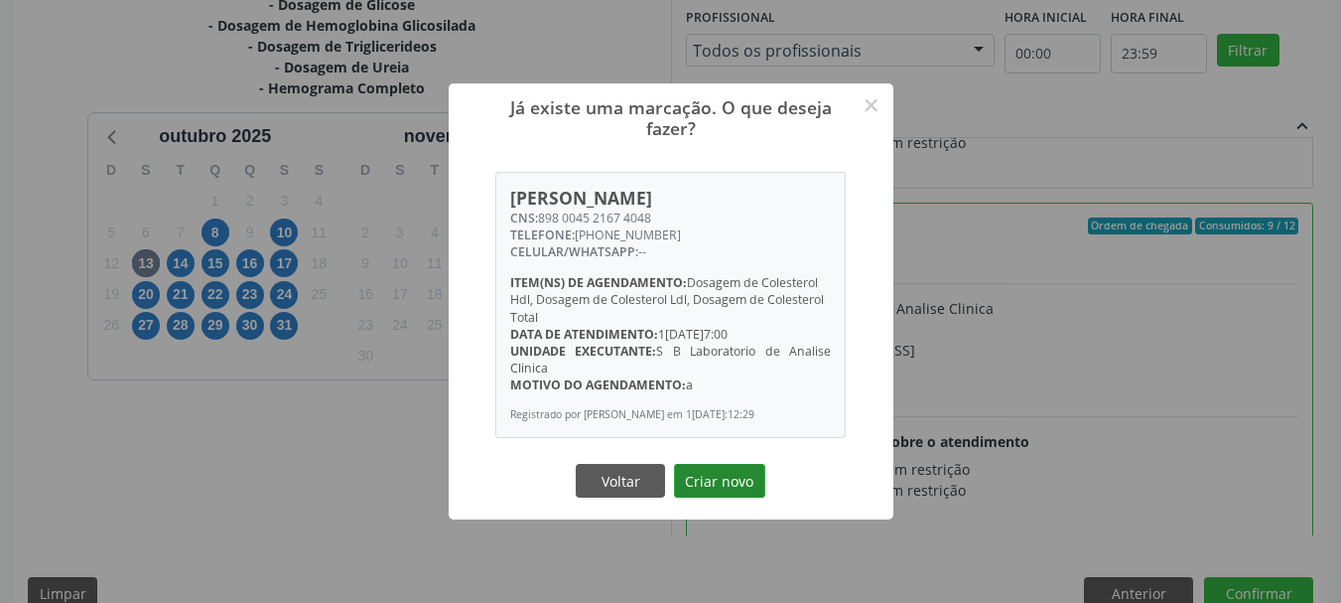
click at [729, 474] on button "Criar novo" at bounding box center [719, 481] width 91 height 34
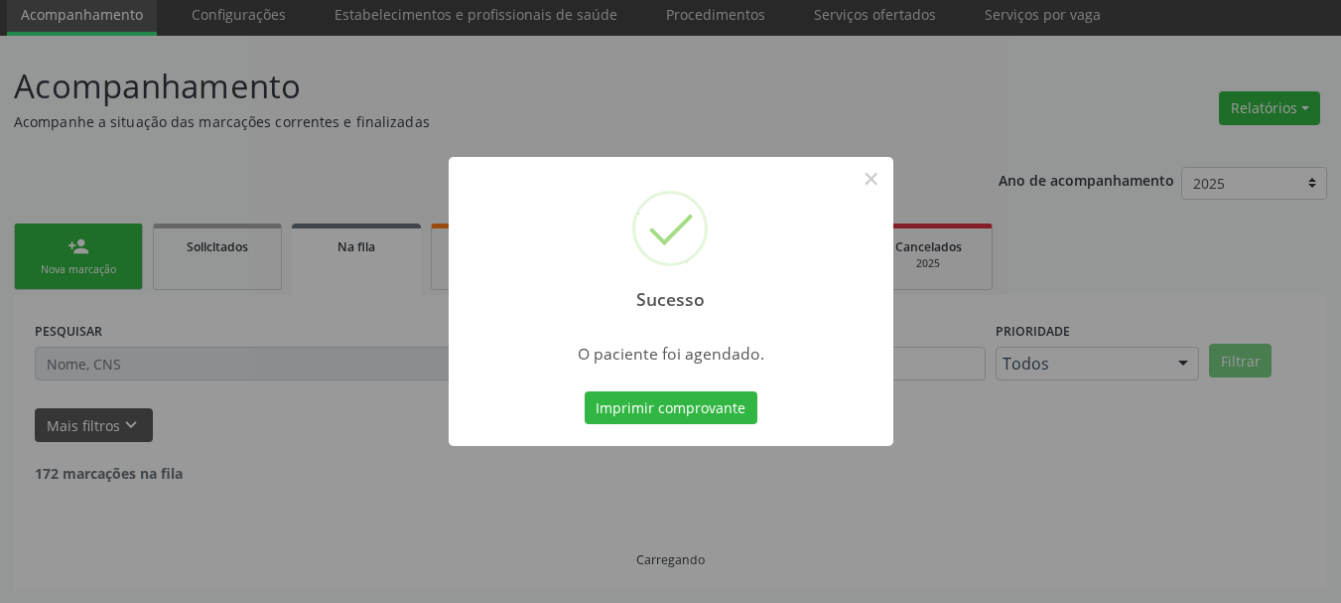
scroll to position [53, 0]
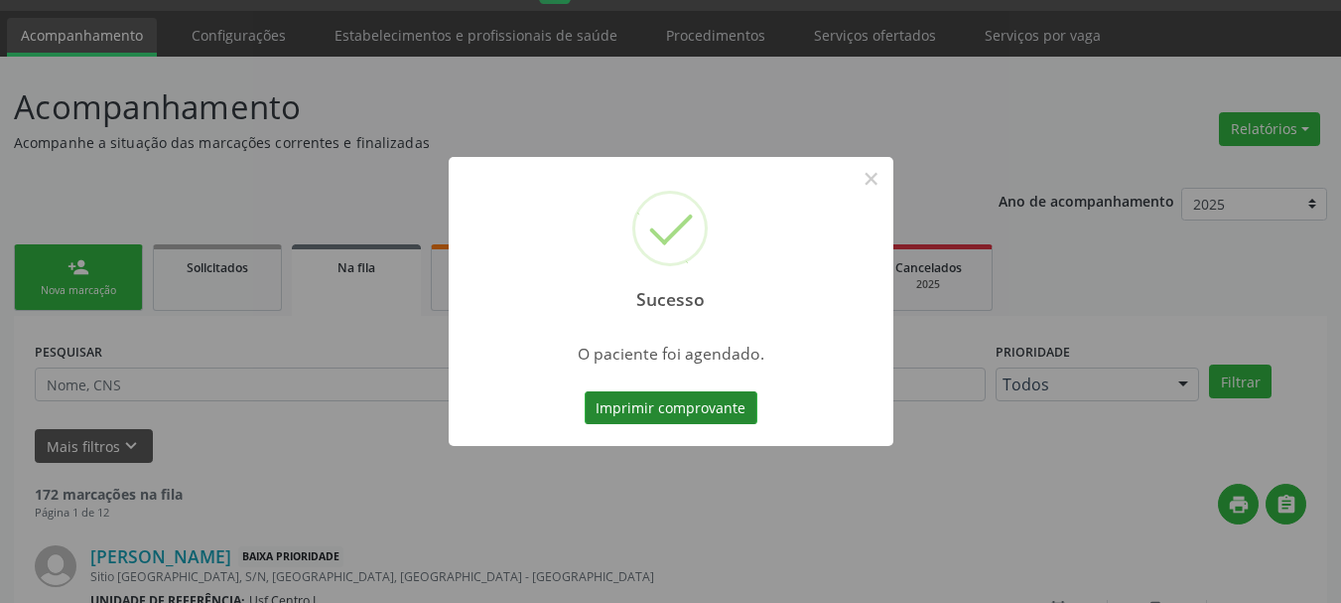
click at [631, 404] on button "Imprimir comprovante" at bounding box center [671, 408] width 173 height 34
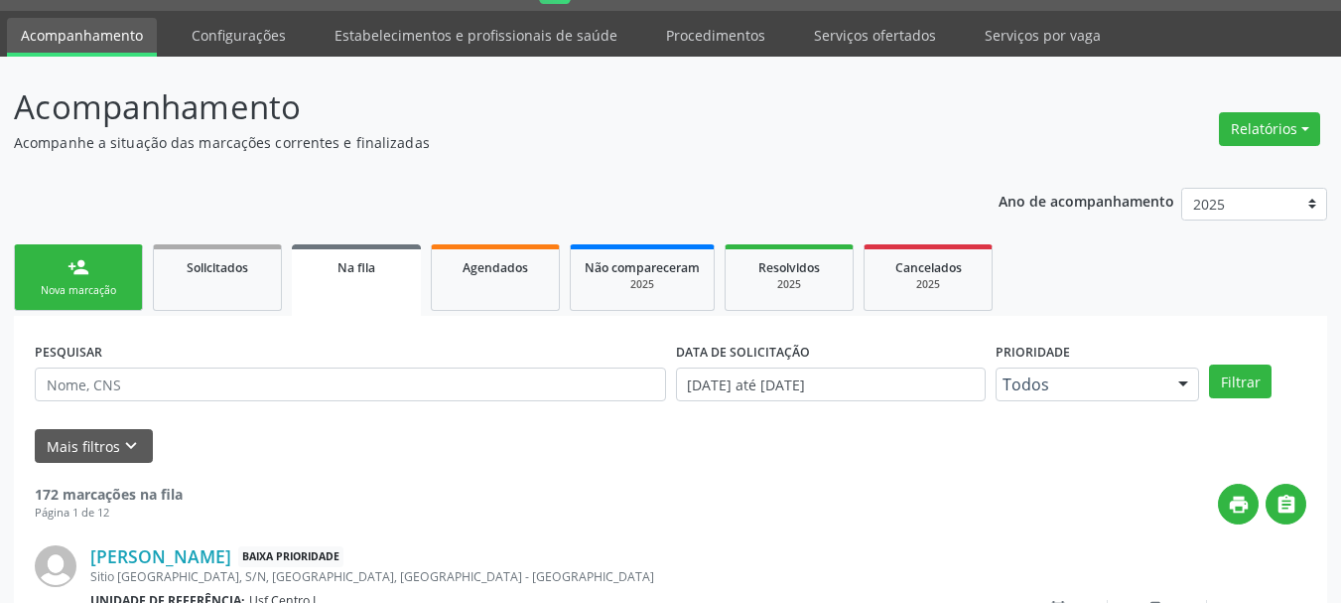
click at [97, 303] on link "person_add Nova marcação" at bounding box center [78, 277] width 129 height 67
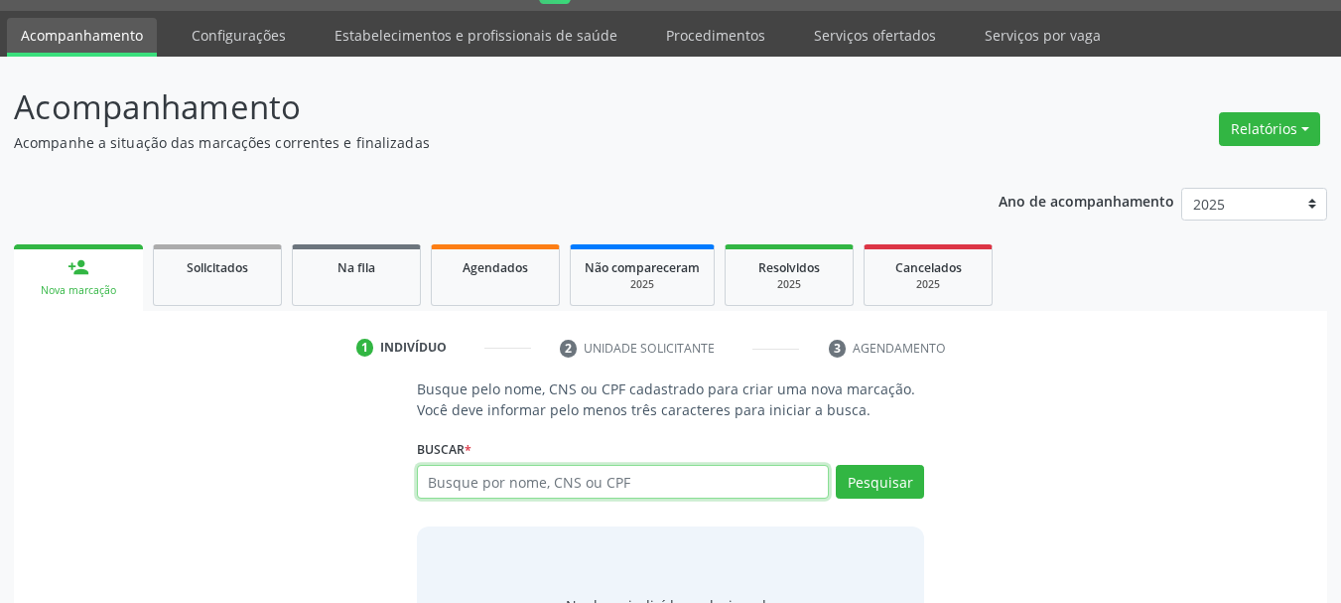
click at [512, 482] on input "text" at bounding box center [623, 482] width 413 height 34
click at [504, 496] on input "text" at bounding box center [623, 482] width 413 height 34
type input "06195964492"
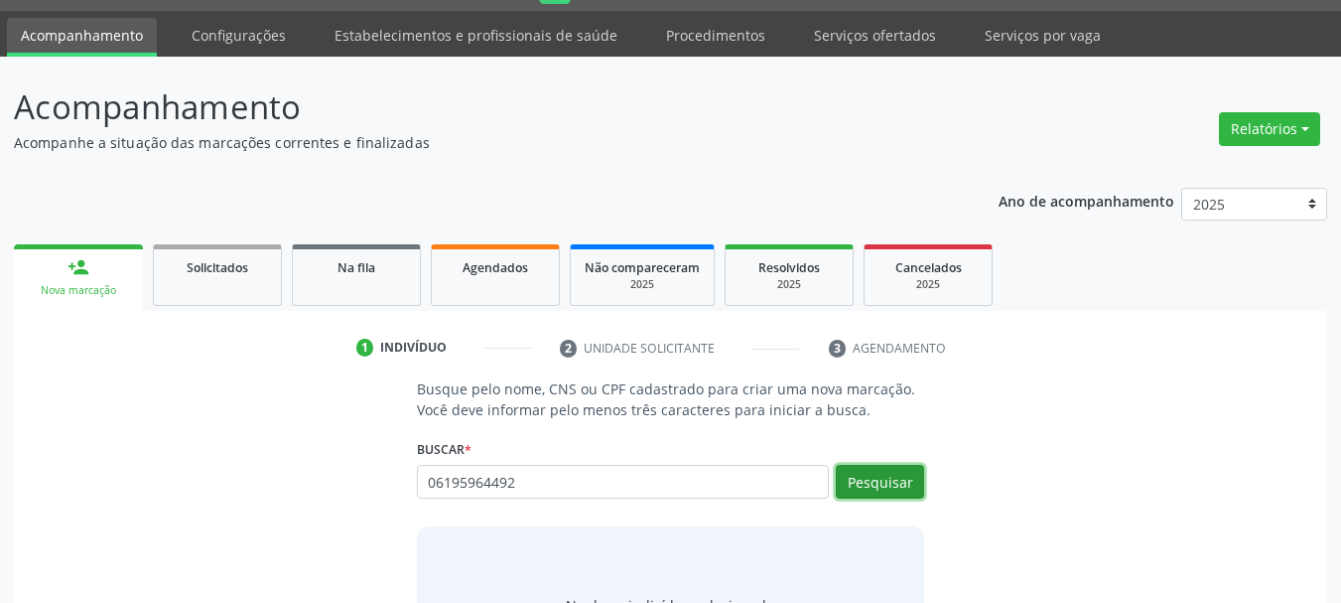
click at [880, 479] on button "Pesquisar" at bounding box center [880, 482] width 88 height 34
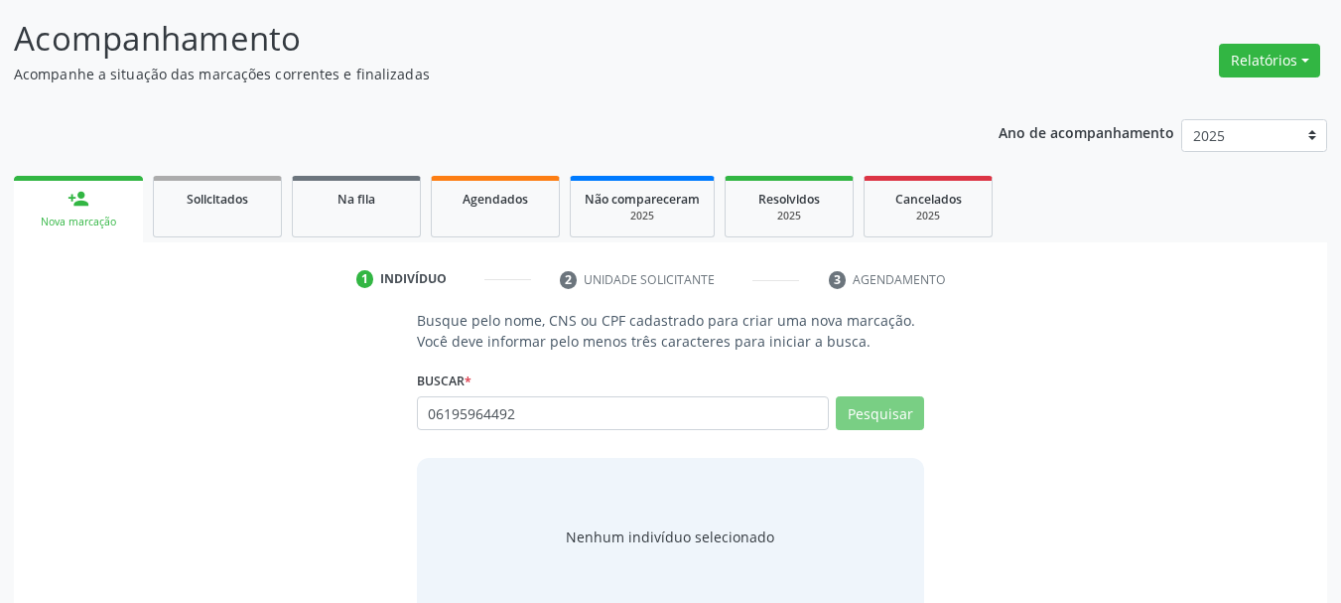
scroll to position [163, 0]
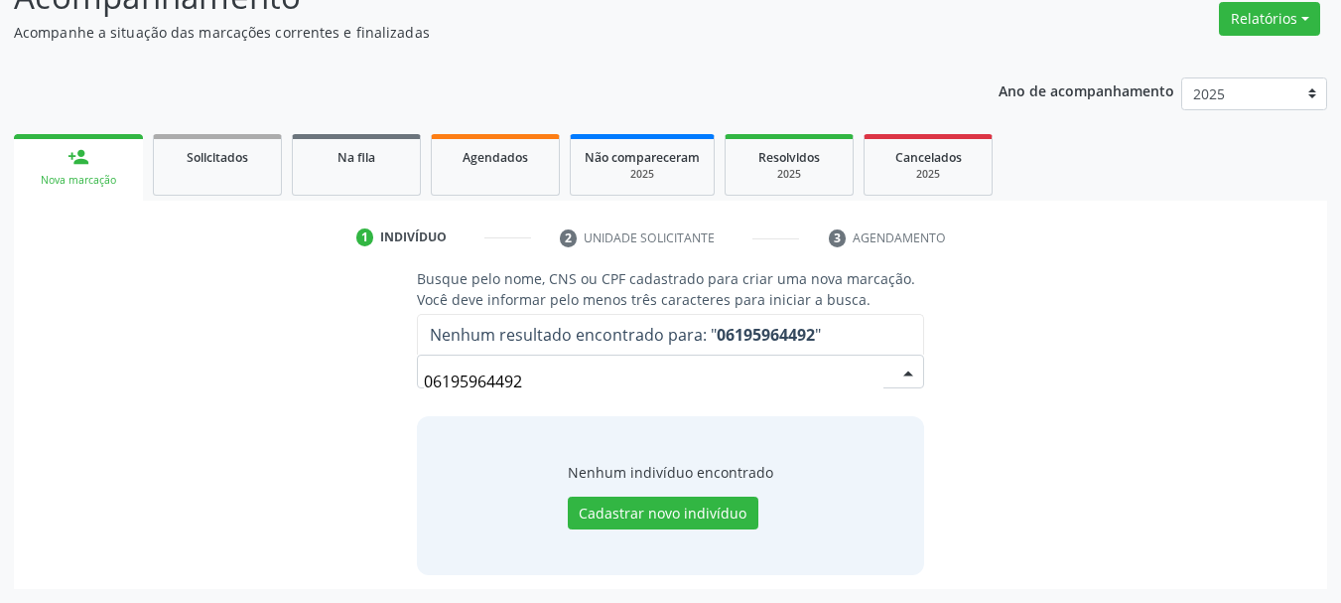
click at [469, 389] on input "06195964492" at bounding box center [654, 381] width 461 height 40
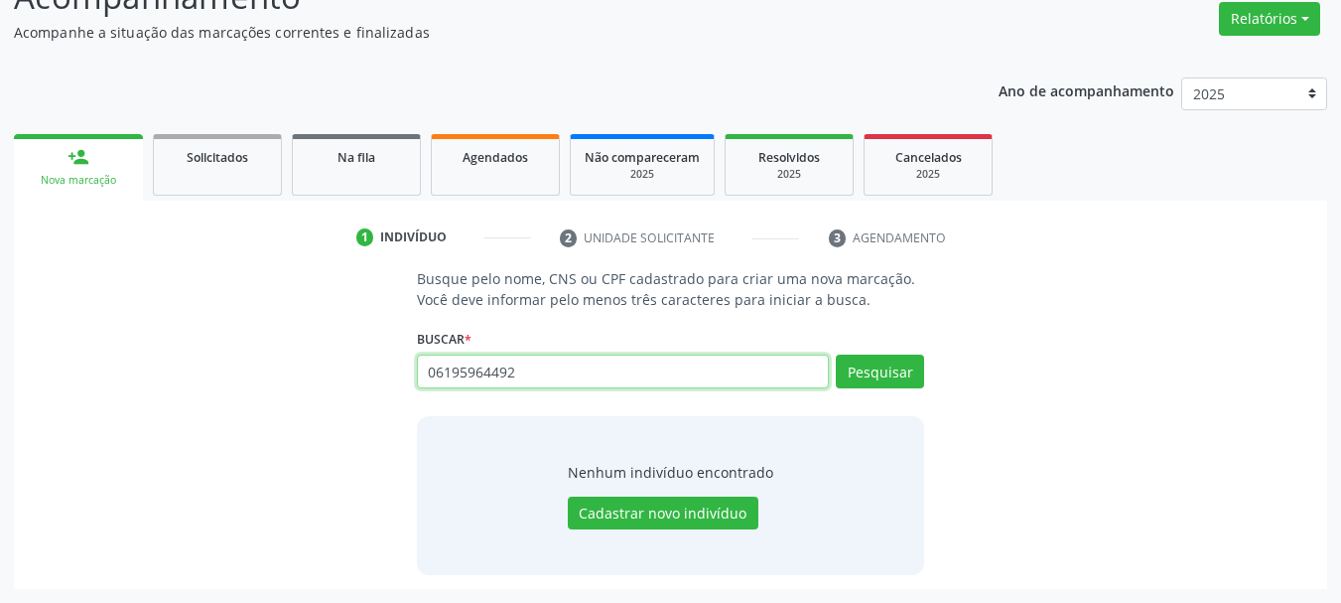
click at [517, 377] on input "06195964492" at bounding box center [623, 371] width 413 height 34
type input "[PERSON_NAME] me"
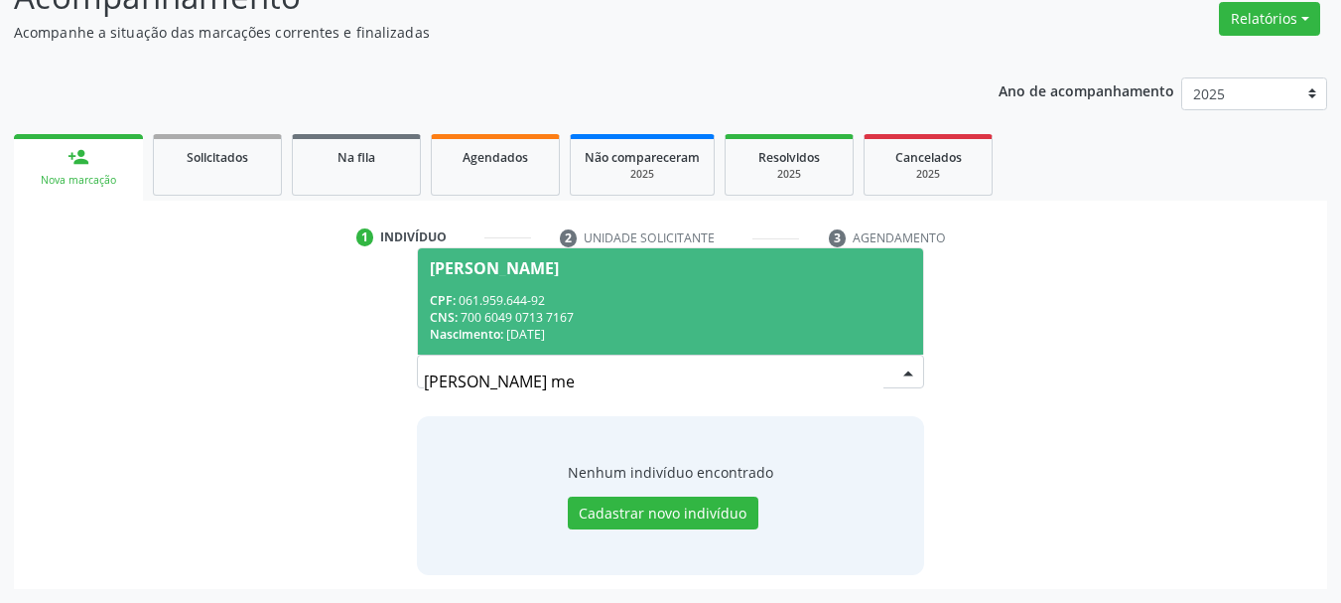
click at [651, 314] on div "CNS: 700 6049 0713 7167" at bounding box center [671, 317] width 482 height 17
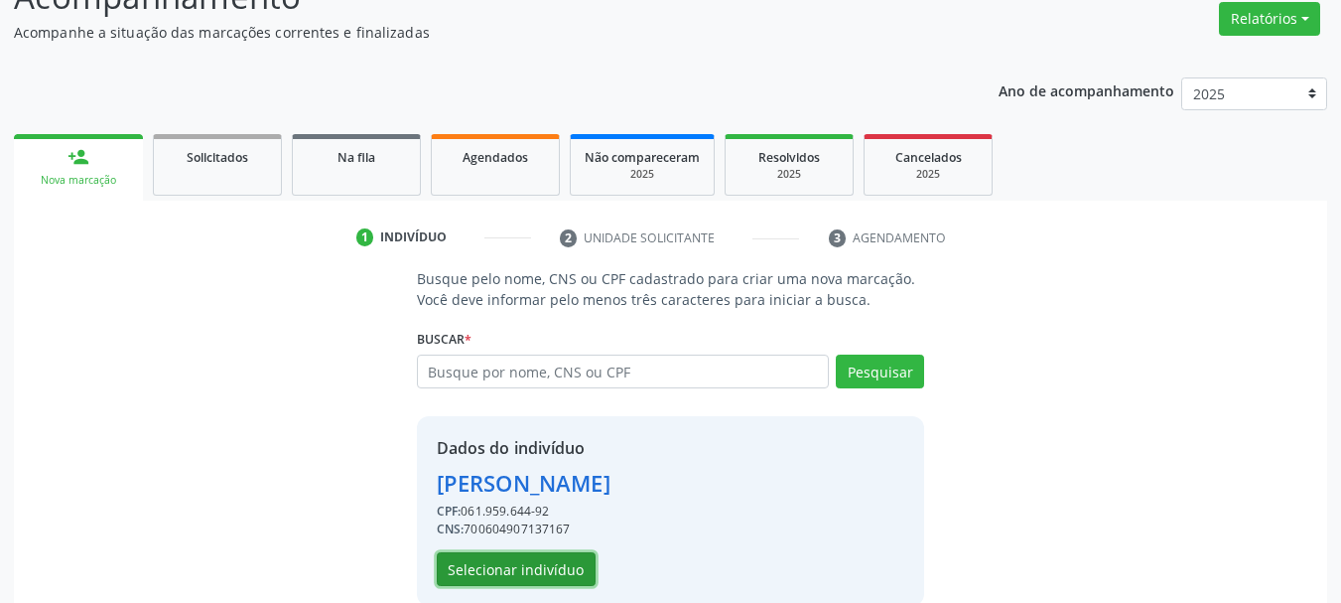
click at [514, 569] on button "Selecionar indivíduo" at bounding box center [516, 569] width 159 height 34
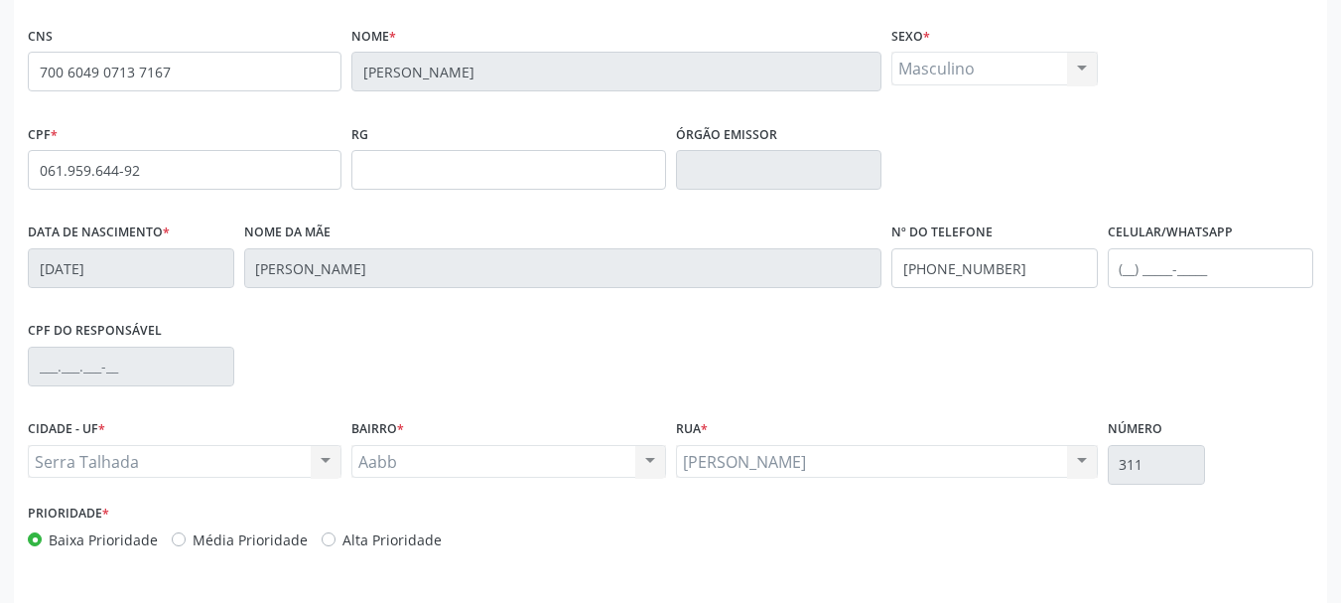
scroll to position [473, 0]
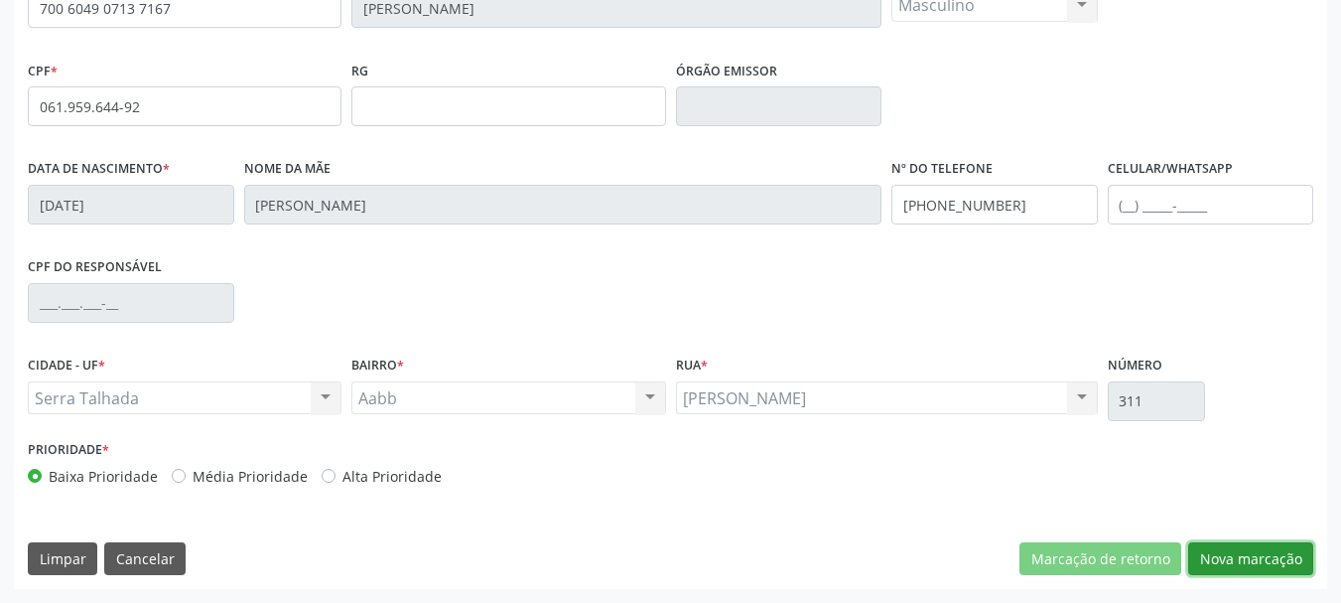
click at [1279, 553] on button "Nova marcação" at bounding box center [1250, 559] width 125 height 34
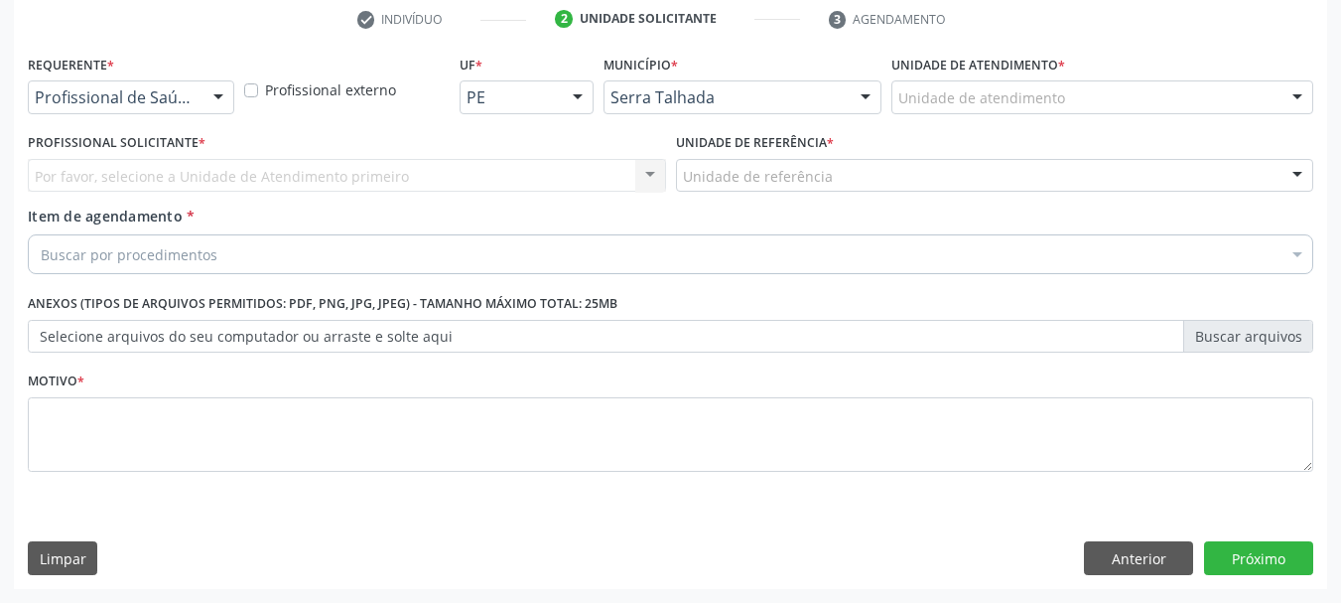
scroll to position [381, 0]
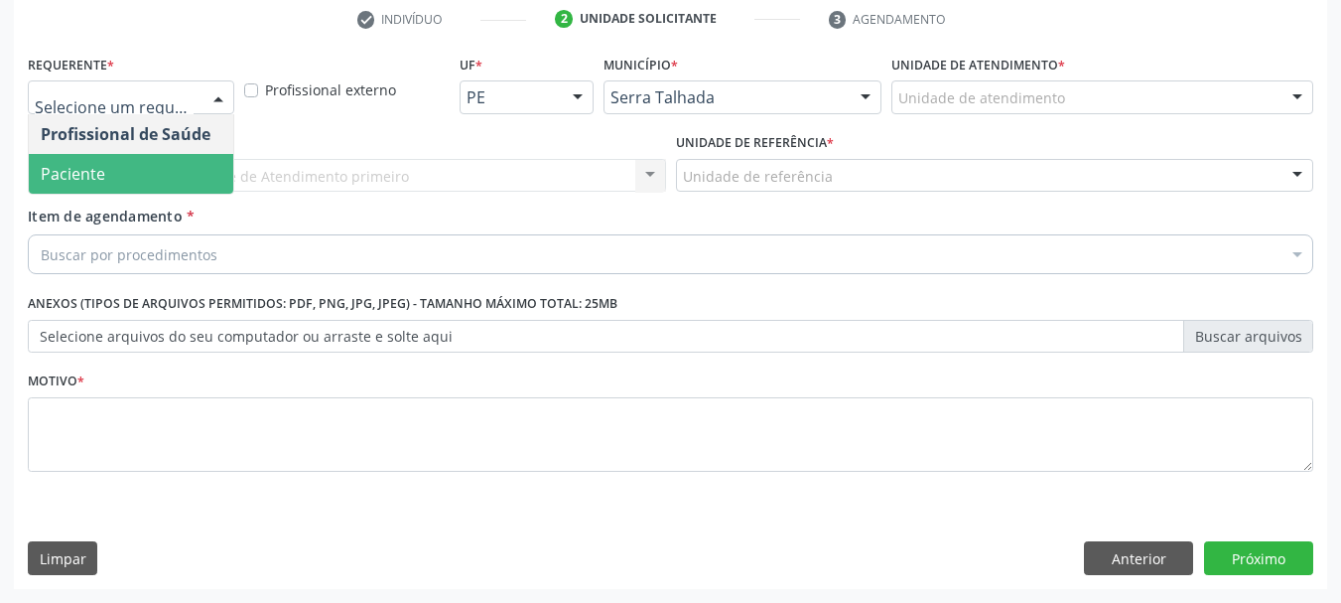
click at [117, 164] on span "Paciente" at bounding box center [131, 174] width 204 height 40
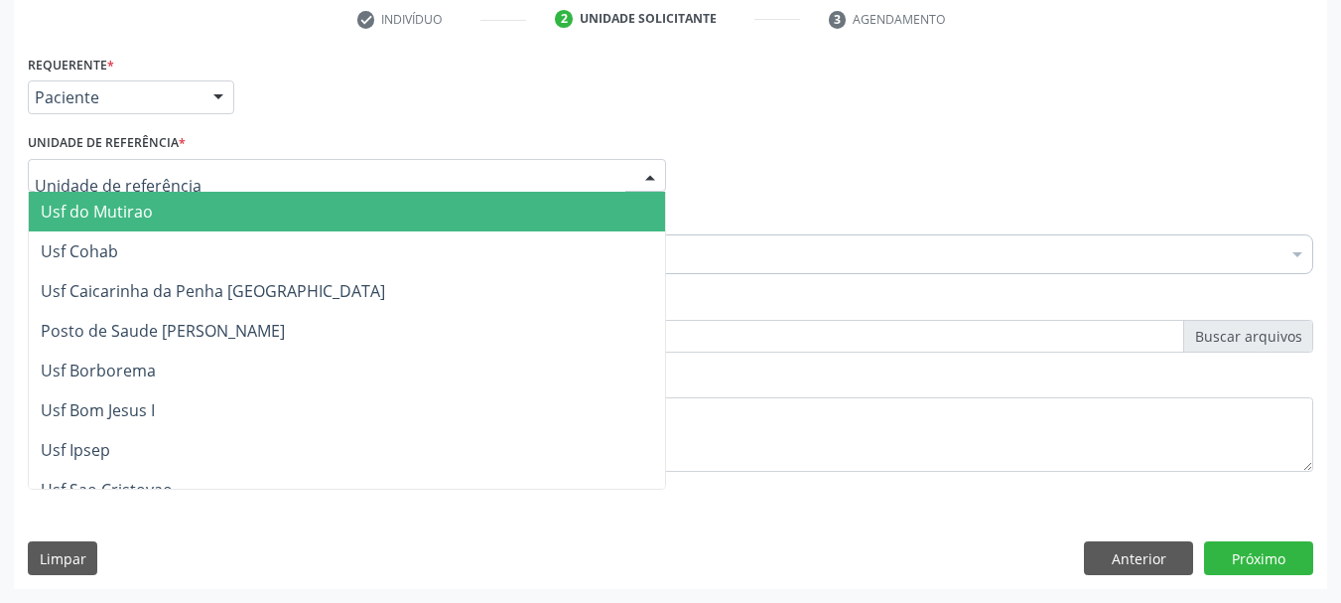
click at [117, 164] on div at bounding box center [347, 176] width 638 height 34
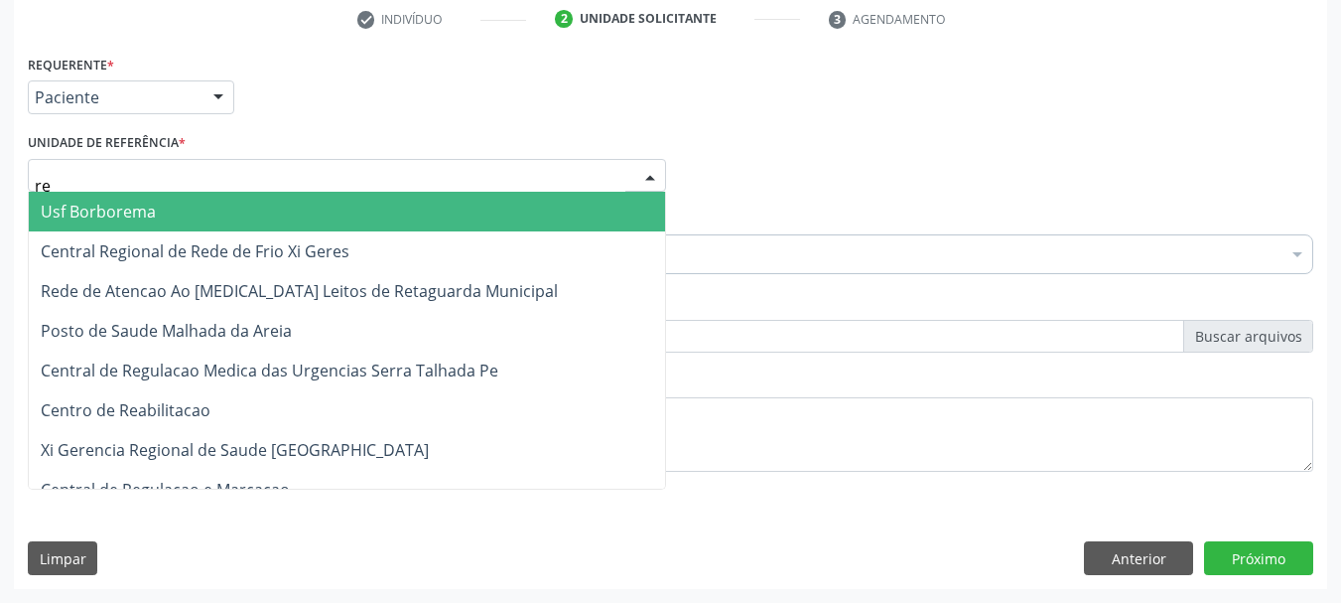
type input "rea"
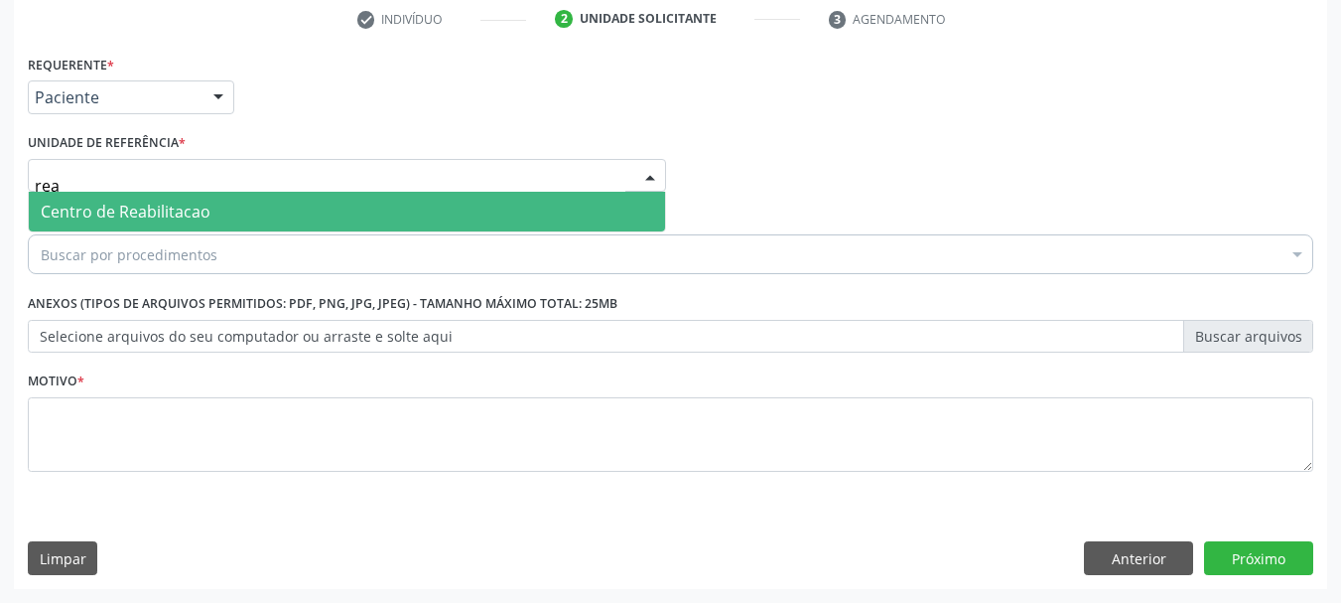
click at [130, 222] on span "Centro de Reabilitacao" at bounding box center [126, 212] width 170 height 22
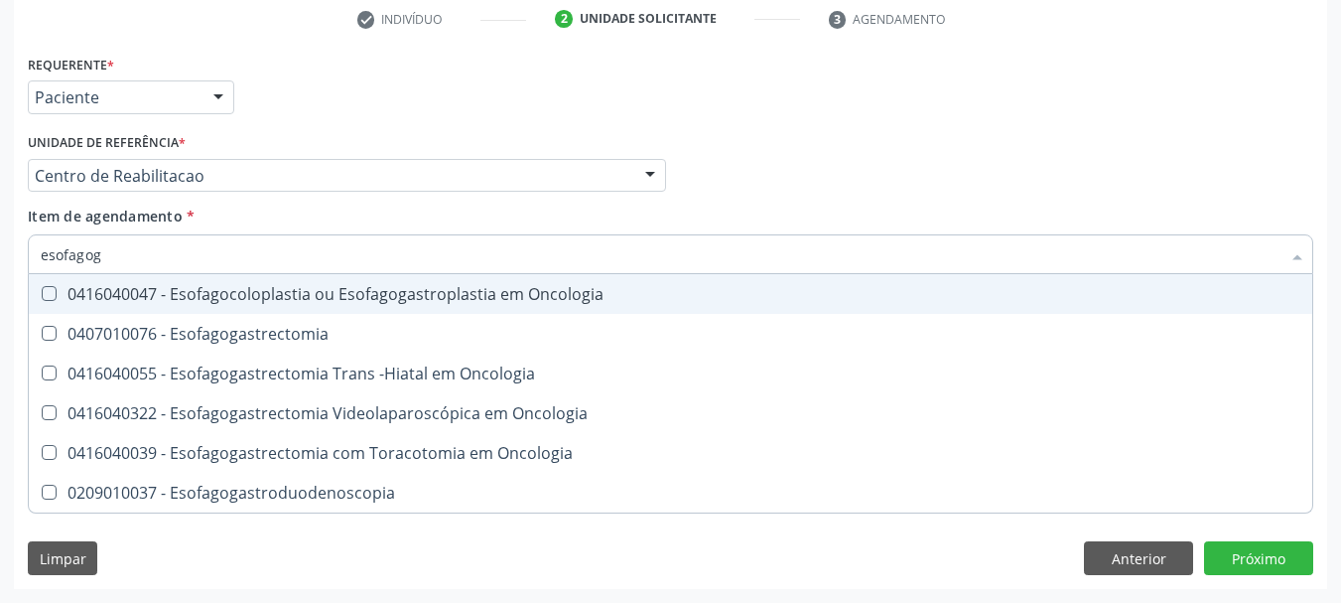
type input "esofagoga"
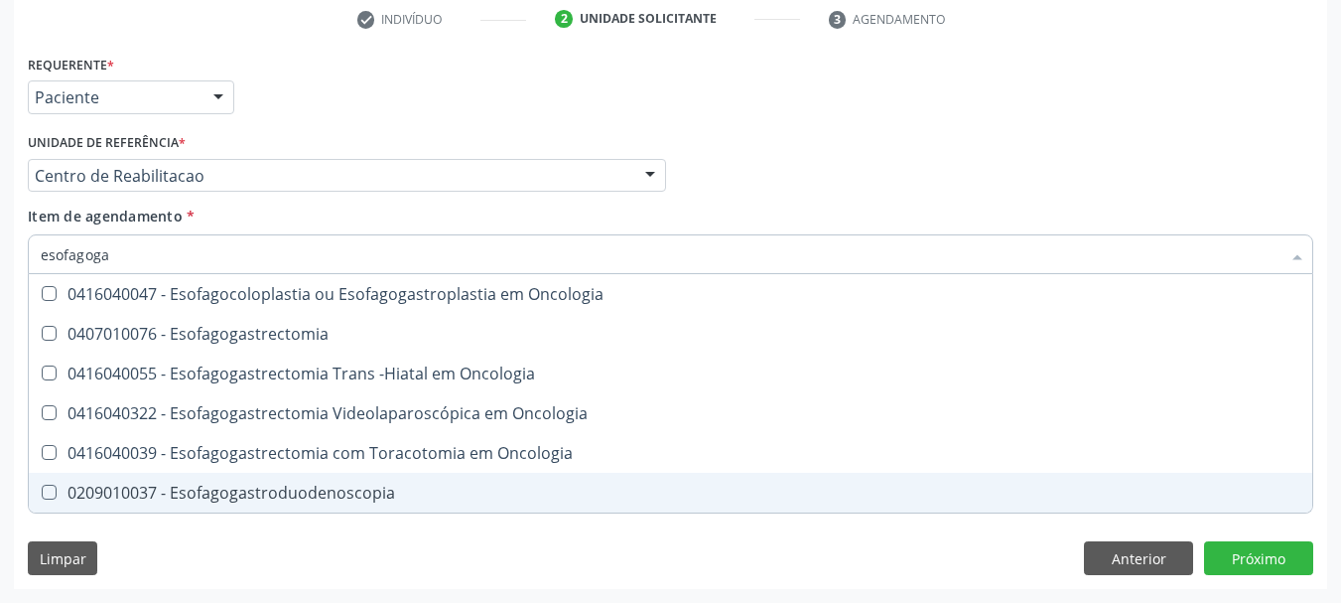
click at [360, 499] on div "0209010037 - Esofagogastroduodenoscopia" at bounding box center [671, 492] width 1260 height 16
checkbox Esofagogastroduodenoscopia "true"
click at [334, 557] on div "Requerente * Paciente Profissional de Saúde Paciente Nenhum resultado encontrad…" at bounding box center [670, 319] width 1313 height 539
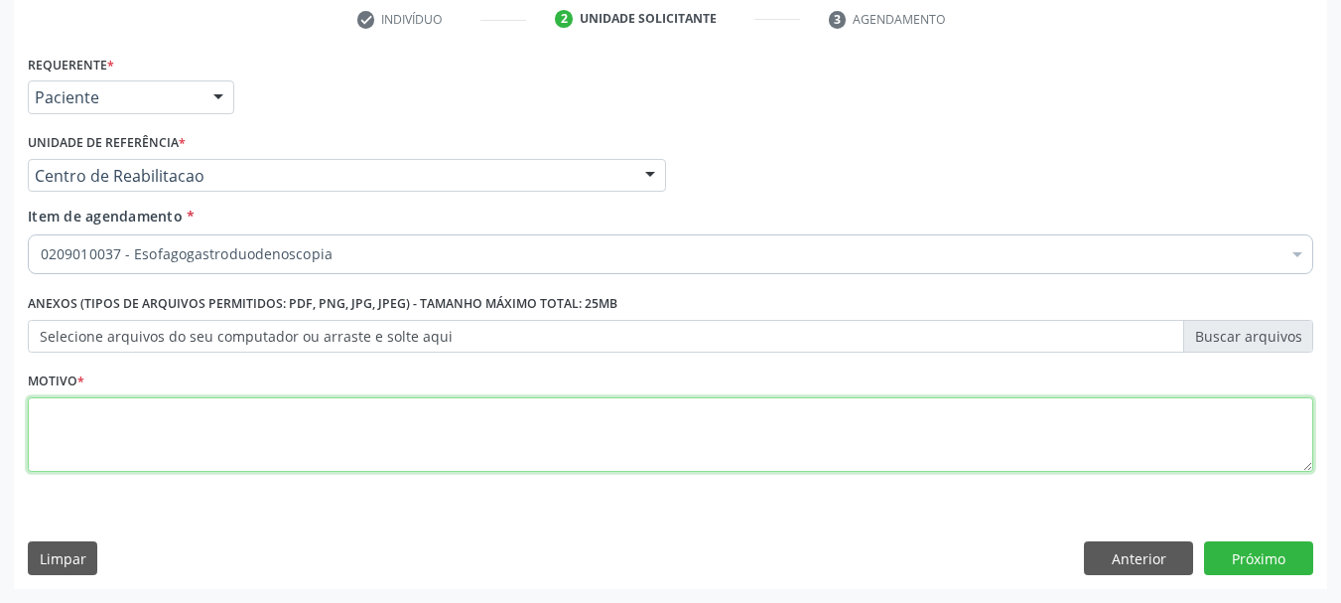
click at [159, 432] on textarea at bounding box center [670, 434] width 1285 height 75
type textarea "a"
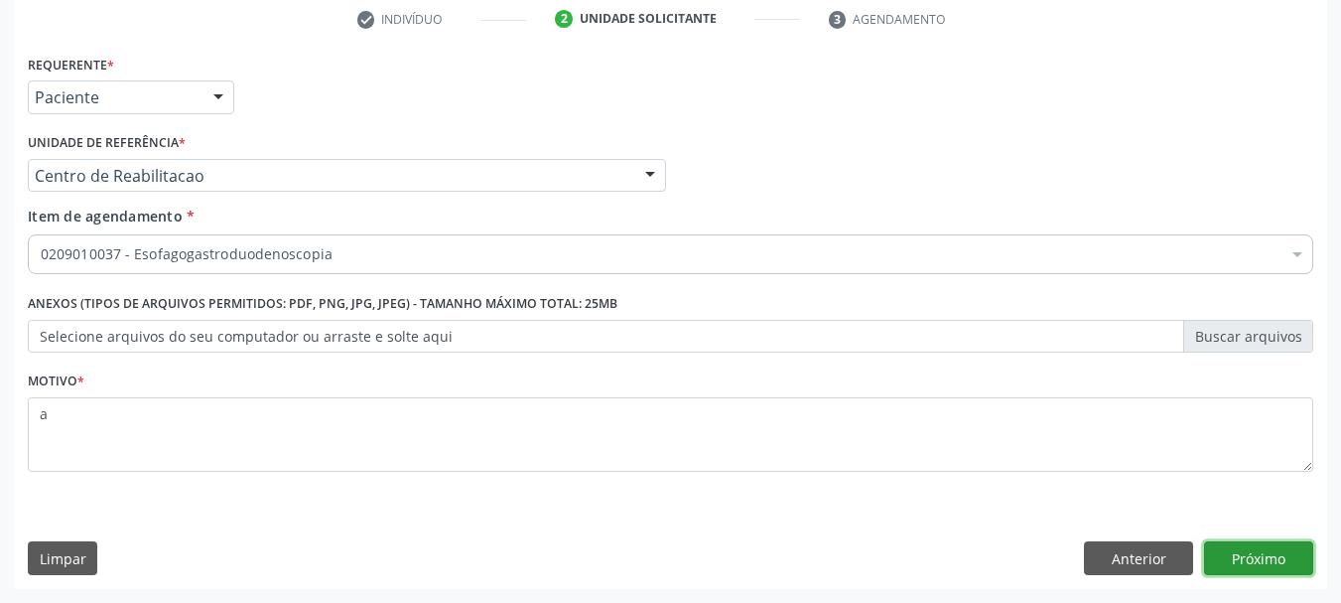
click at [1240, 548] on button "Próximo" at bounding box center [1258, 558] width 109 height 34
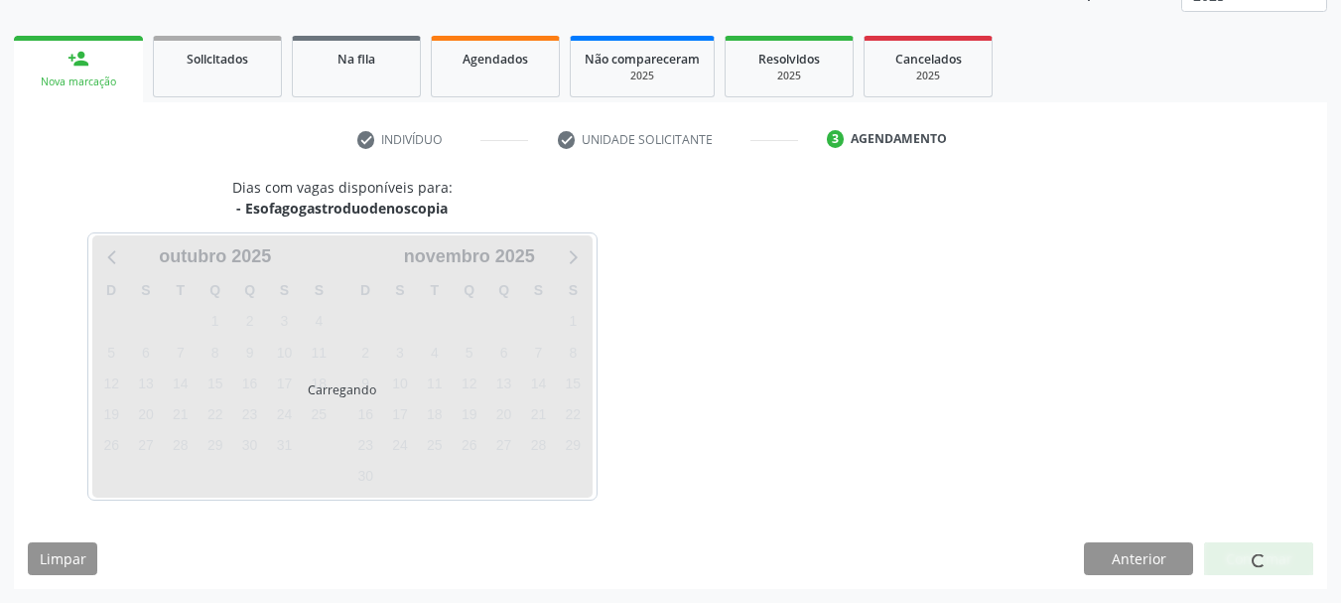
scroll to position [261, 0]
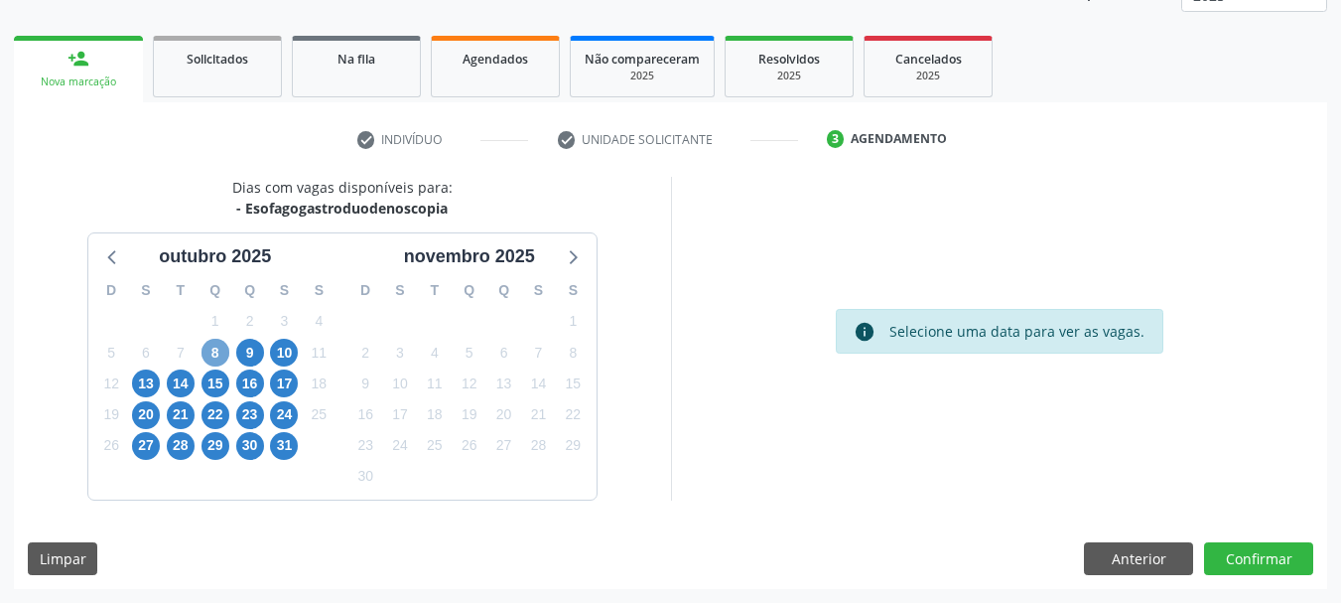
click at [225, 356] on span "8" at bounding box center [216, 352] width 28 height 28
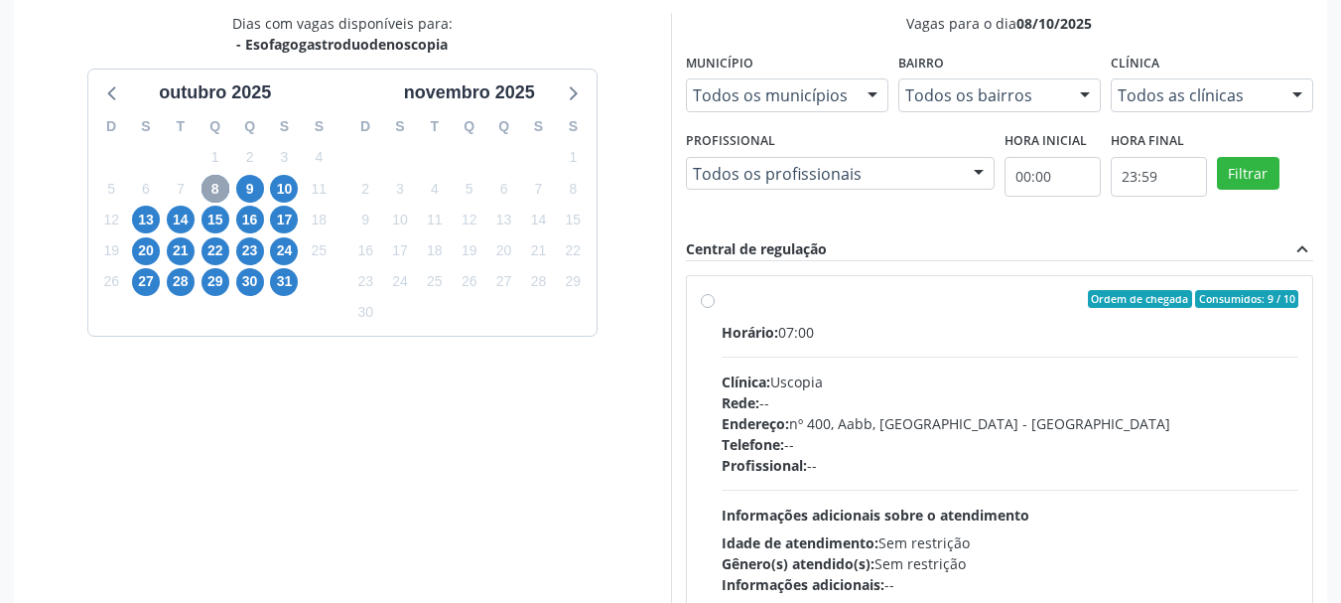
scroll to position [460, 0]
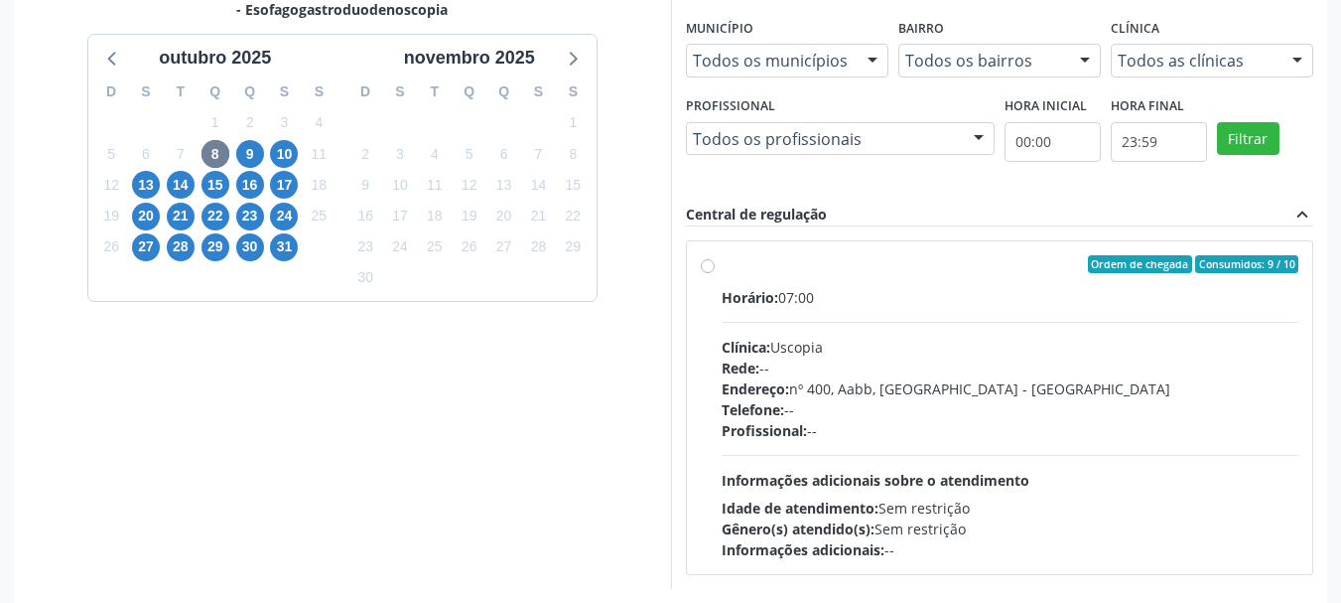
click at [883, 287] on div "Horário: 07:00" at bounding box center [1011, 297] width 578 height 21
click at [715, 273] on input "Ordem de chegada Consumidos: 9 / 10 Horário: 07:00 Clínica: Uscopia Rede: -- En…" at bounding box center [708, 264] width 14 height 18
radio input "true"
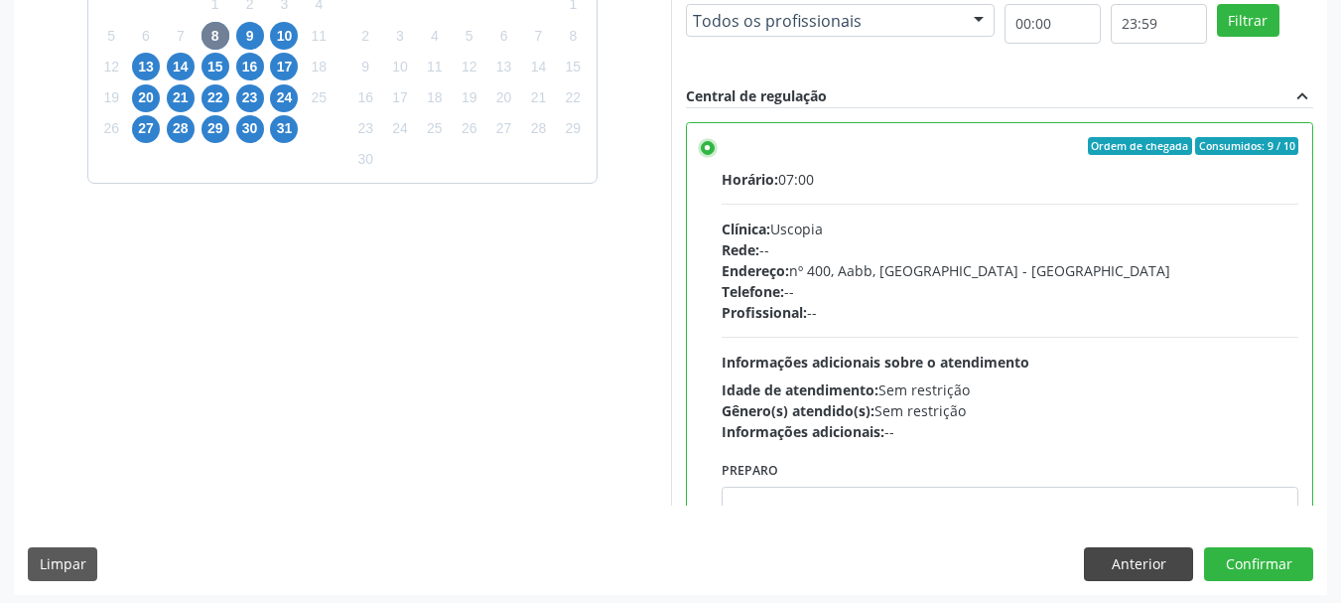
scroll to position [584, 0]
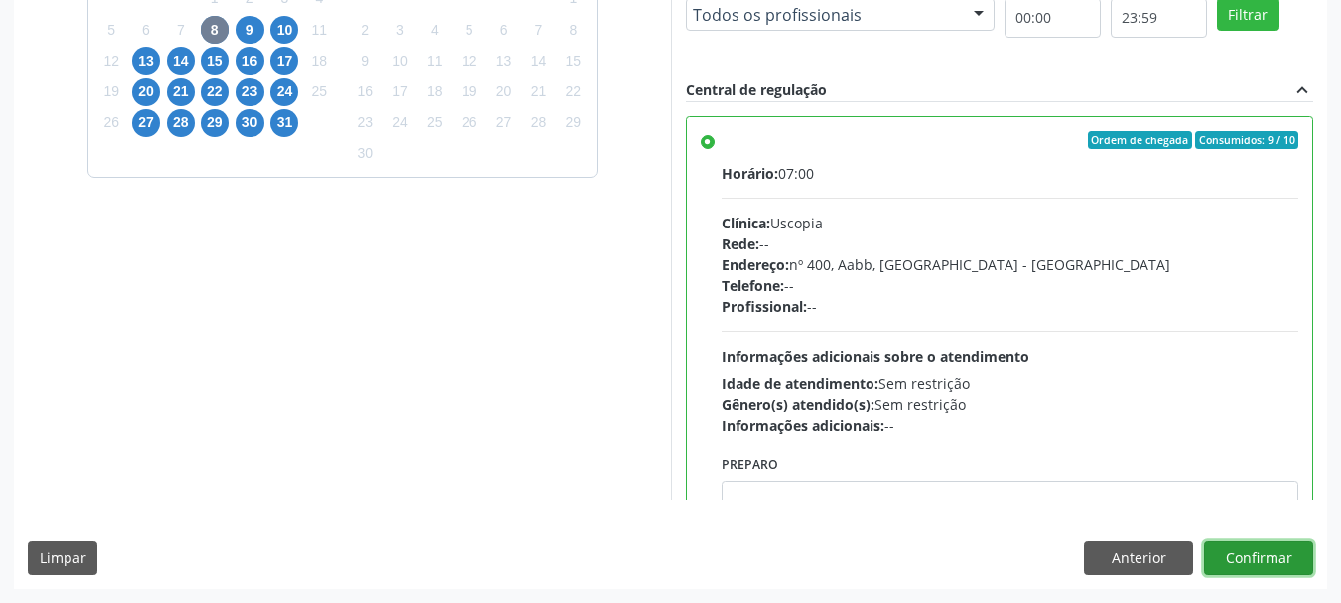
click at [1255, 561] on button "Confirmar" at bounding box center [1258, 558] width 109 height 34
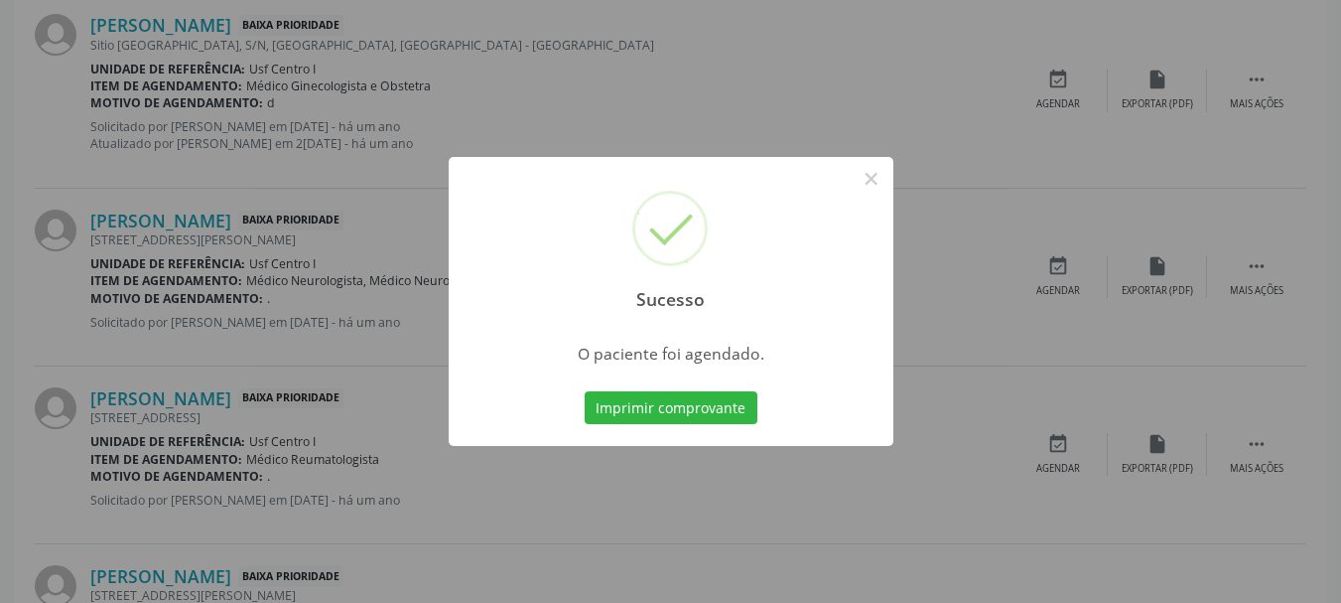
scroll to position [53, 0]
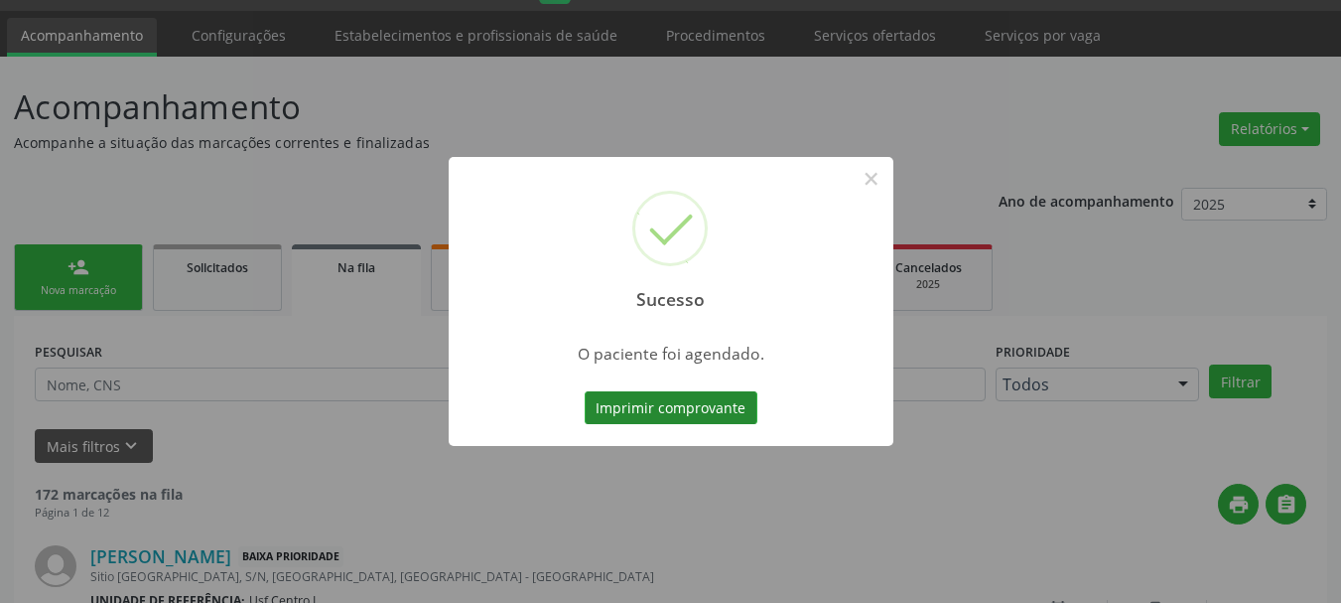
click at [622, 423] on button "Imprimir comprovante" at bounding box center [671, 408] width 173 height 34
